Goal: Obtain resource: Obtain resource

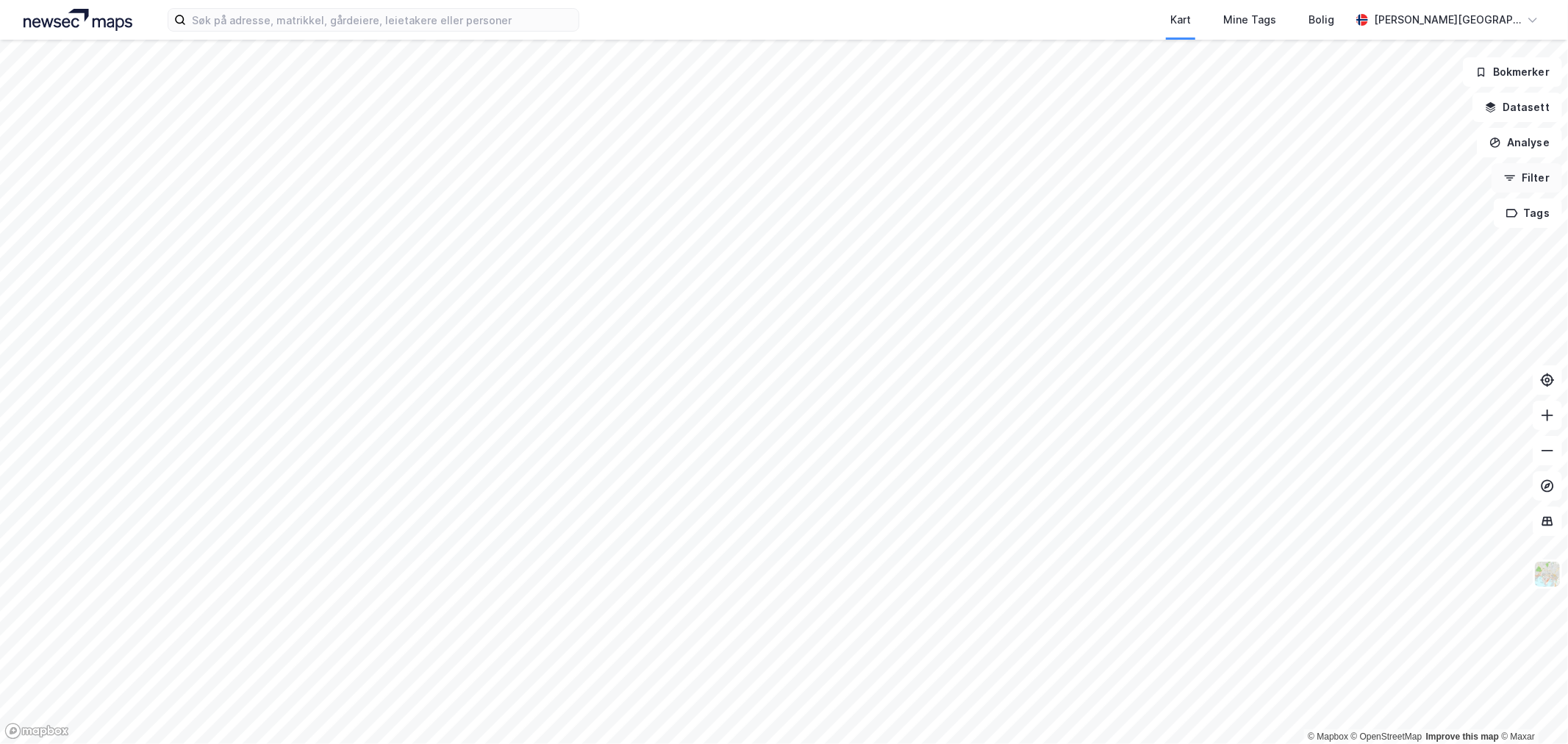
click at [1539, 174] on button "Filter" at bounding box center [1527, 178] width 71 height 29
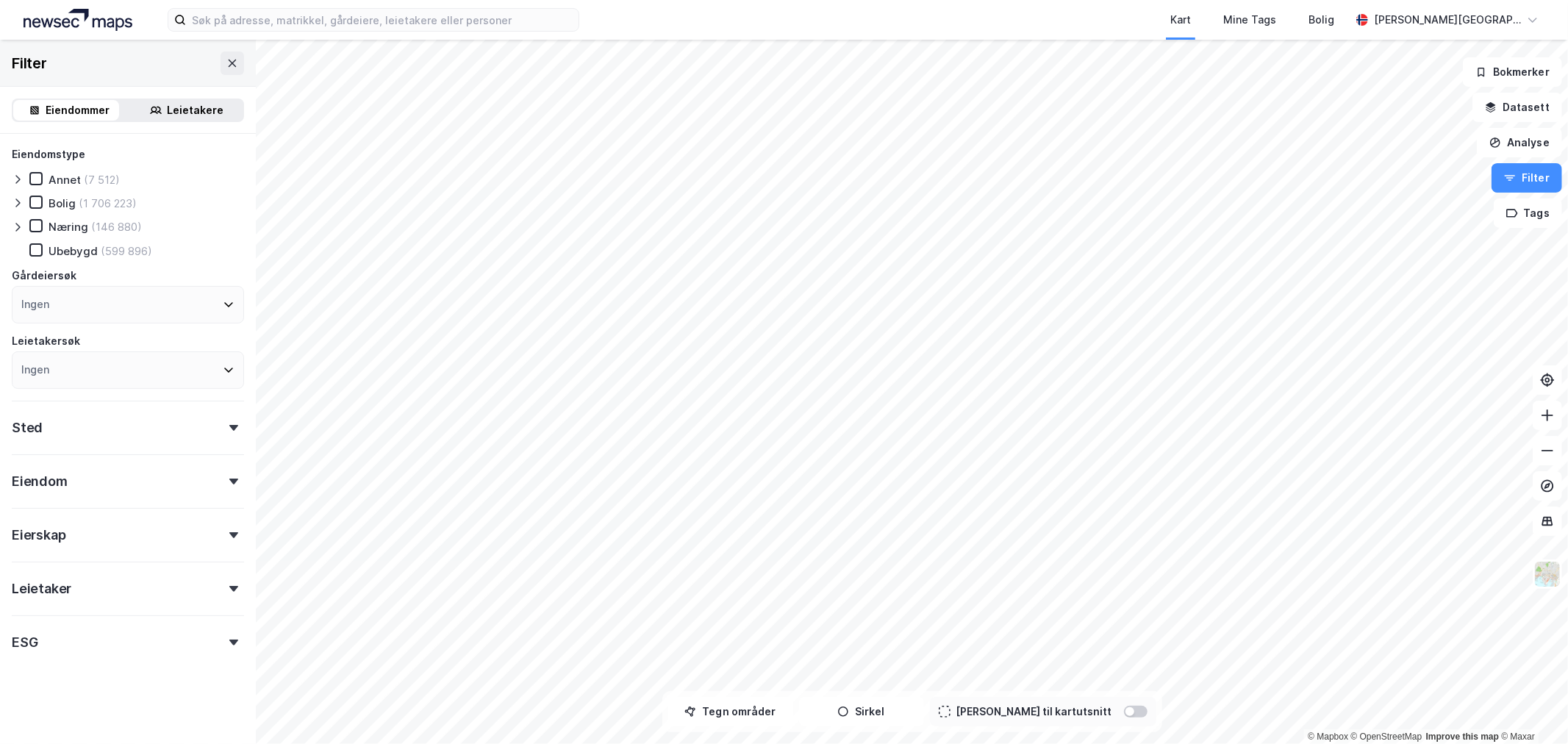
click at [185, 111] on div "Leietakere" at bounding box center [195, 110] width 56 height 18
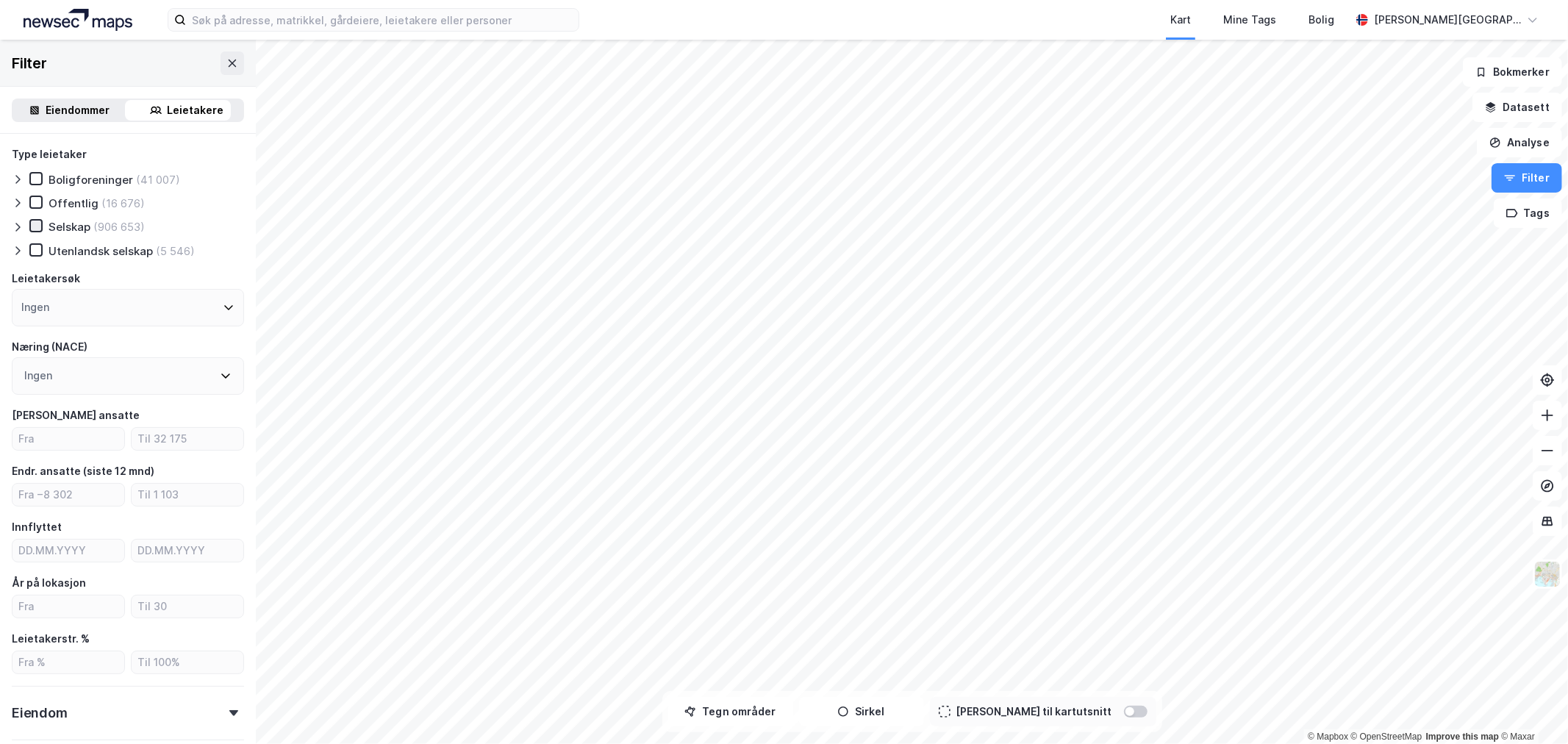
click at [38, 224] on icon at bounding box center [36, 226] width 10 height 10
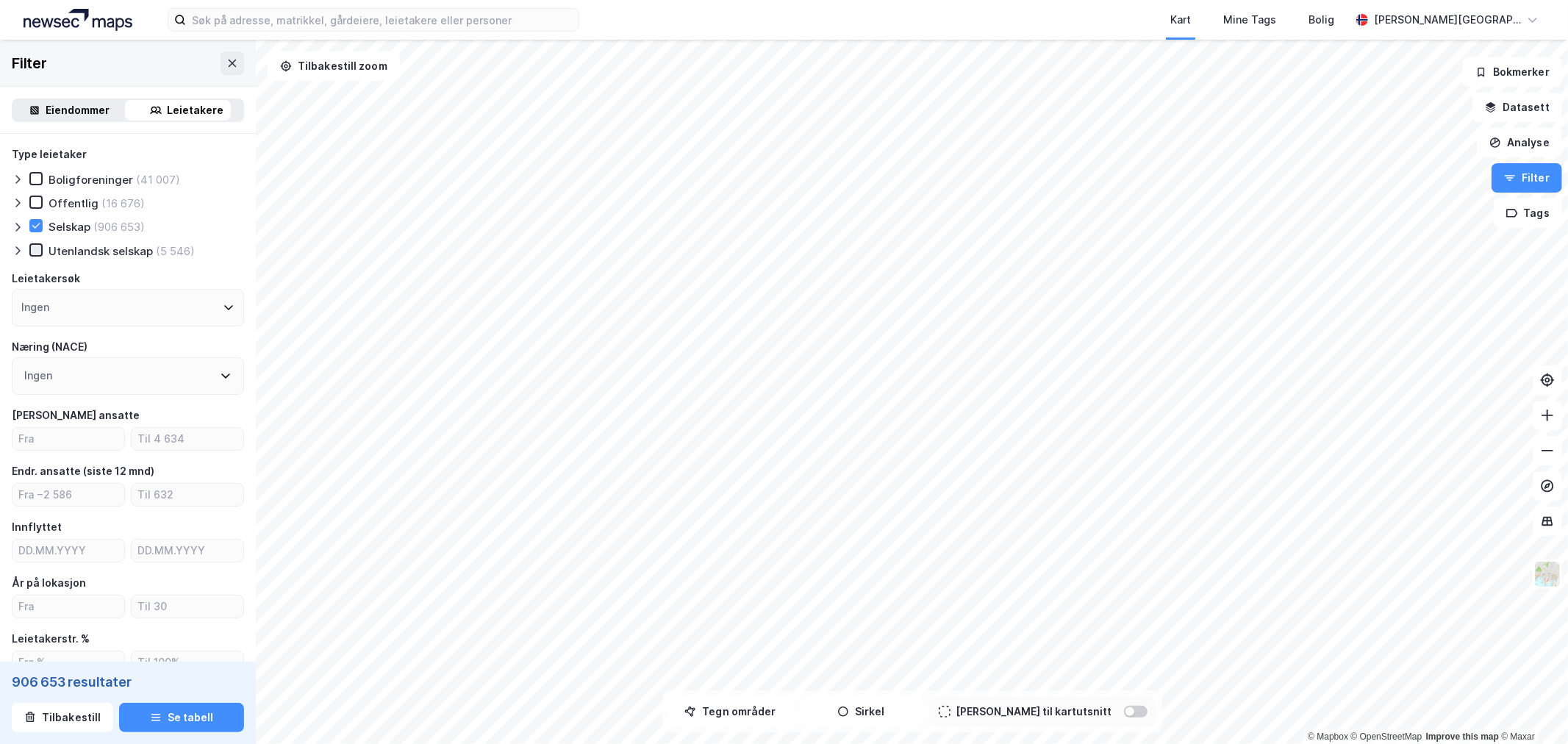
click at [35, 247] on icon at bounding box center [36, 250] width 10 height 10
click at [38, 206] on icon at bounding box center [36, 202] width 10 height 10
click at [12, 206] on icon at bounding box center [18, 203] width 12 height 12
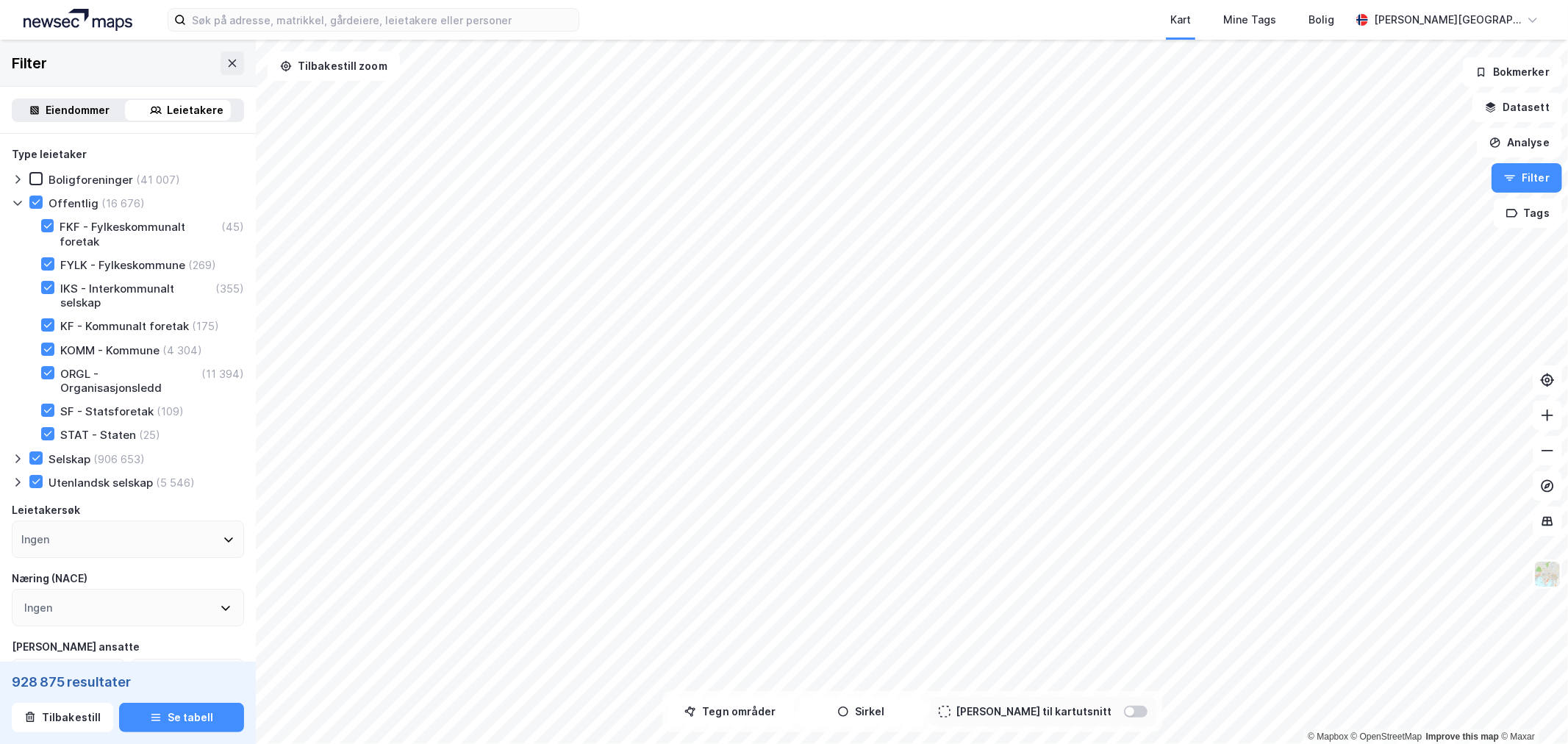
click at [15, 206] on icon at bounding box center [18, 203] width 12 height 12
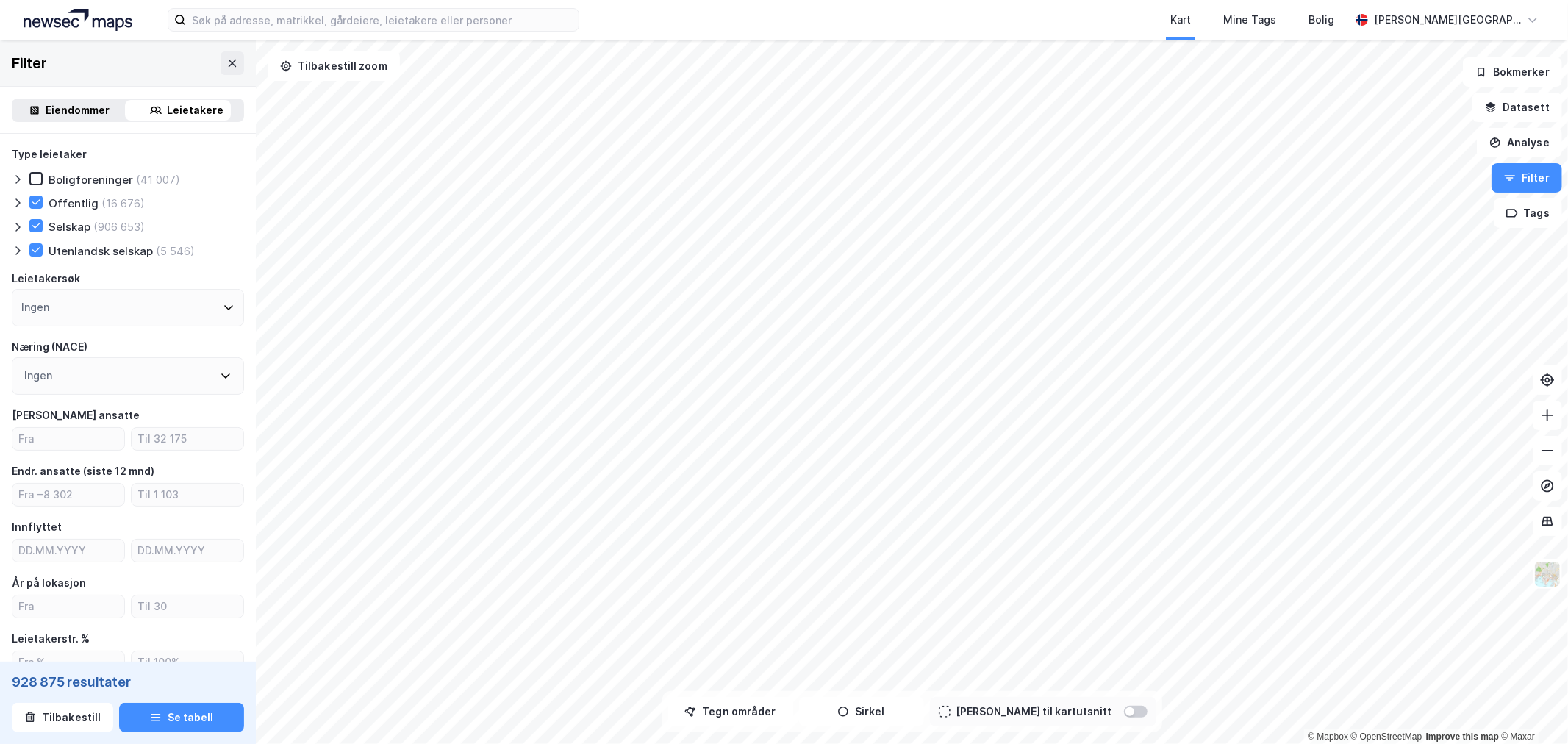
click at [14, 222] on icon at bounding box center [18, 227] width 12 height 12
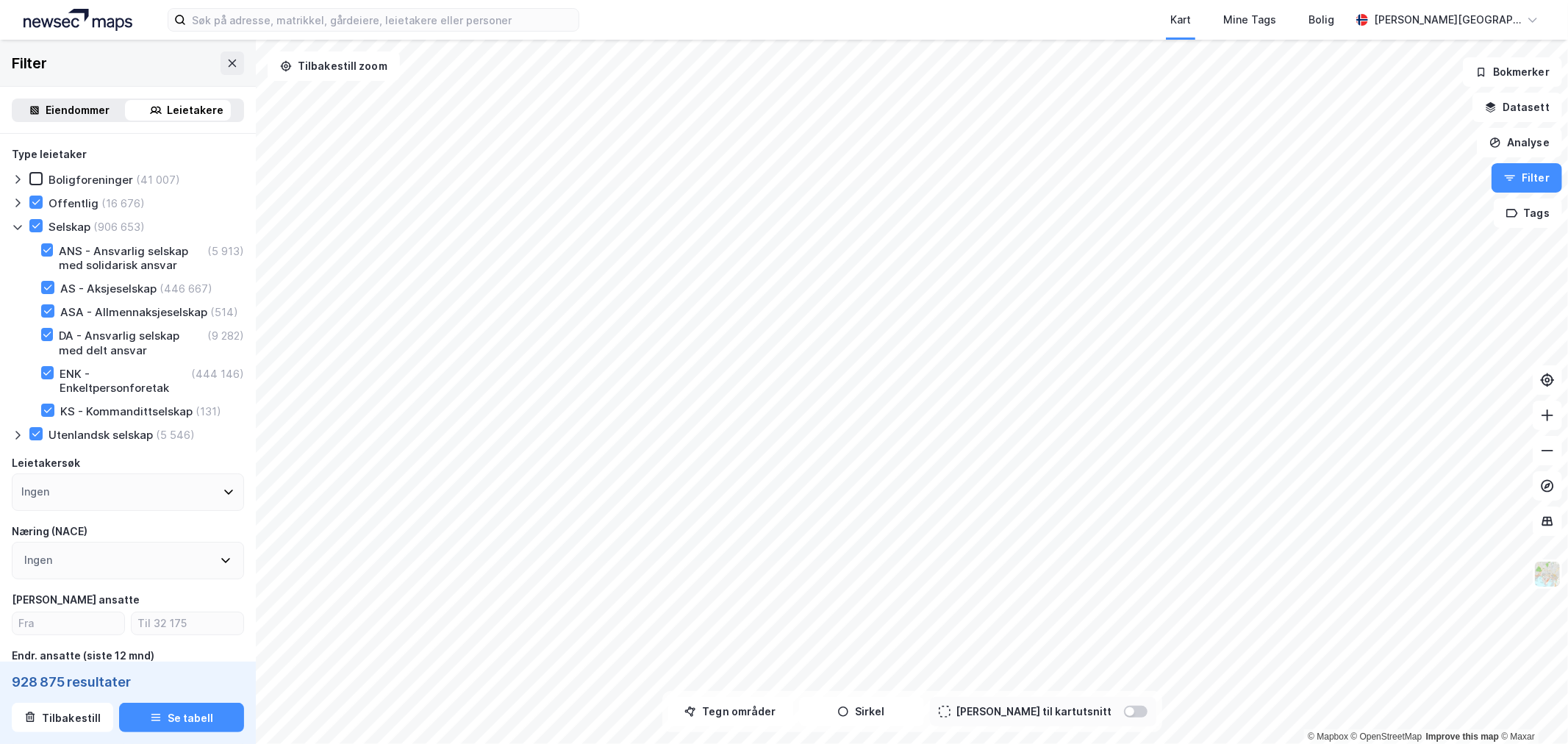
click at [14, 222] on icon at bounding box center [18, 227] width 12 height 12
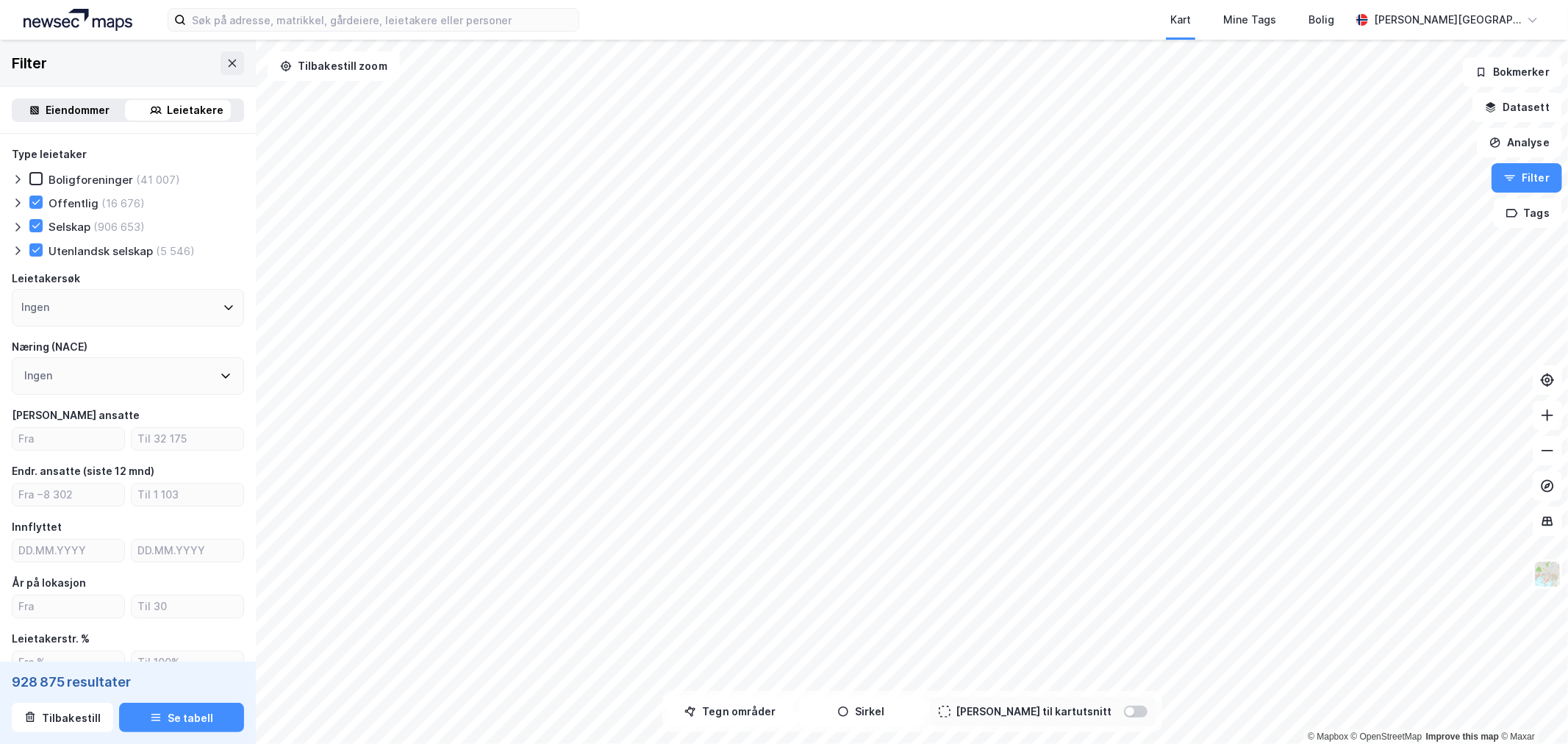
click at [14, 244] on div at bounding box center [20, 250] width 18 height 14
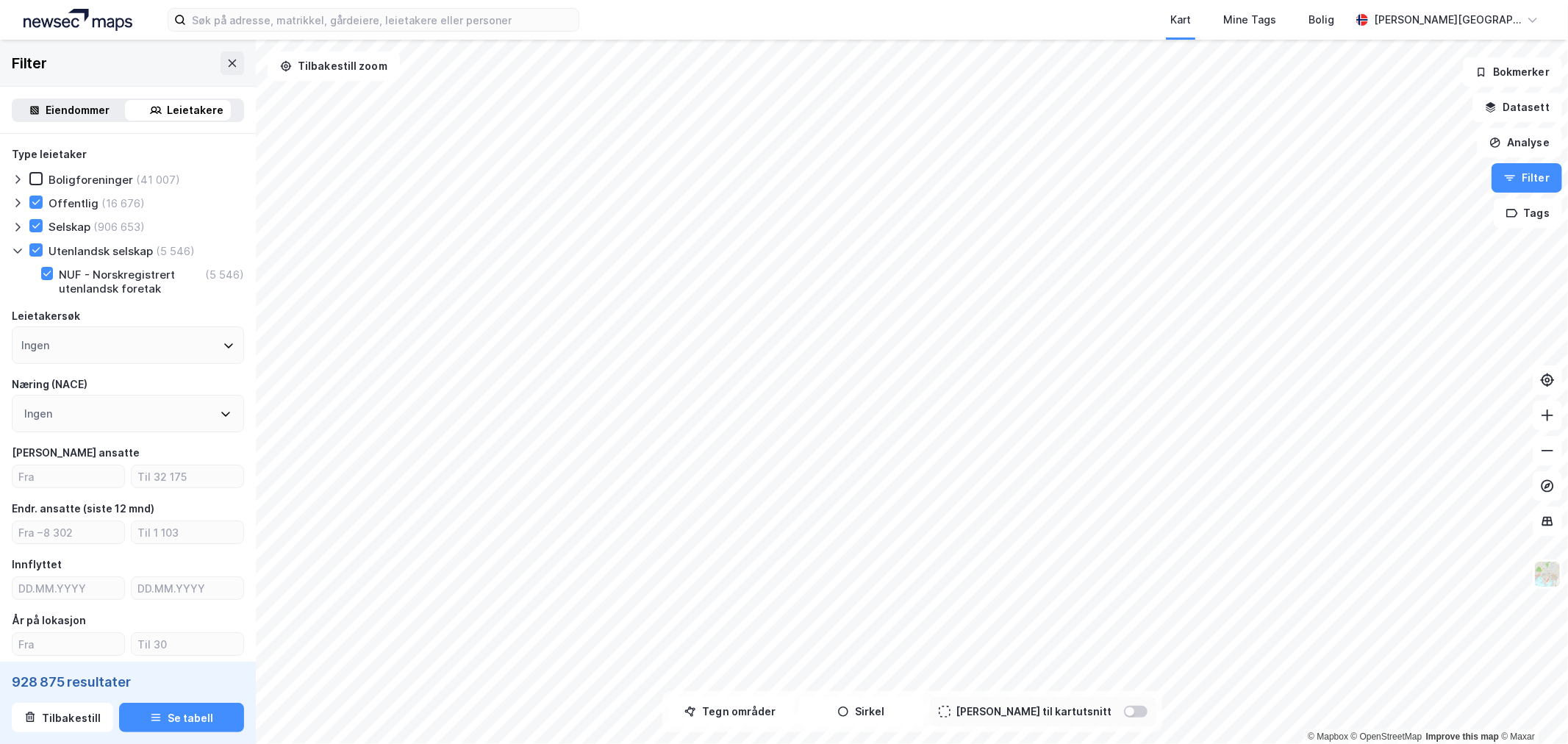
click at [14, 244] on div at bounding box center [20, 250] width 18 height 14
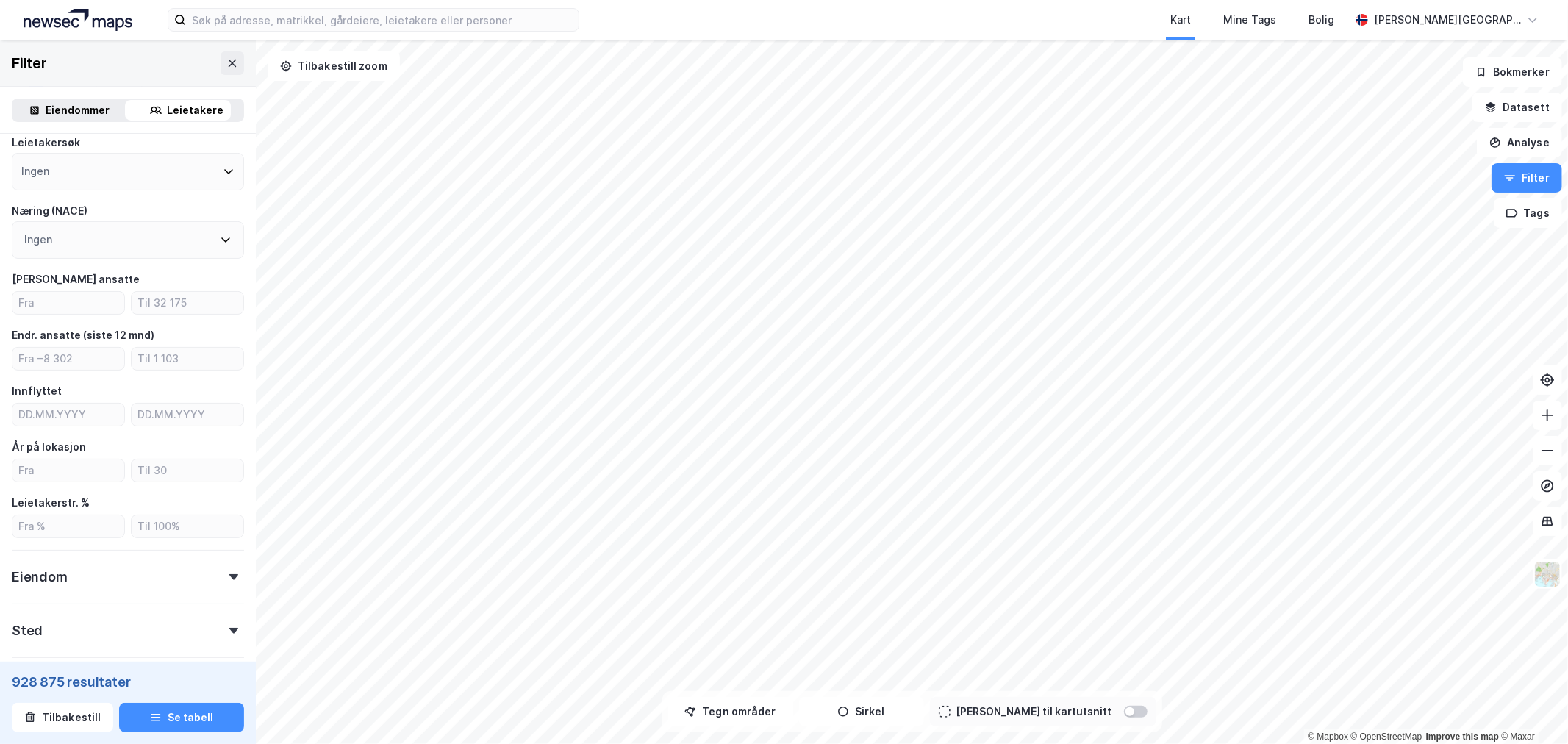
scroll to position [163, 0]
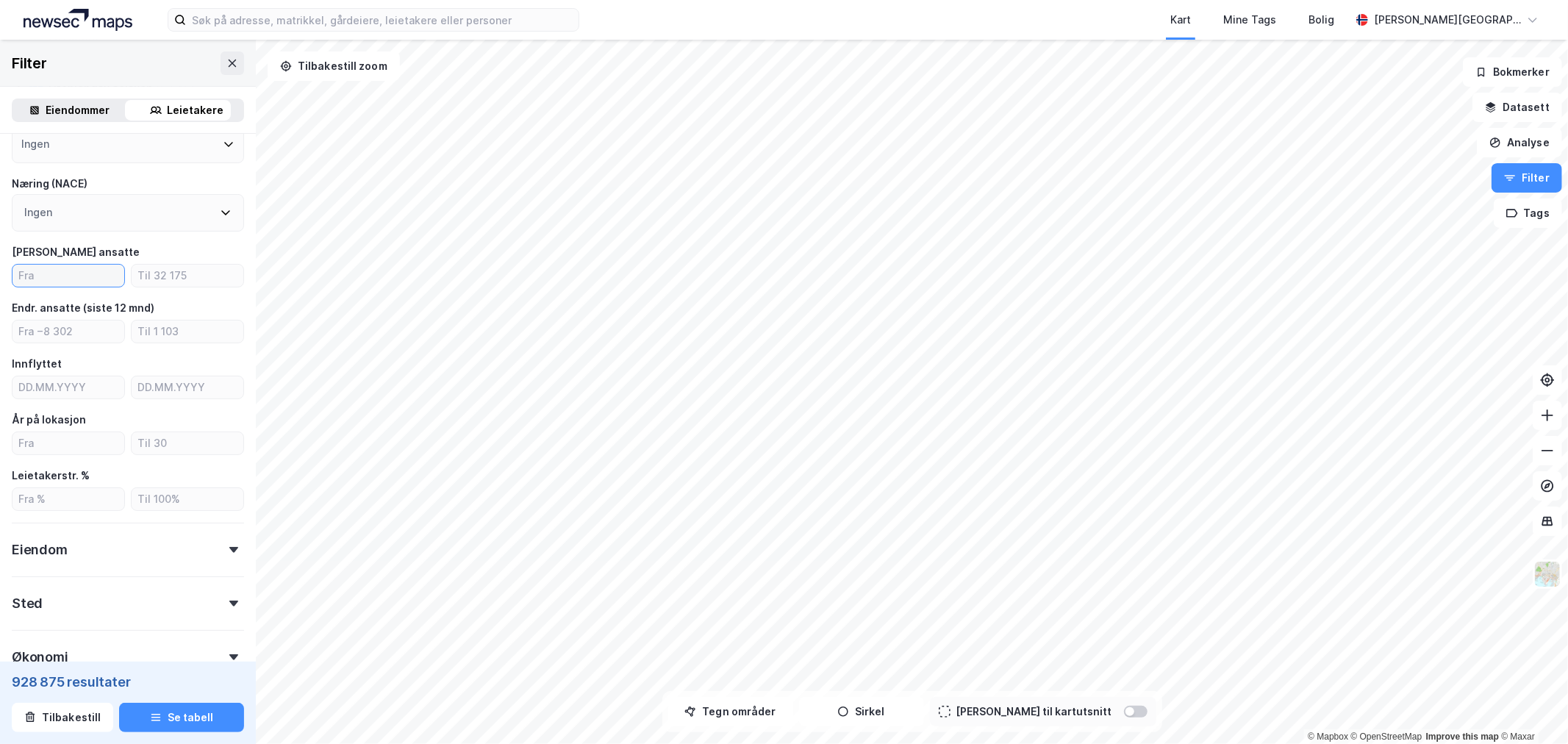
click at [78, 277] on input "number" at bounding box center [68, 276] width 112 height 22
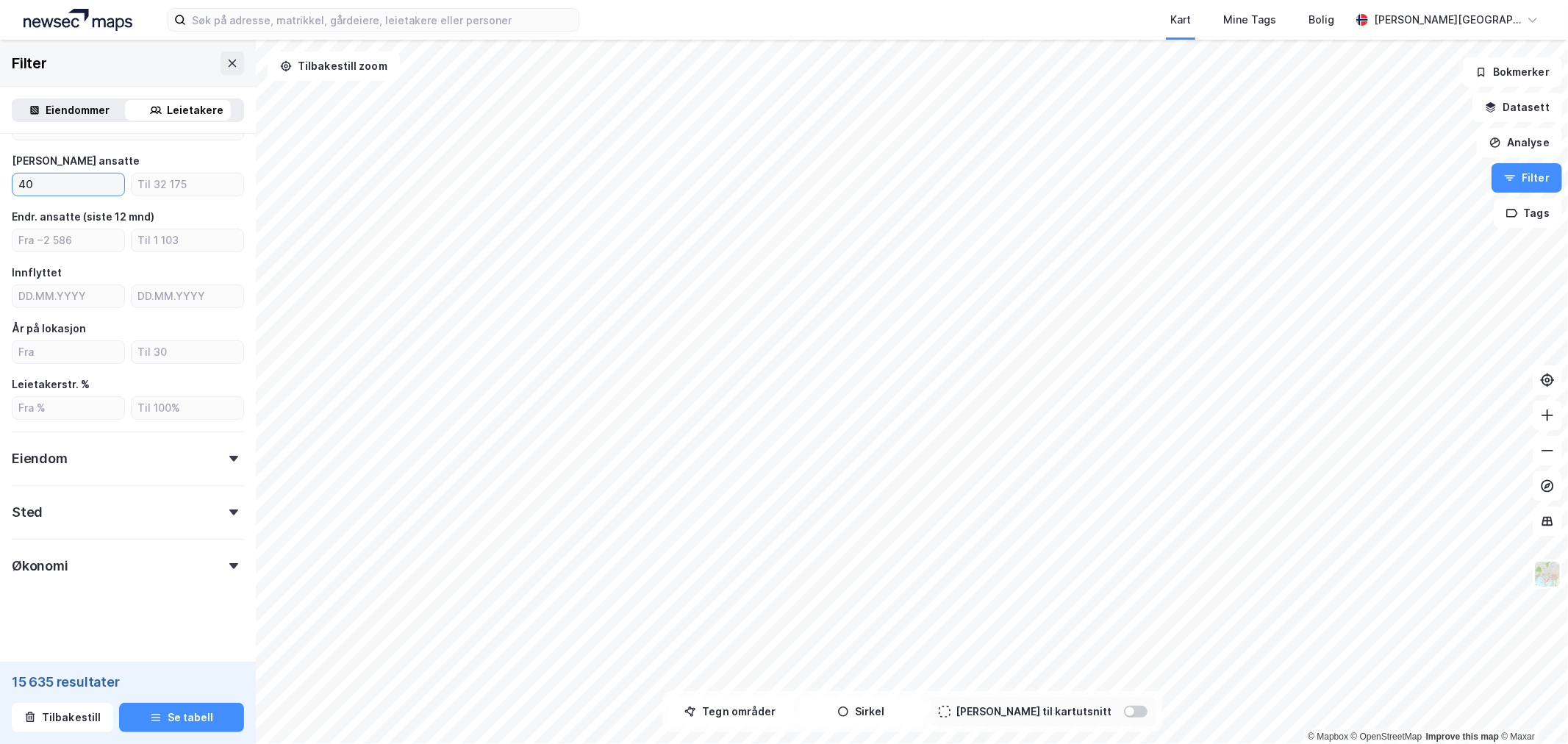
scroll to position [257, 0]
type input "40"
click at [228, 454] on div at bounding box center [233, 456] width 20 height 6
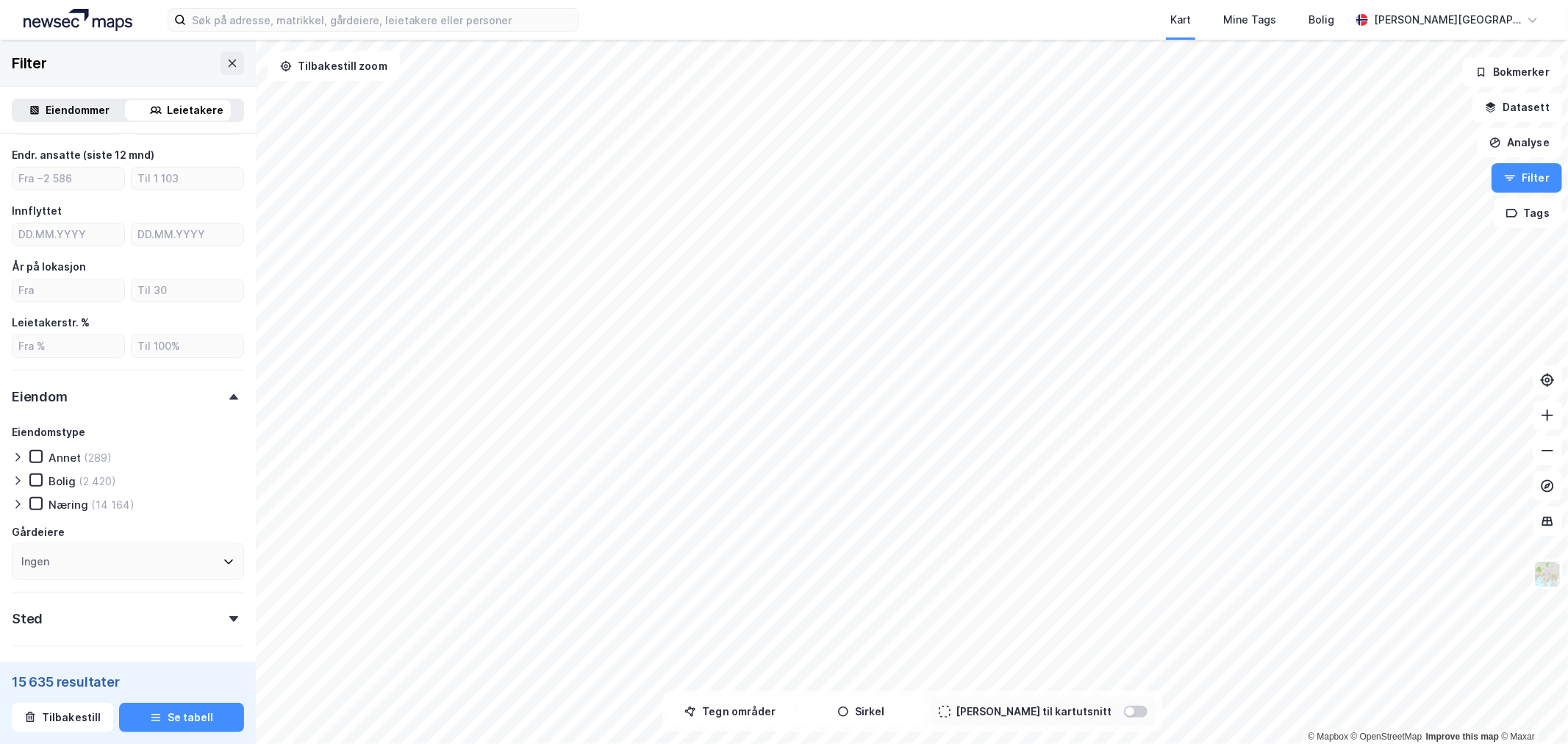
scroll to position [339, 0]
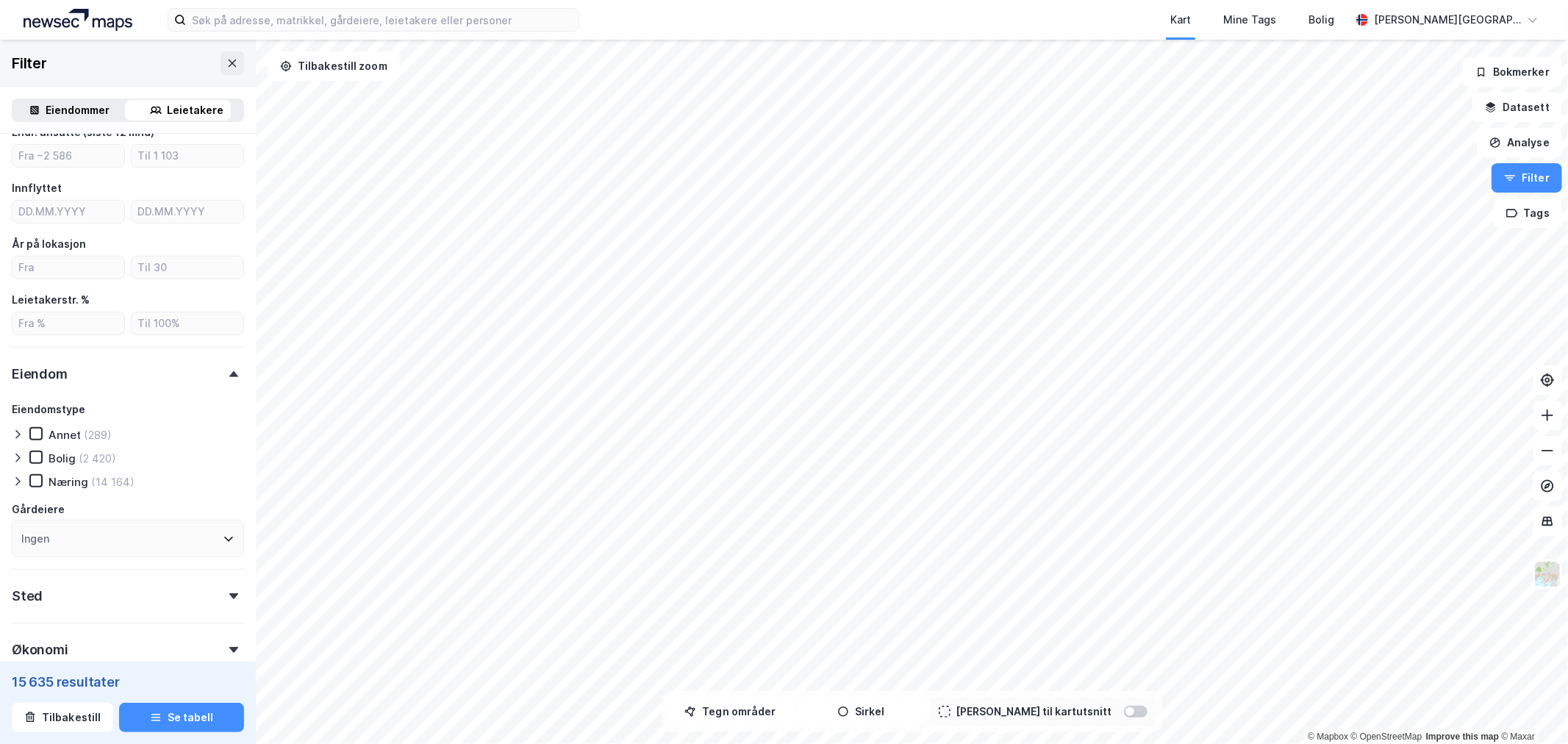
click at [91, 475] on div "(14 164)" at bounding box center [112, 482] width 43 height 14
click at [227, 373] on div at bounding box center [233, 374] width 20 height 6
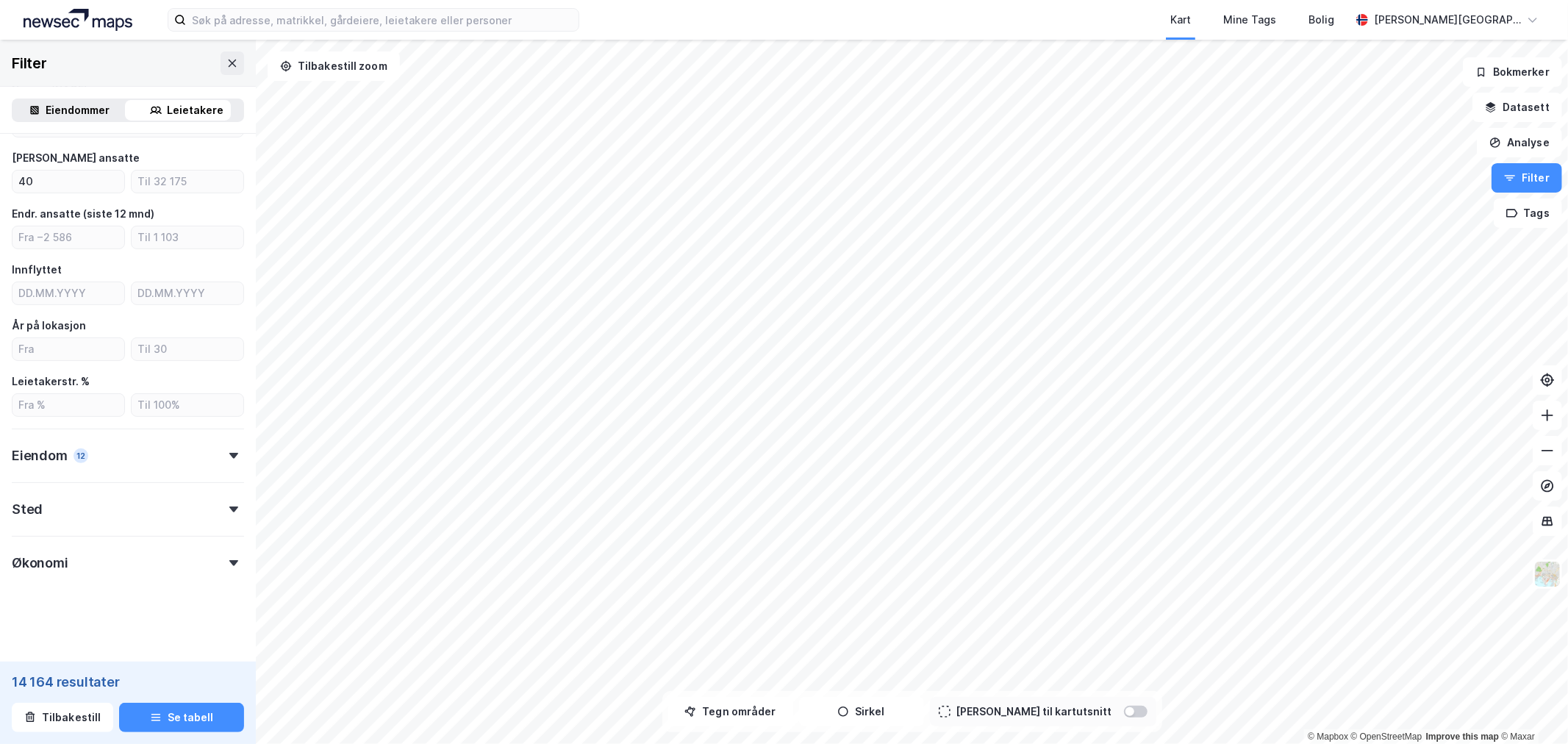
click at [229, 506] on icon at bounding box center [233, 509] width 8 height 6
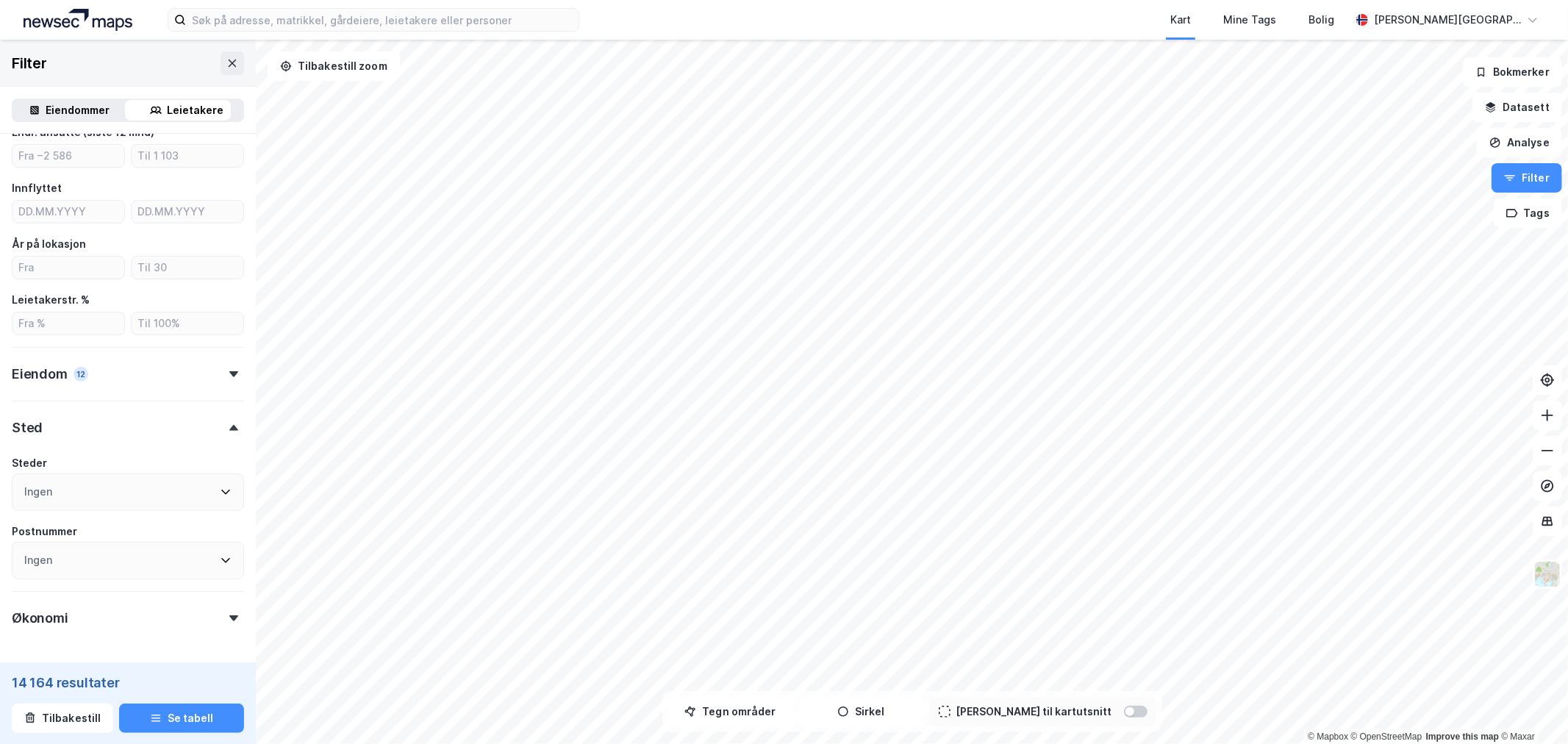
click at [220, 494] on icon at bounding box center [226, 492] width 12 height 12
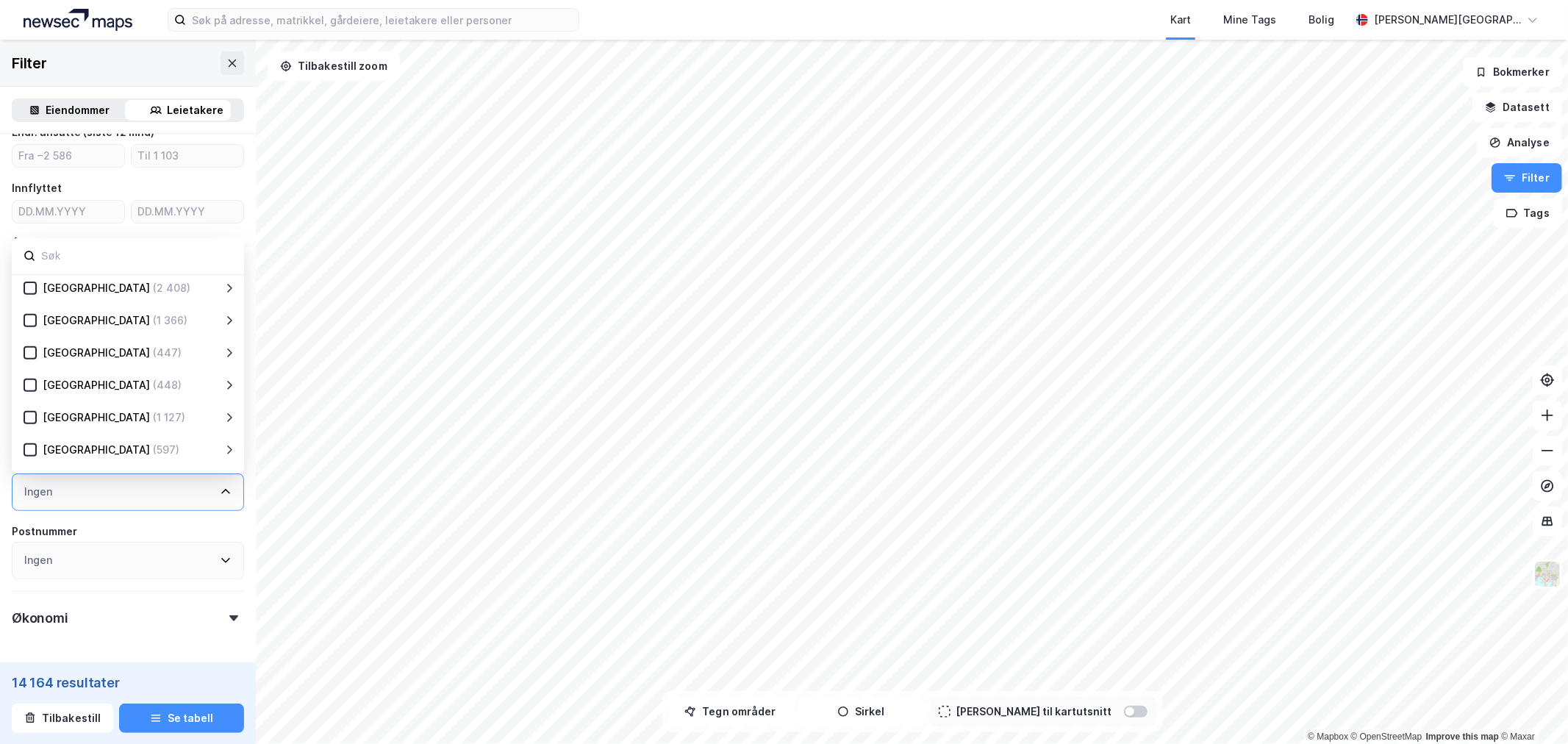
scroll to position [245, 0]
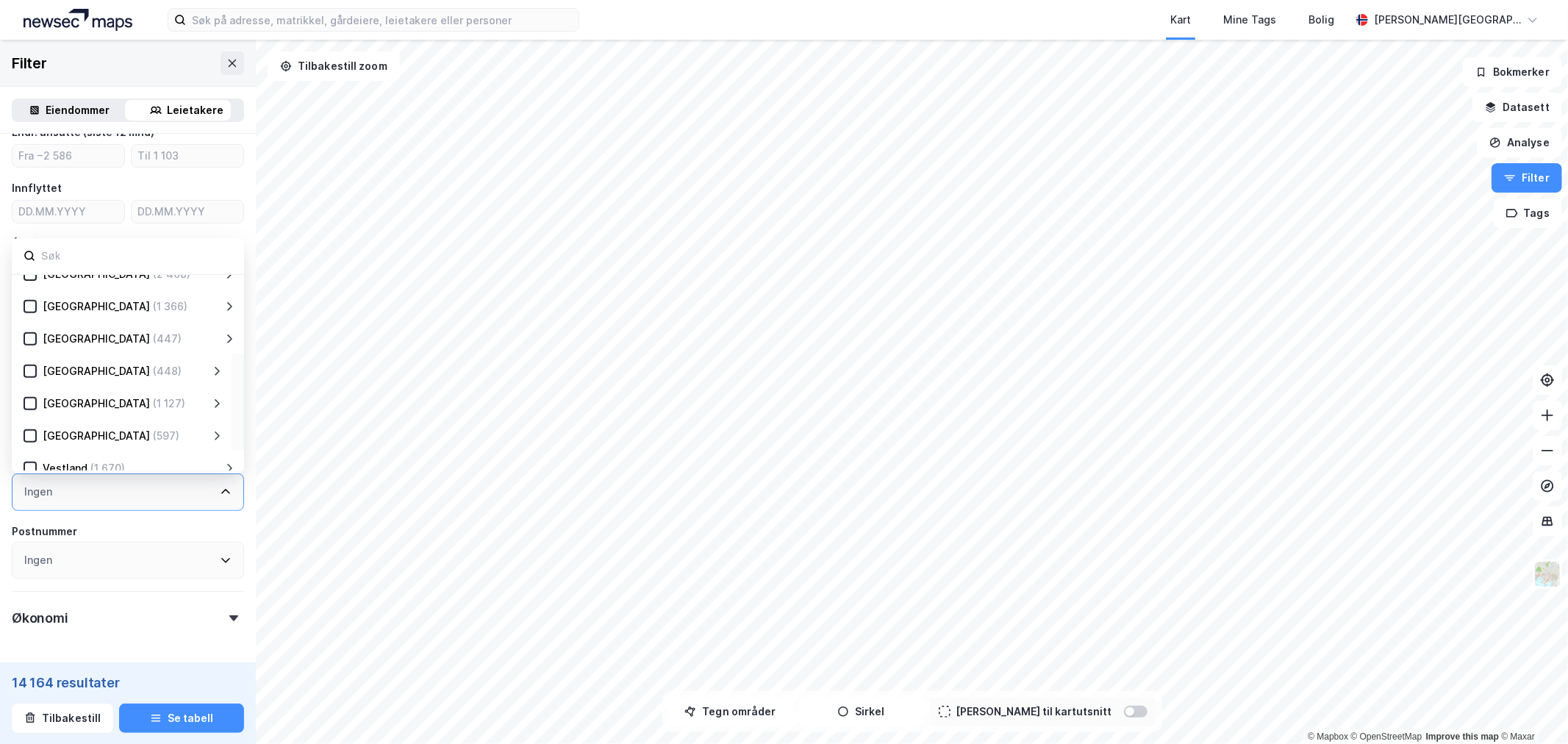
click at [153, 429] on div "(597)" at bounding box center [166, 436] width 26 height 18
click at [32, 420] on icon at bounding box center [30, 423] width 8 height 5
click at [214, 420] on icon at bounding box center [216, 424] width 12 height 12
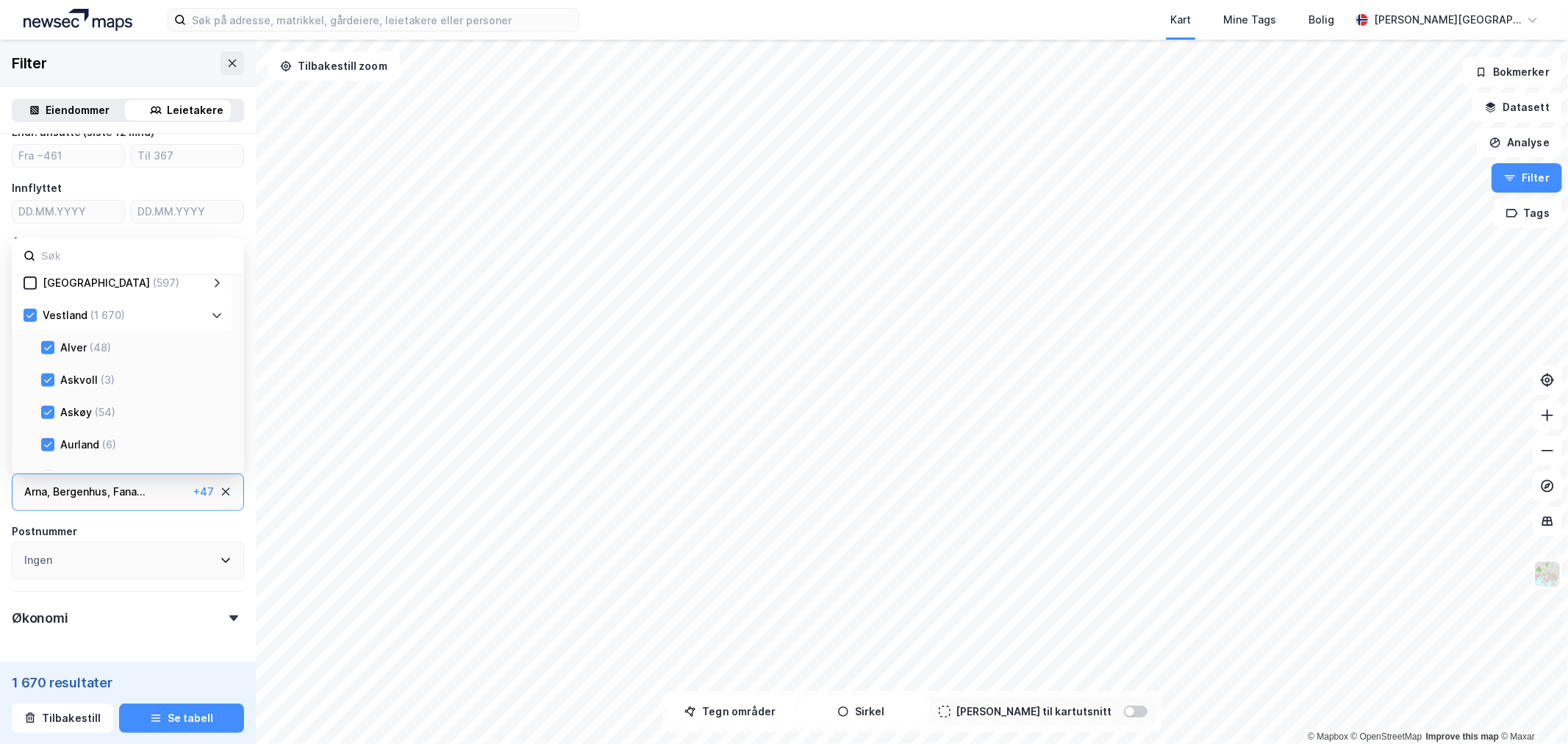
scroll to position [372, 0]
click at [28, 338] on icon at bounding box center [30, 342] width 10 height 10
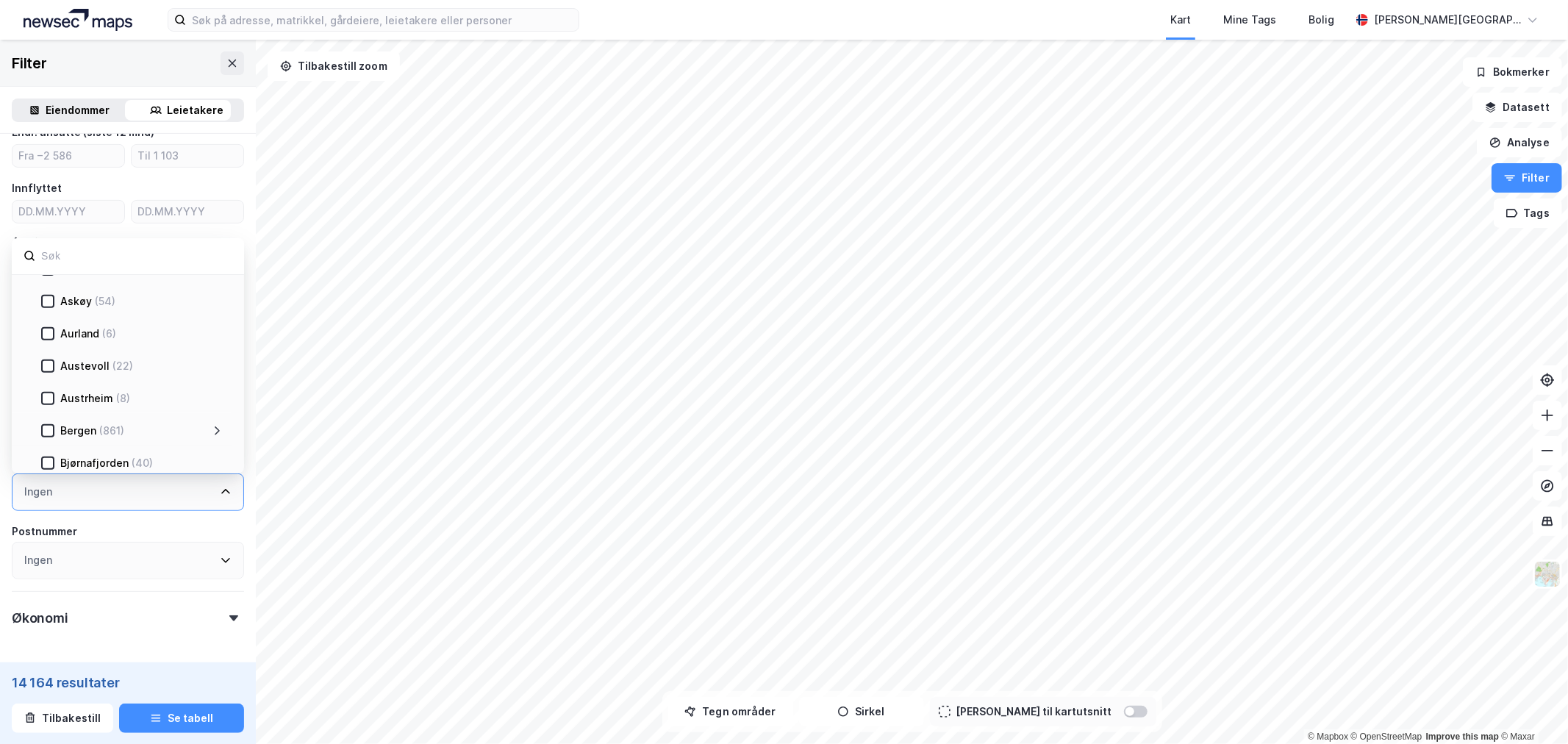
scroll to position [534, 0]
click at [209, 402] on div "Bergen (861)" at bounding box center [133, 404] width 157 height 18
click at [49, 400] on icon at bounding box center [48, 405] width 10 height 10
click at [217, 402] on icon at bounding box center [218, 405] width 5 height 8
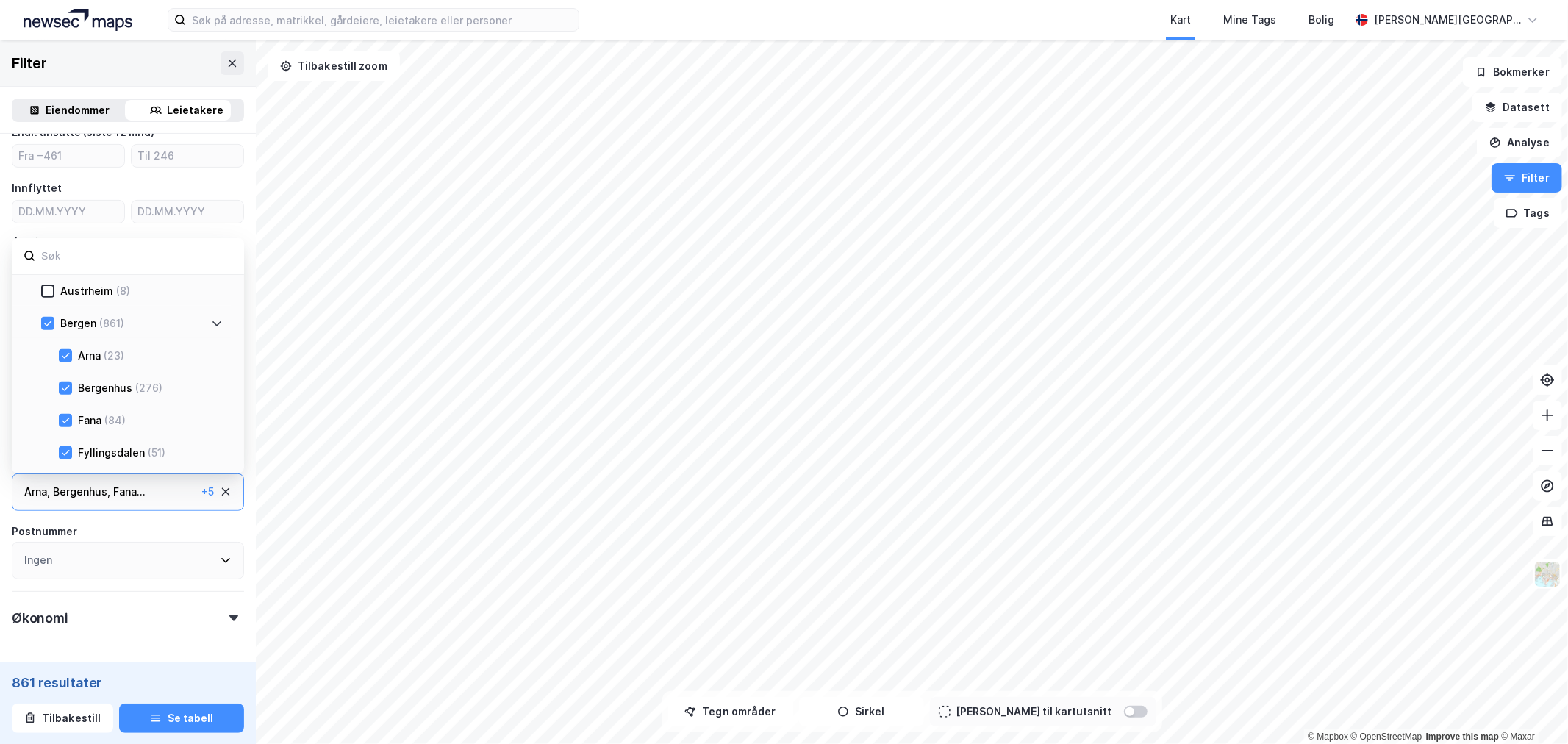
click at [219, 321] on icon at bounding box center [216, 324] width 12 height 12
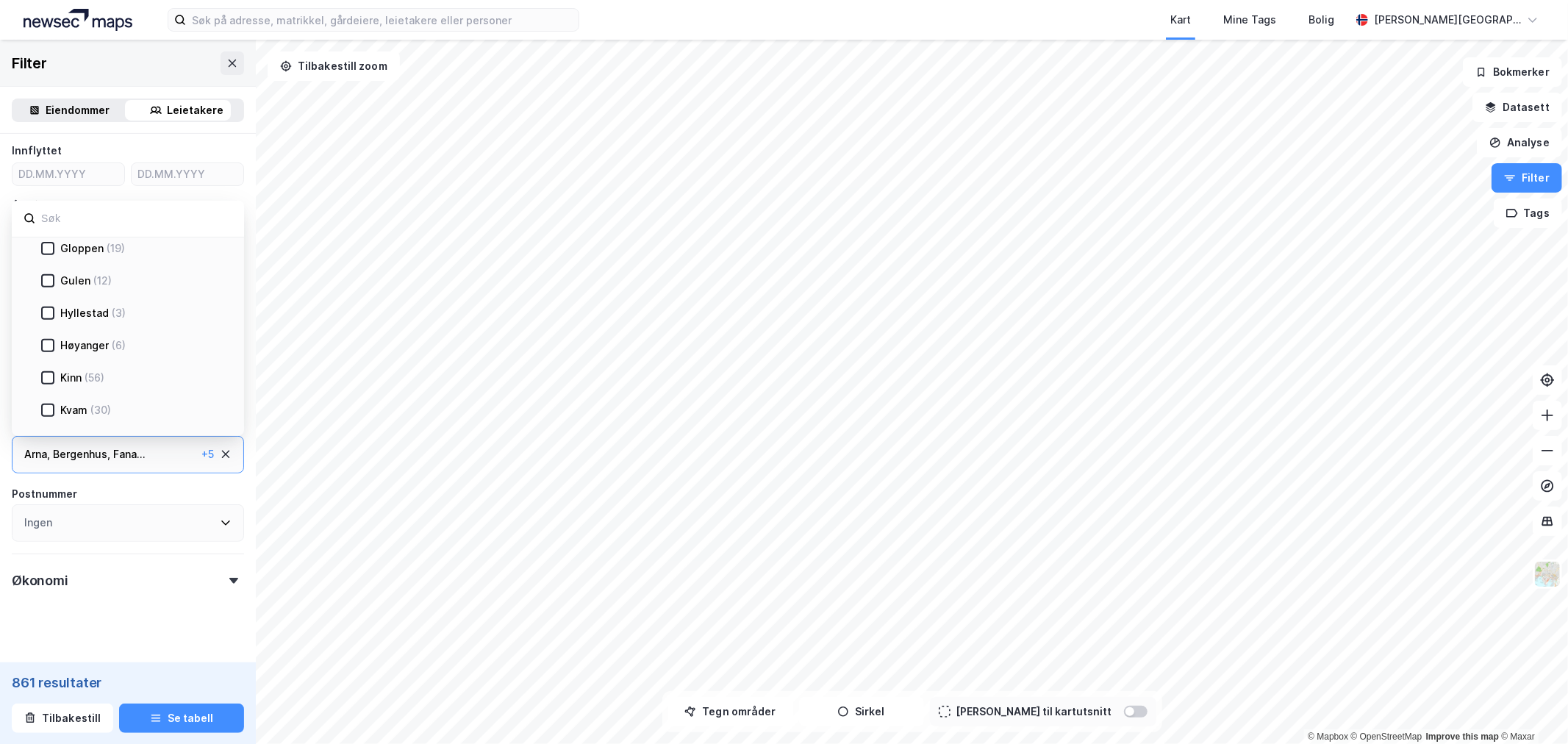
scroll to position [393, 0]
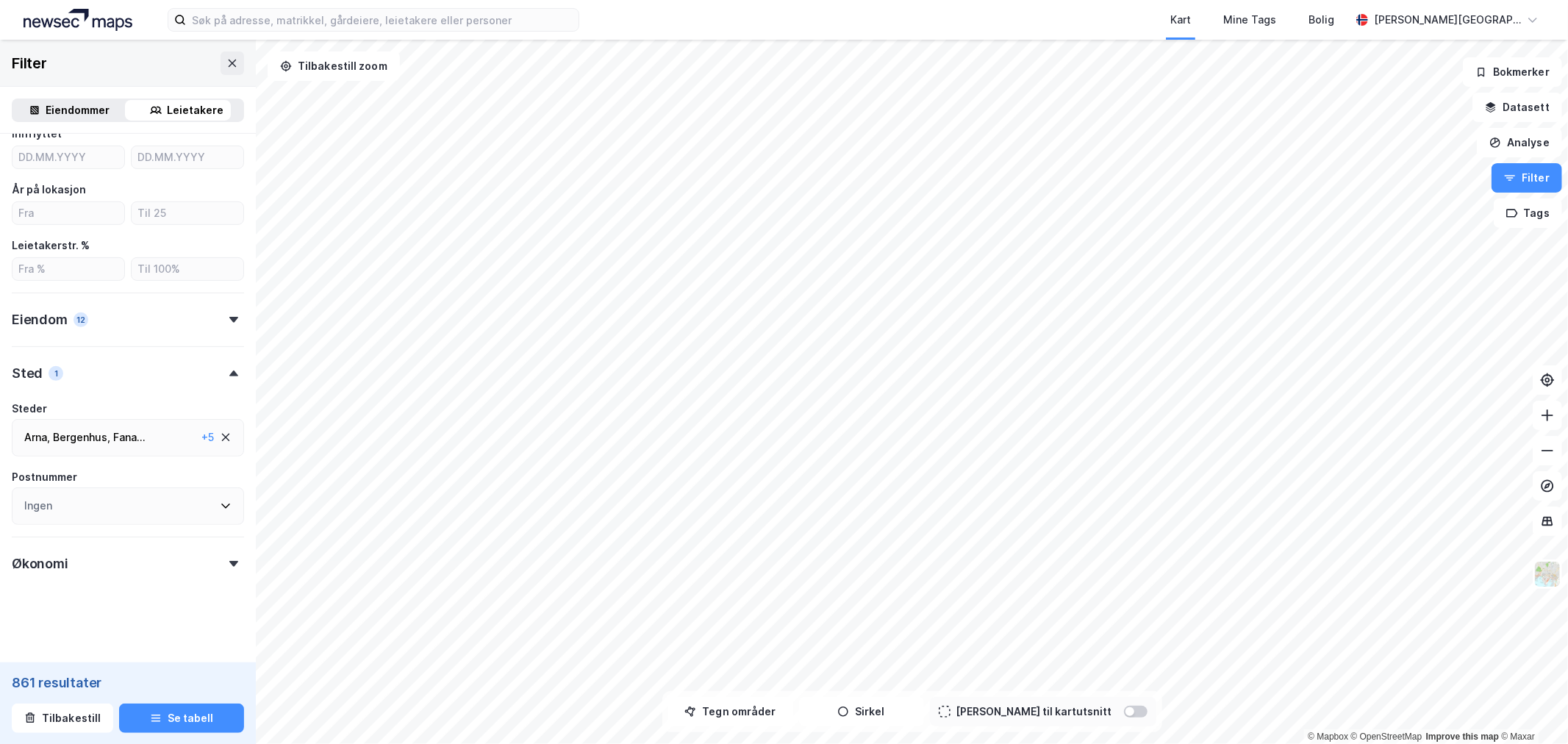
click at [229, 561] on icon at bounding box center [233, 564] width 8 height 6
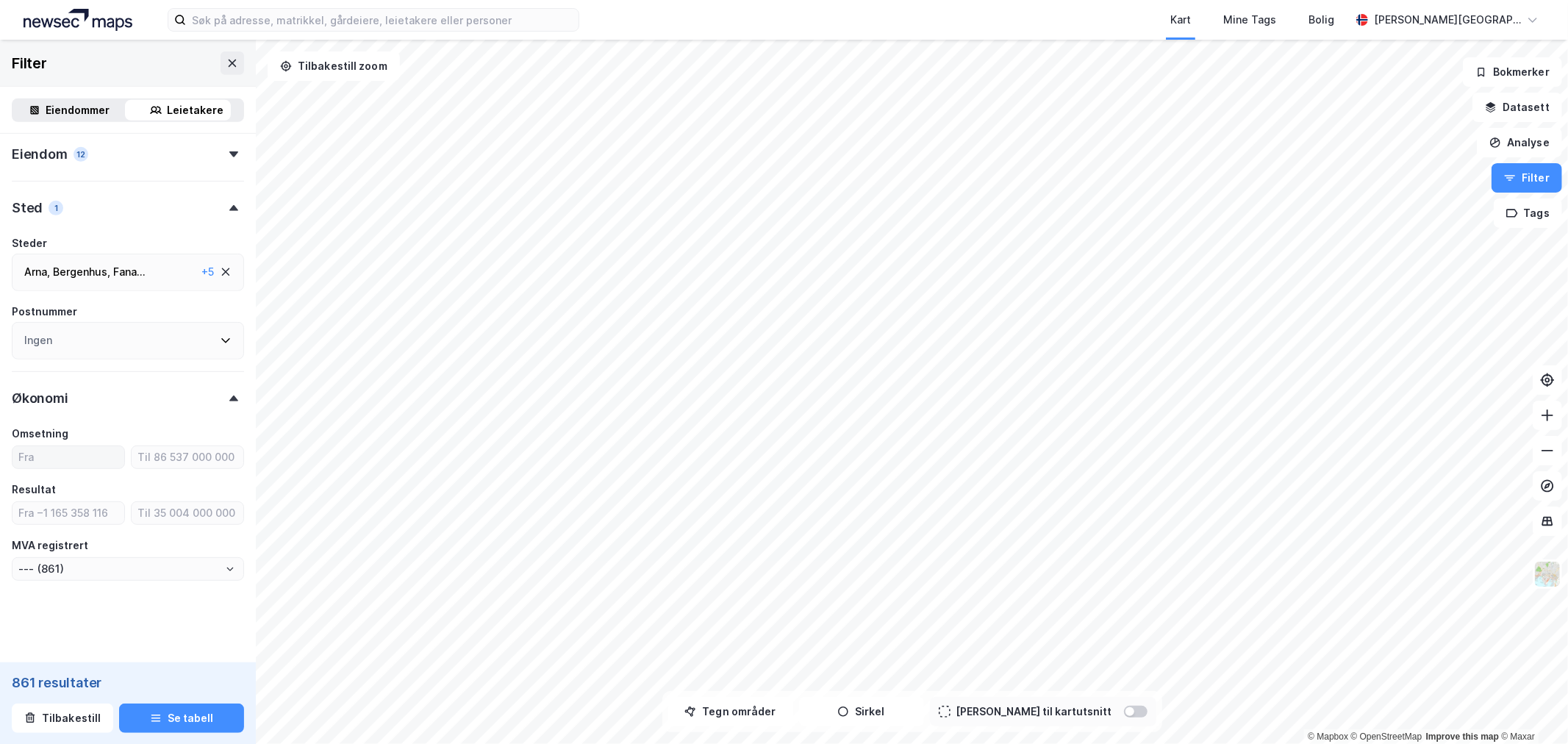
scroll to position [561, 0]
click at [107, 452] on input "number" at bounding box center [68, 455] width 112 height 22
type input "1"
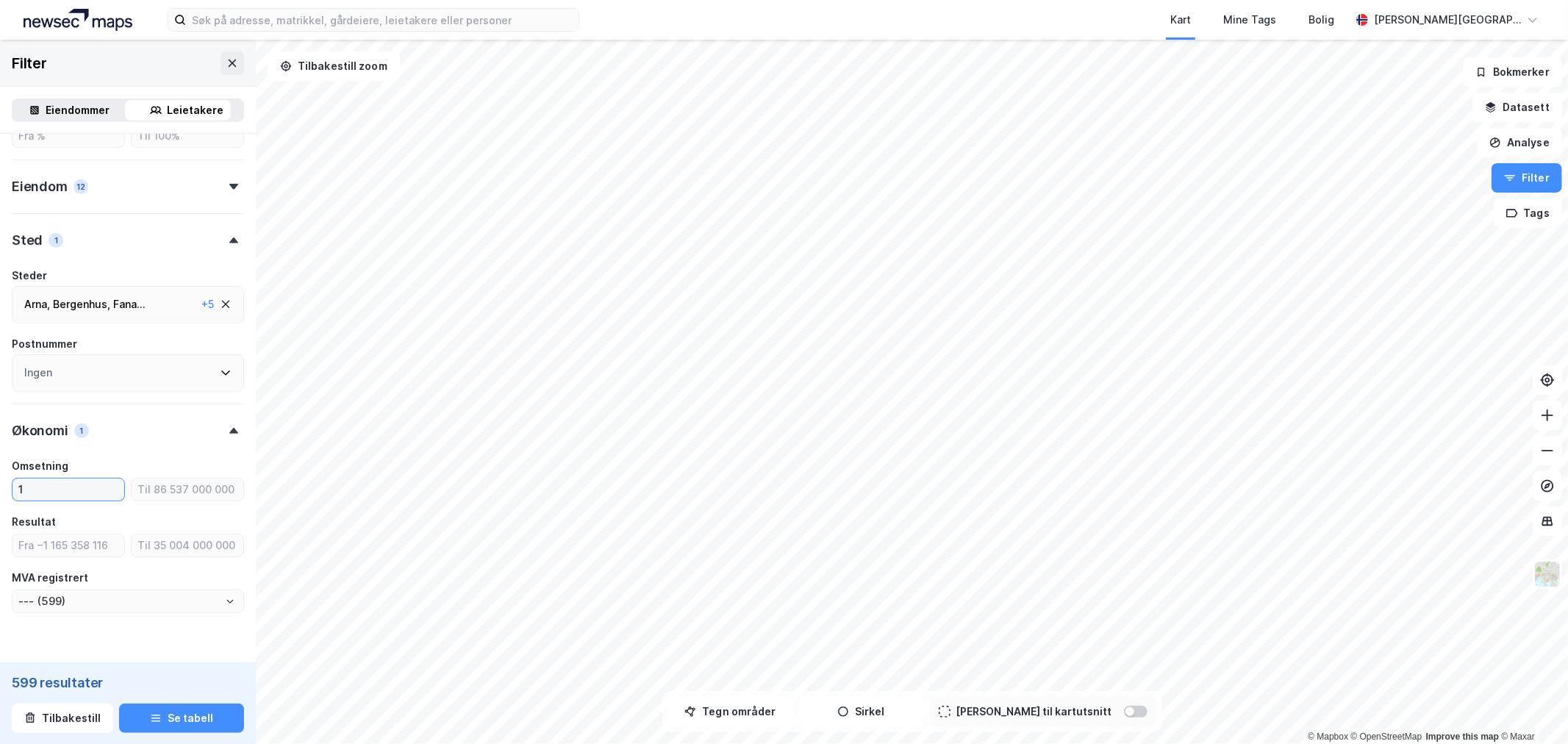
type input "--- (599)"
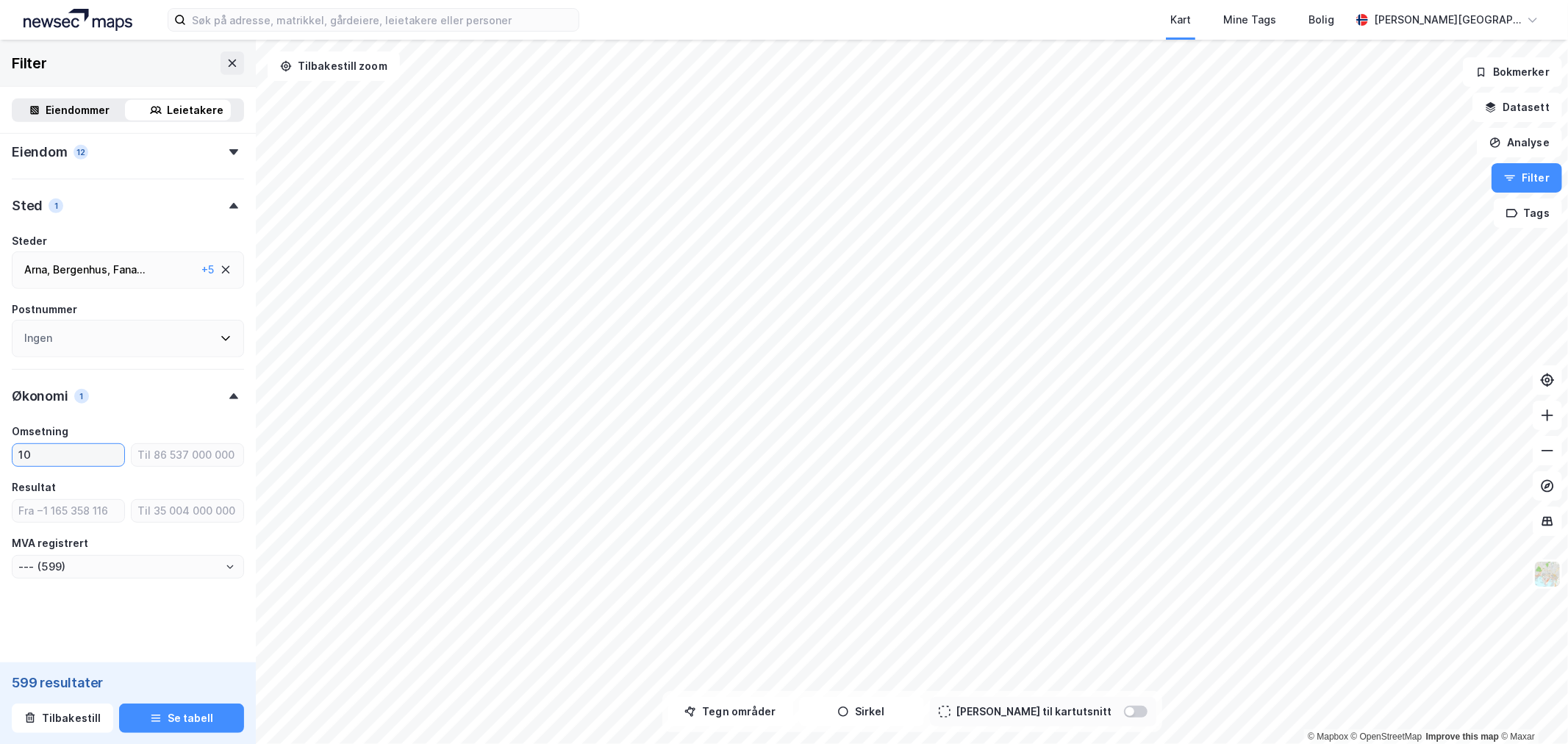
scroll to position [561, 0]
type input "10000000"
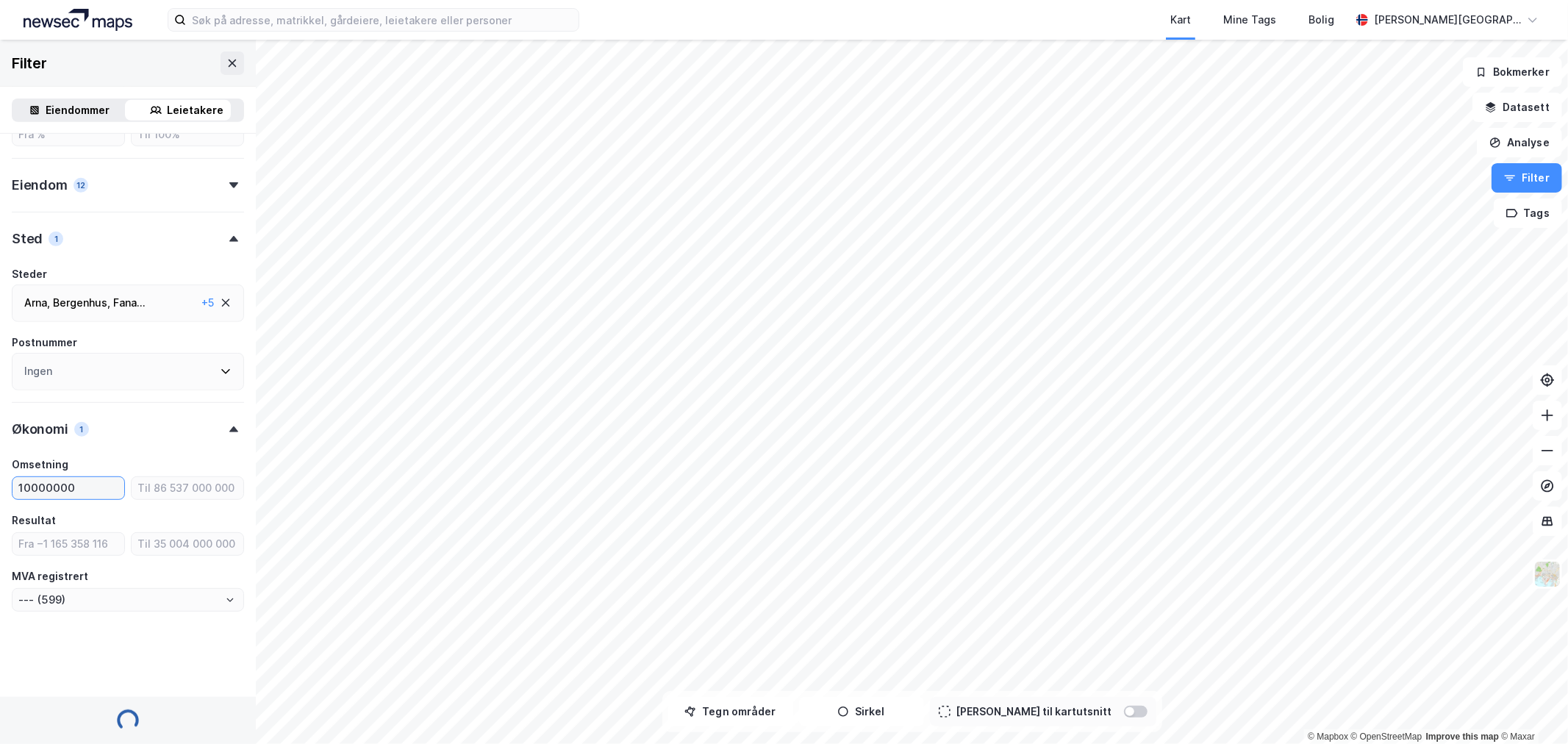
scroll to position [561, 0]
type input "--- (586)"
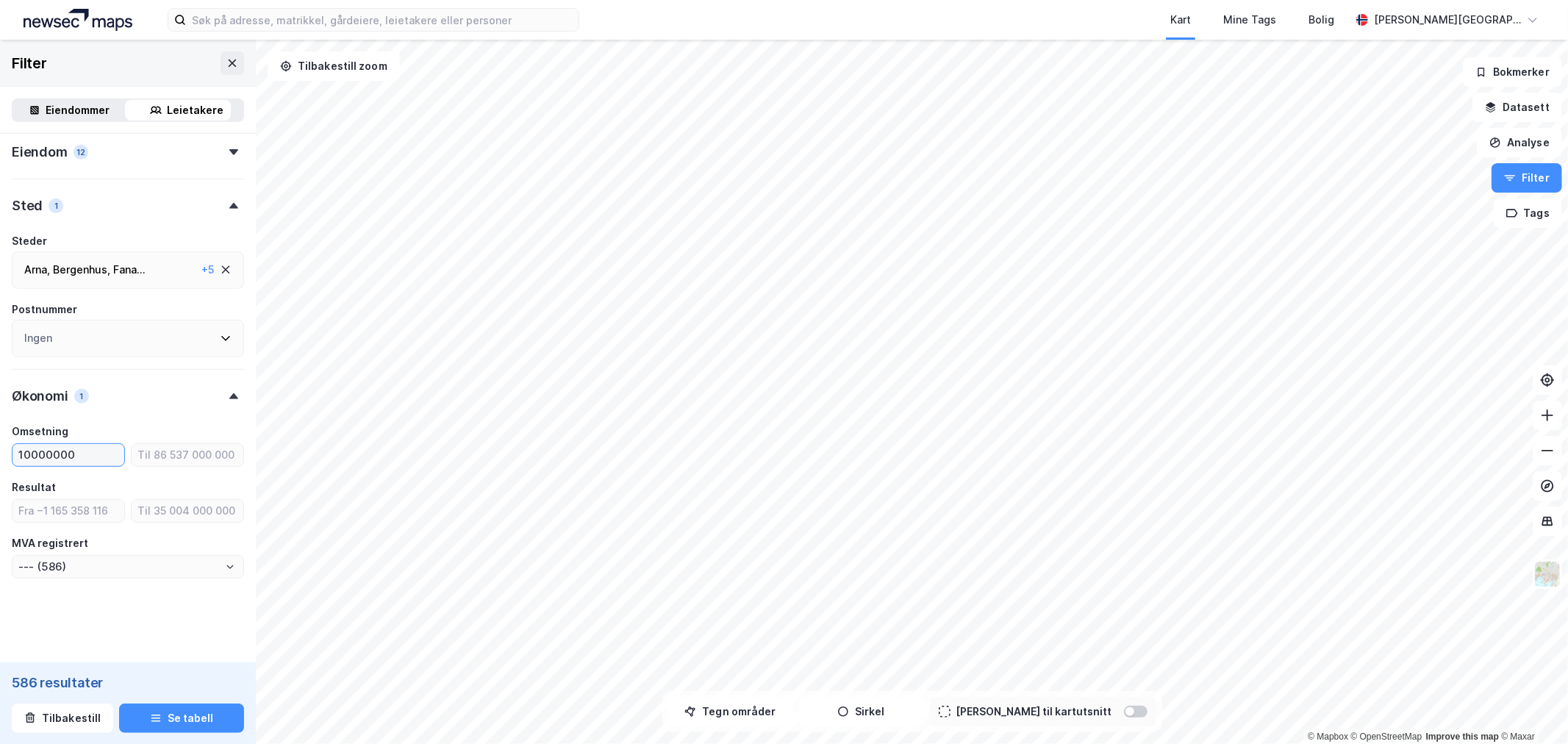
type input "10000000"
click at [120, 423] on div "Omsetning" at bounding box center [128, 431] width 232 height 18
drag, startPoint x: 27, startPoint y: 453, endPoint x: 50, endPoint y: 453, distance: 23.0
click at [50, 453] on input "10000000" at bounding box center [68, 455] width 112 height 22
click at [132, 420] on div "Type leietaker Boligforeninger (2) Offentlig (2) Selskap (581) Utenlandsk selsk…" at bounding box center [128, 82] width 232 height 994
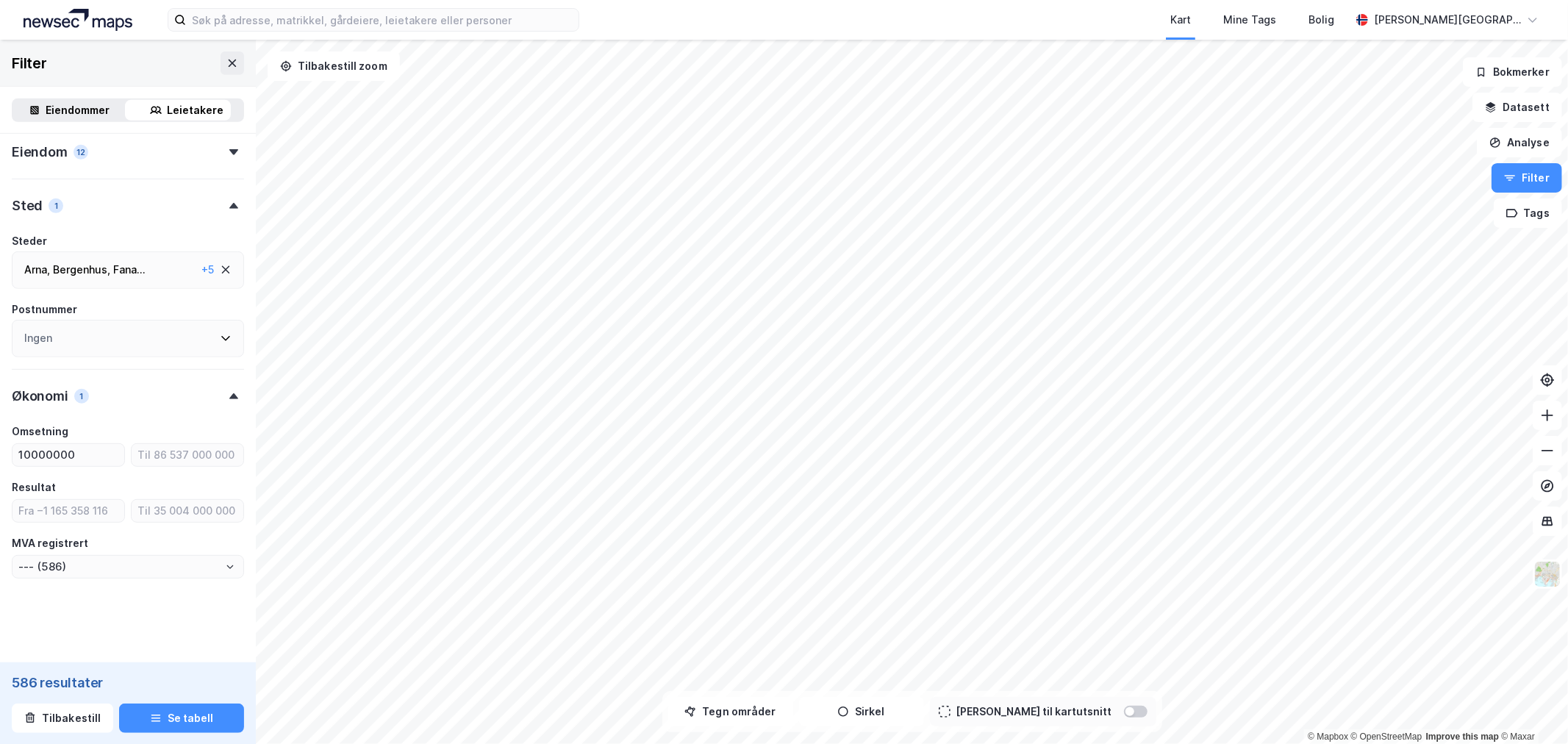
click at [223, 393] on div at bounding box center [233, 396] width 20 height 6
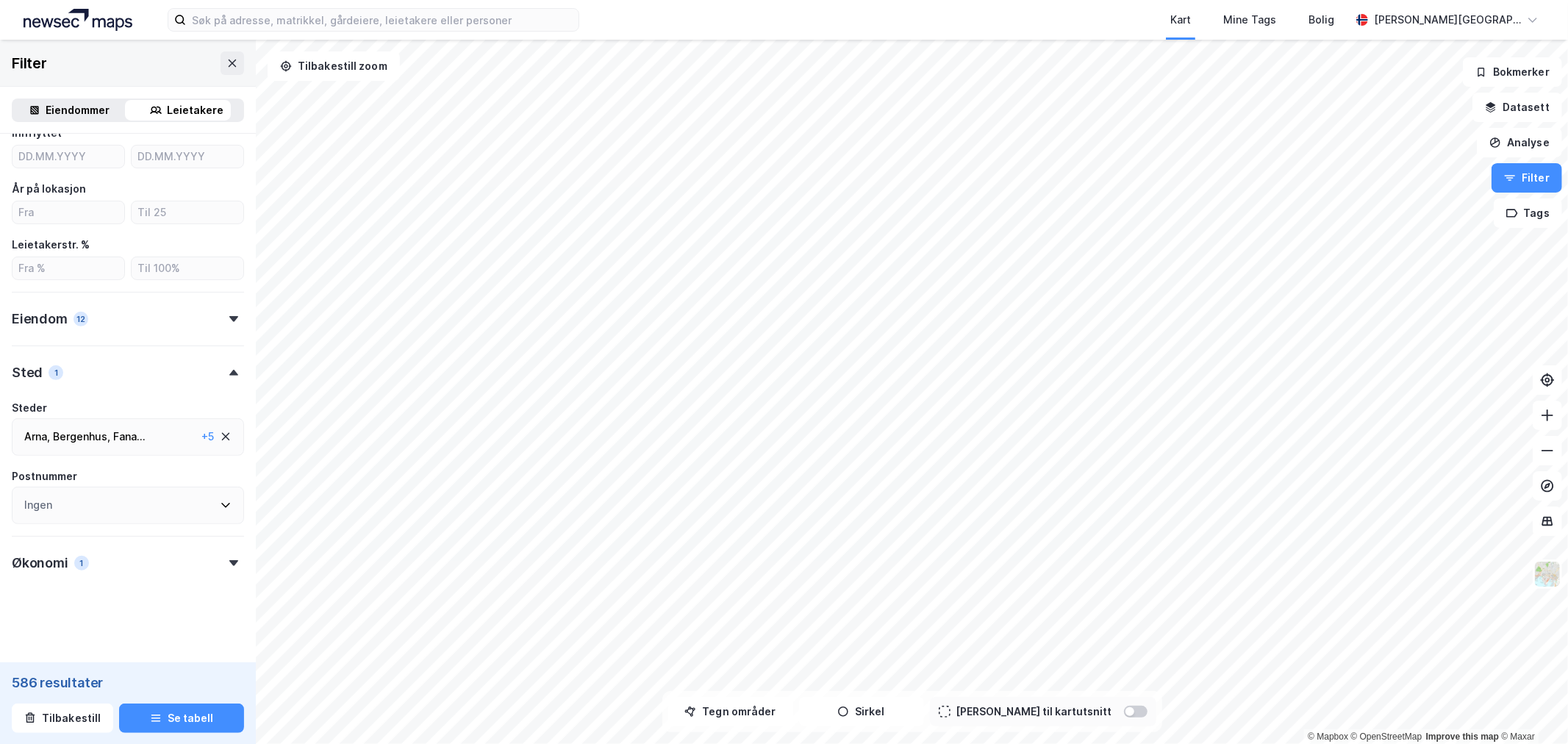
click at [217, 375] on div "Sted 1" at bounding box center [128, 367] width 232 height 42
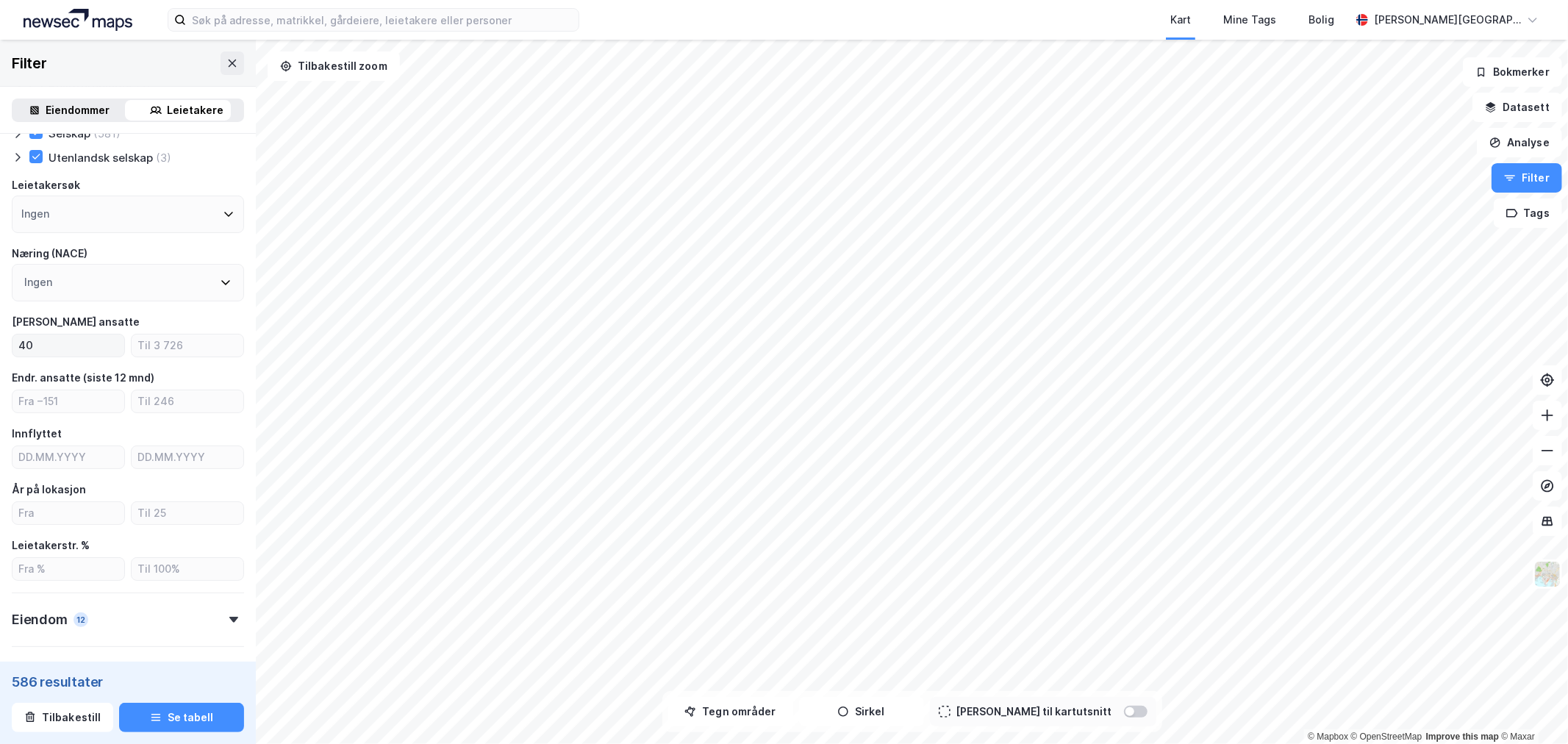
scroll to position [12, 0]
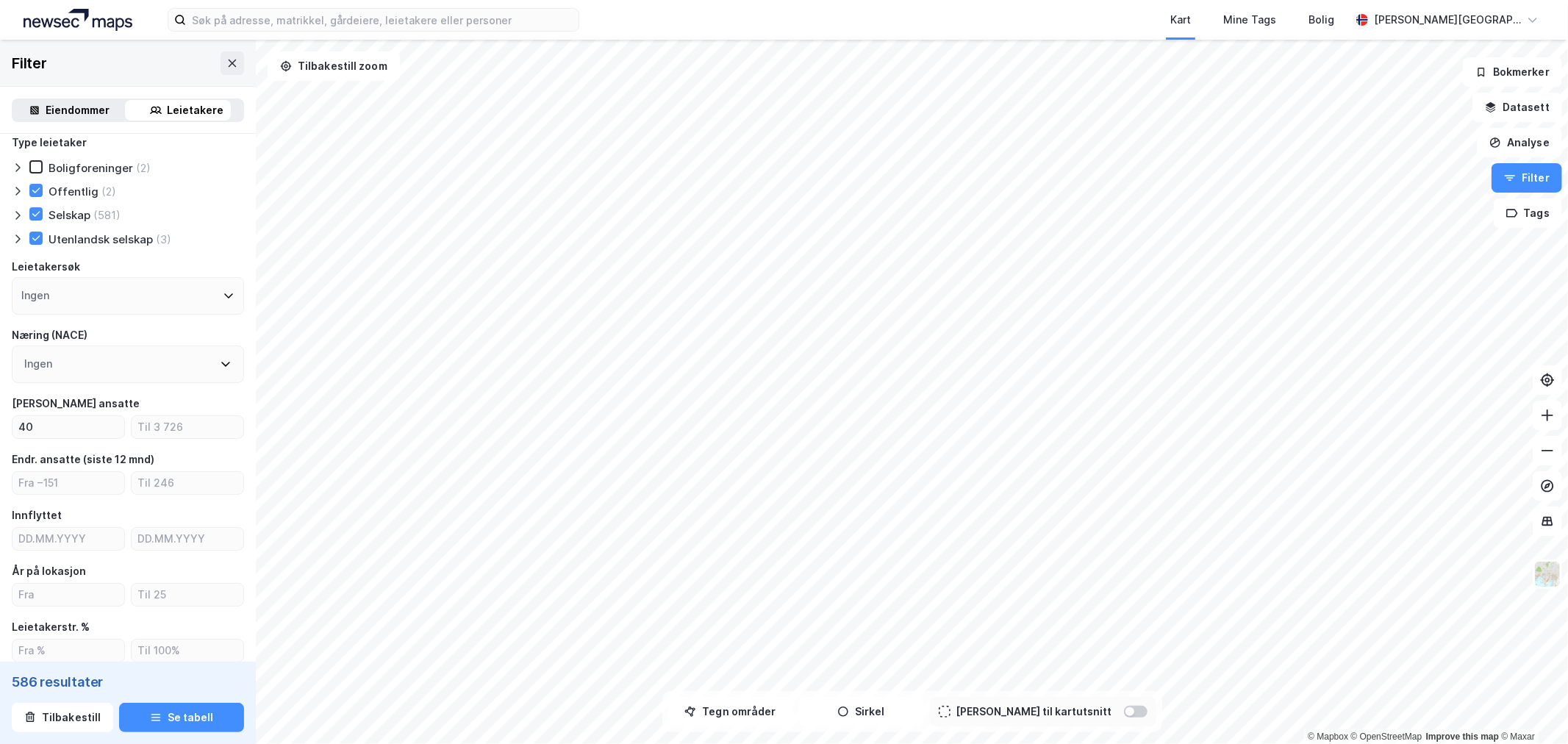
click at [220, 358] on icon at bounding box center [226, 364] width 12 height 12
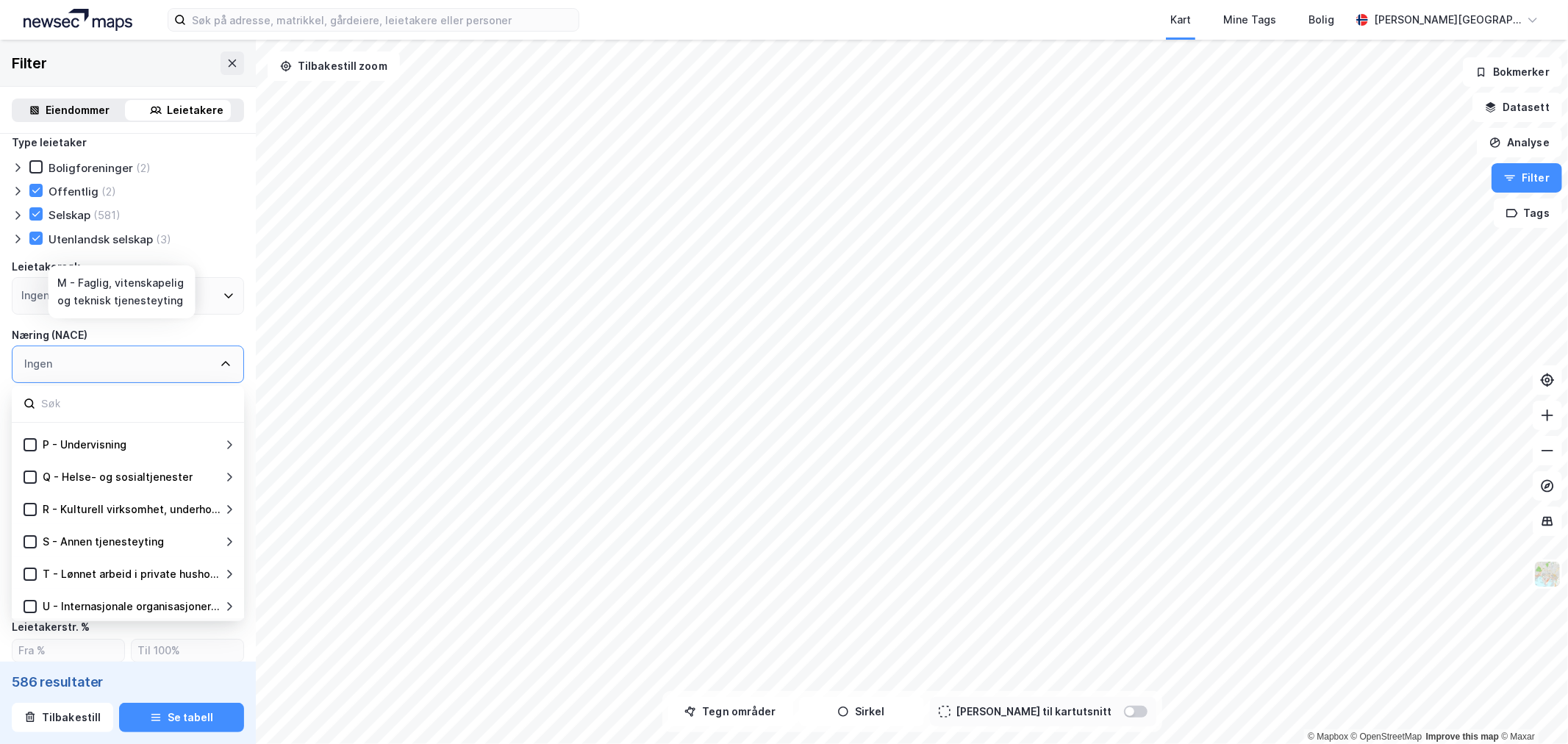
scroll to position [483, 0]
click at [220, 366] on icon at bounding box center [226, 364] width 12 height 12
click at [221, 361] on icon at bounding box center [226, 364] width 8 height 5
click at [216, 355] on div "Ingen" at bounding box center [128, 364] width 232 height 38
click at [220, 358] on icon at bounding box center [226, 364] width 12 height 12
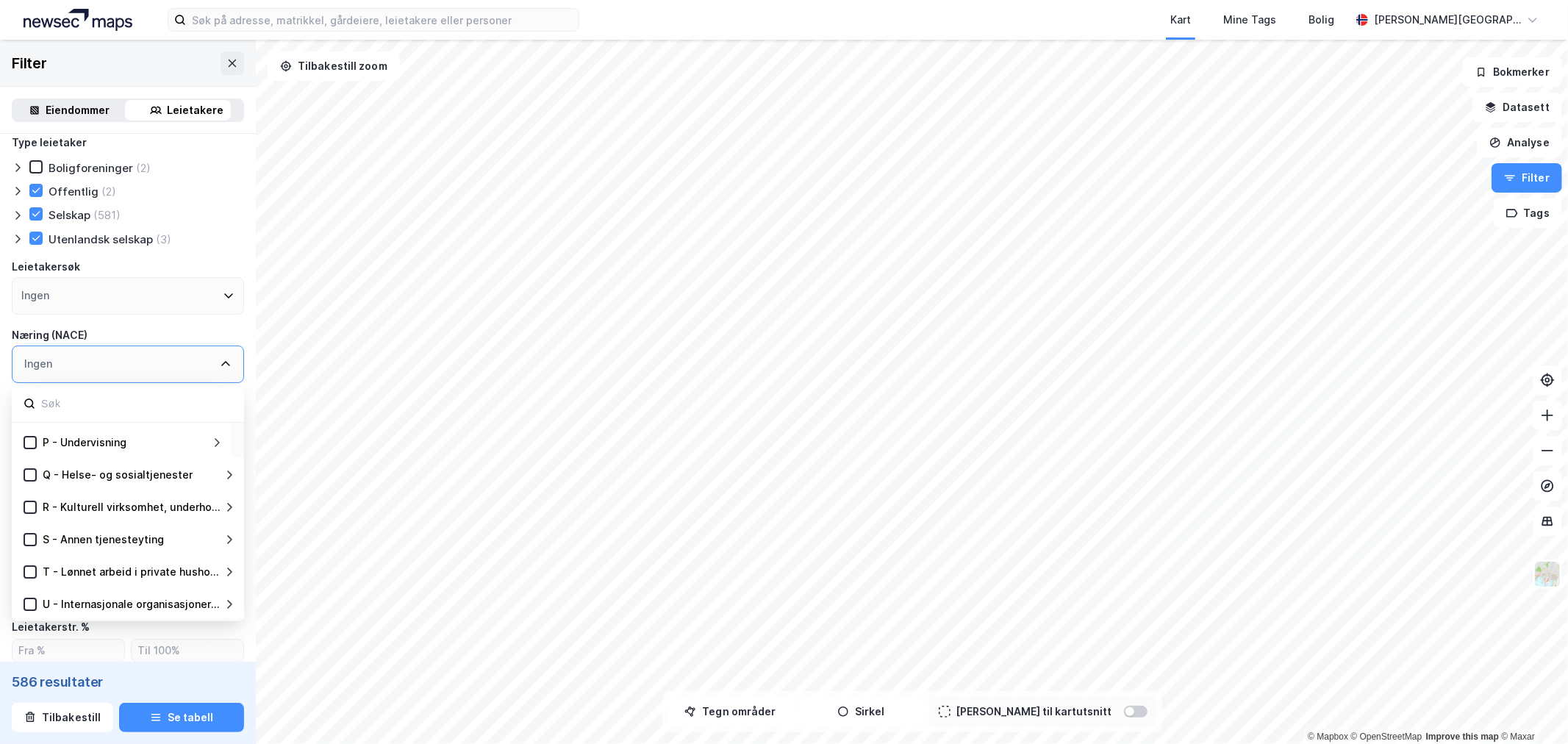
click at [189, 329] on div "Næring (NACE)" at bounding box center [128, 335] width 232 height 18
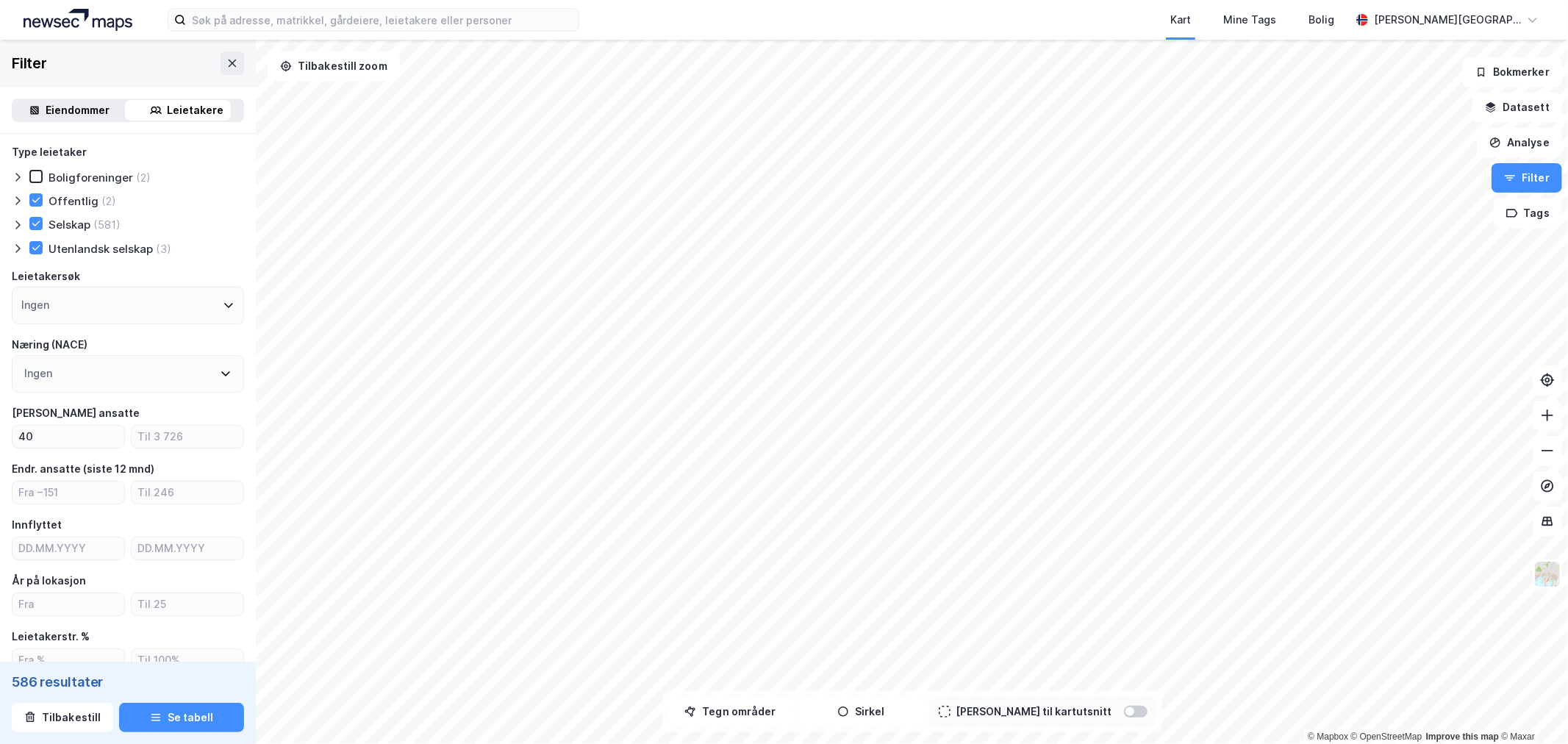
scroll to position [0, 0]
click at [150, 721] on icon "button" at bounding box center [156, 718] width 12 height 12
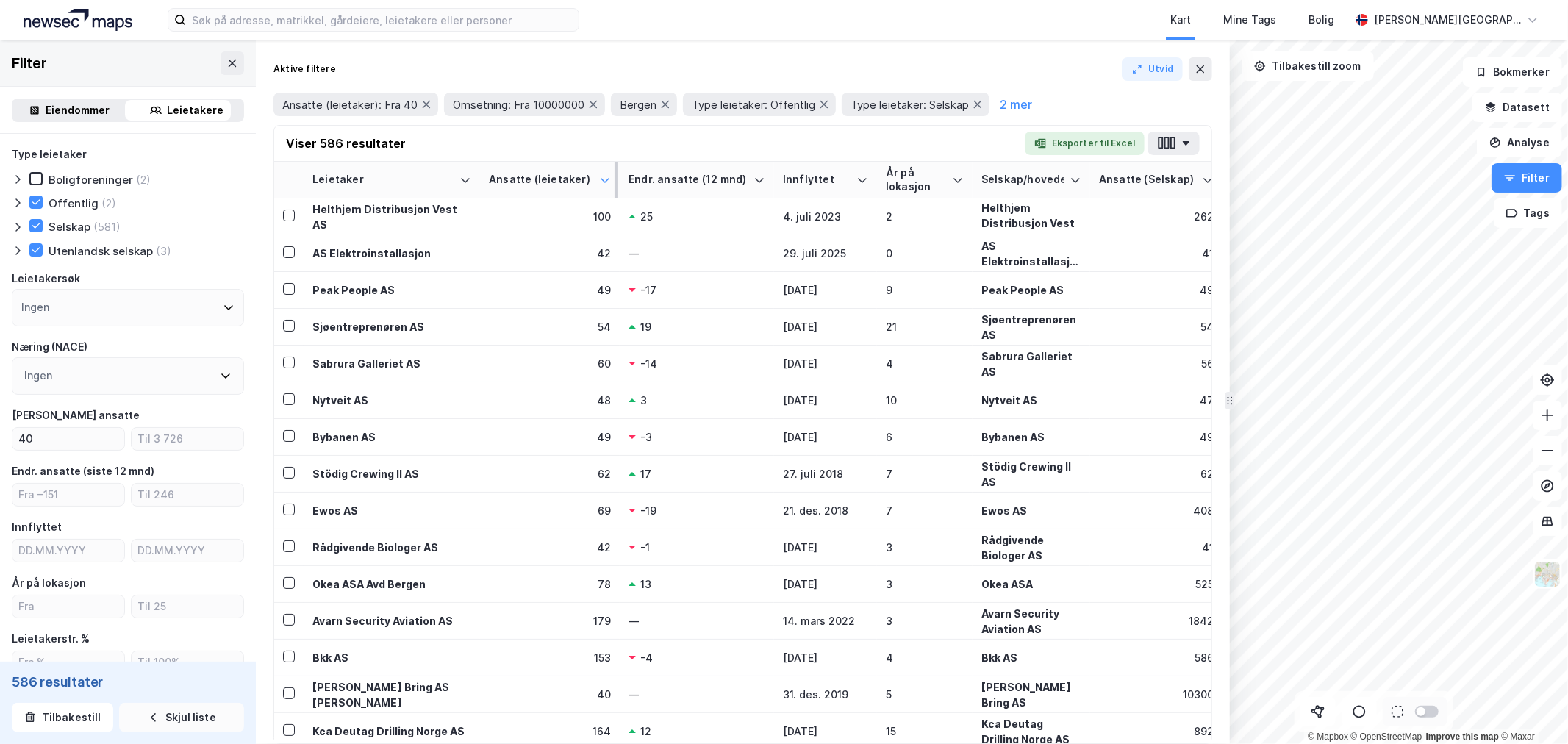
click at [604, 181] on icon at bounding box center [605, 179] width 8 height 4
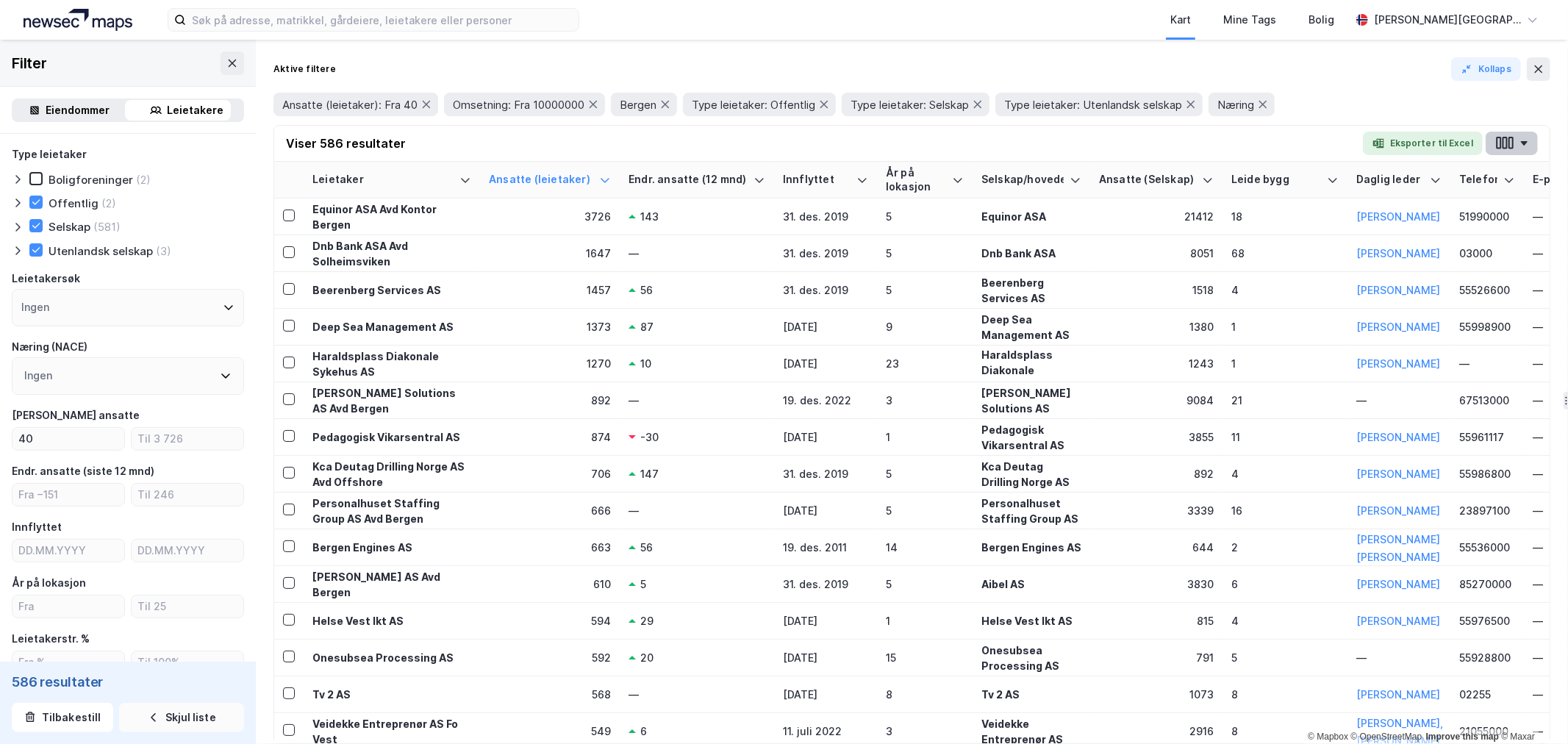
click at [1512, 138] on icon "button" at bounding box center [1504, 143] width 19 height 15
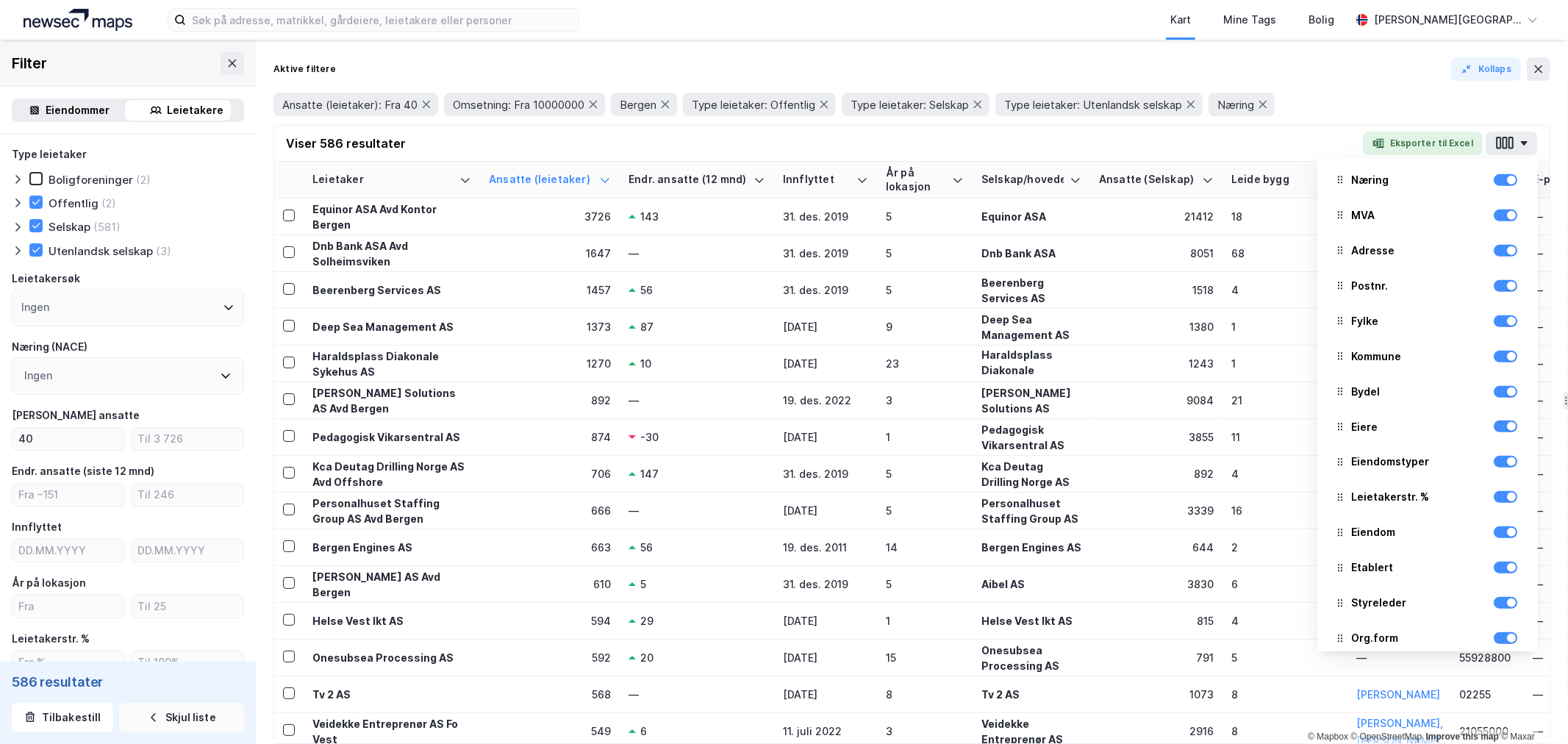
scroll to position [655, 0]
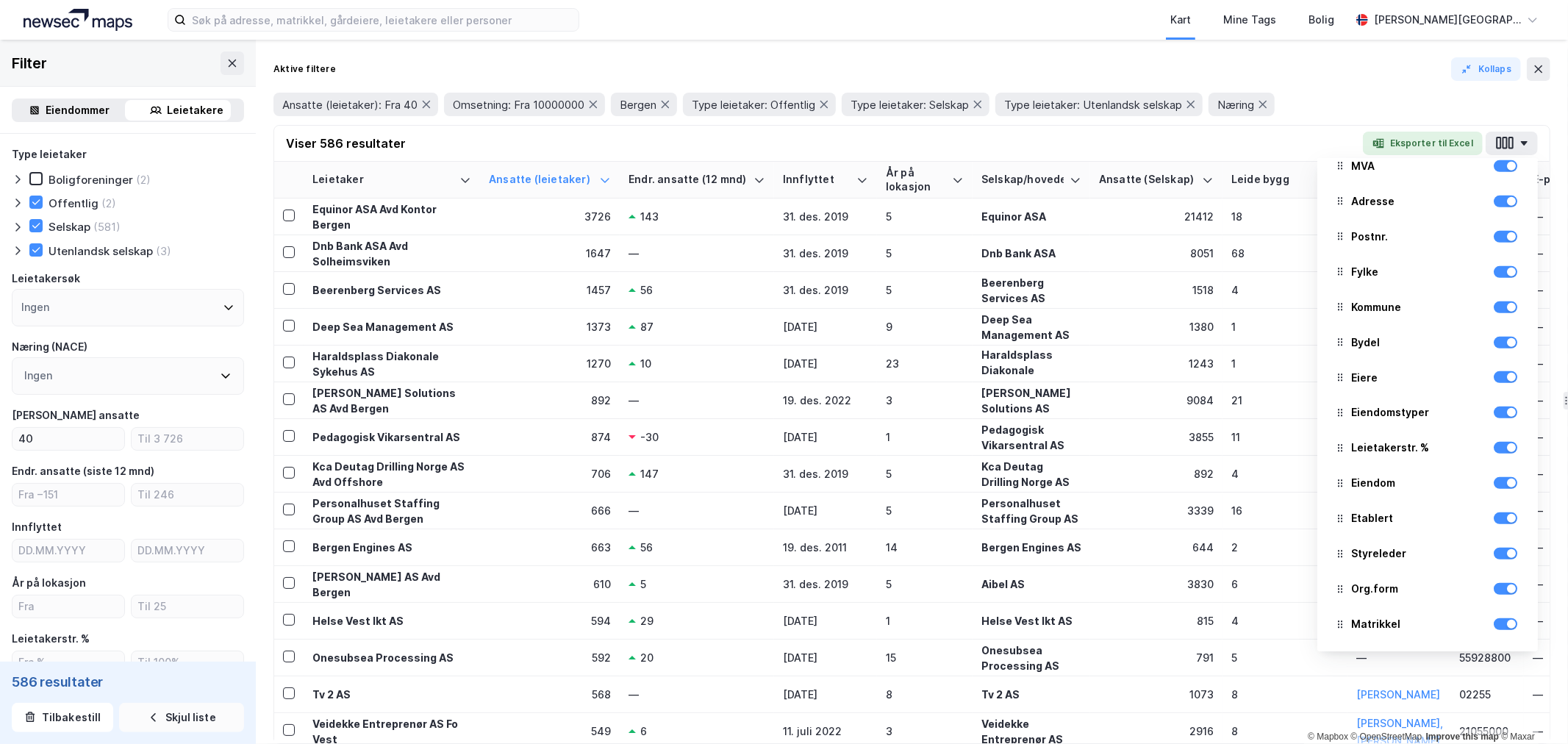
click at [1495, 630] on div at bounding box center [1505, 624] width 24 height 18
click at [1507, 620] on div at bounding box center [1511, 624] width 8 height 8
click at [1507, 556] on div at bounding box center [1511, 554] width 8 height 8
click at [1507, 520] on div at bounding box center [1511, 518] width 8 height 8
click at [1496, 452] on div at bounding box center [1505, 448] width 24 height 12
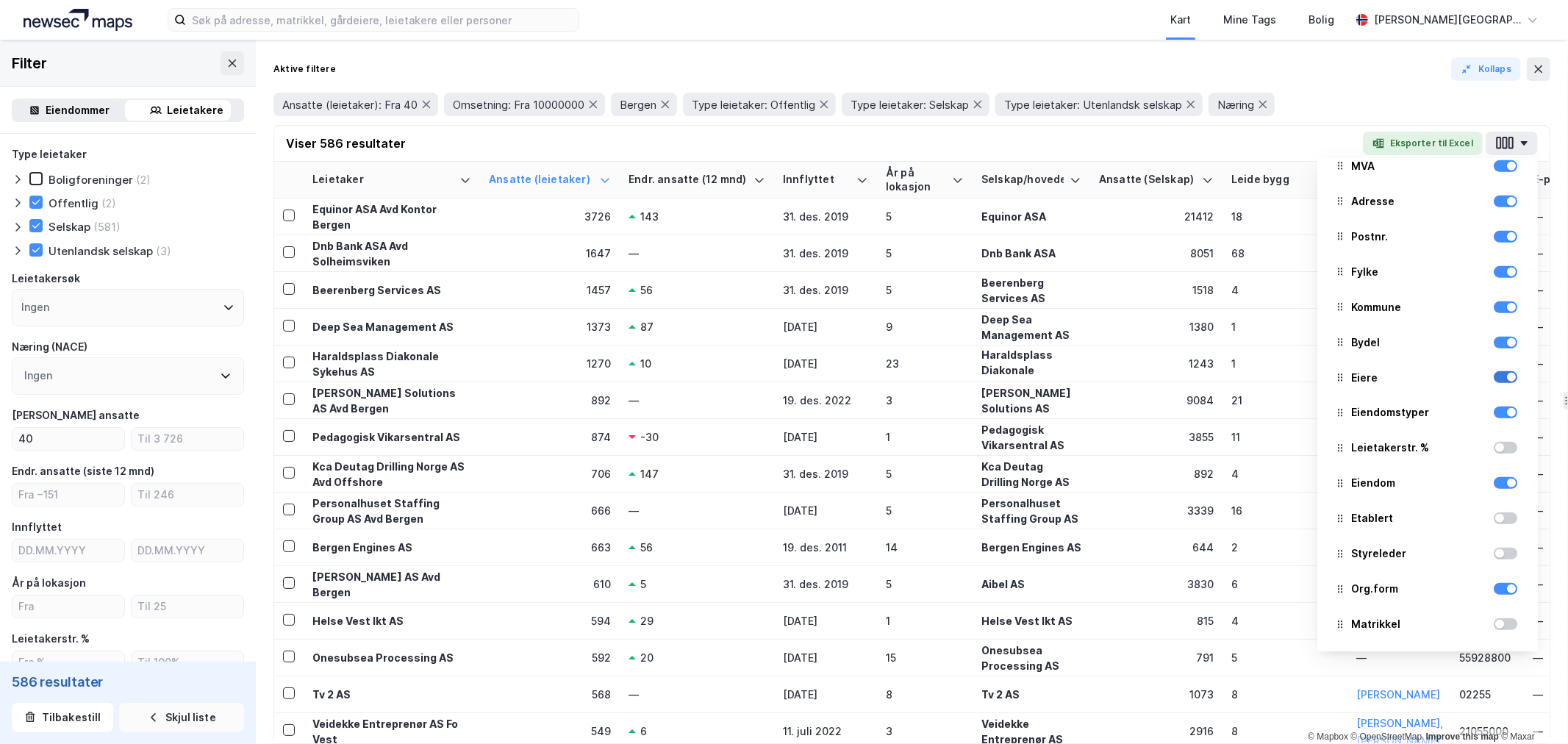
click at [1507, 377] on div at bounding box center [1511, 377] width 8 height 8
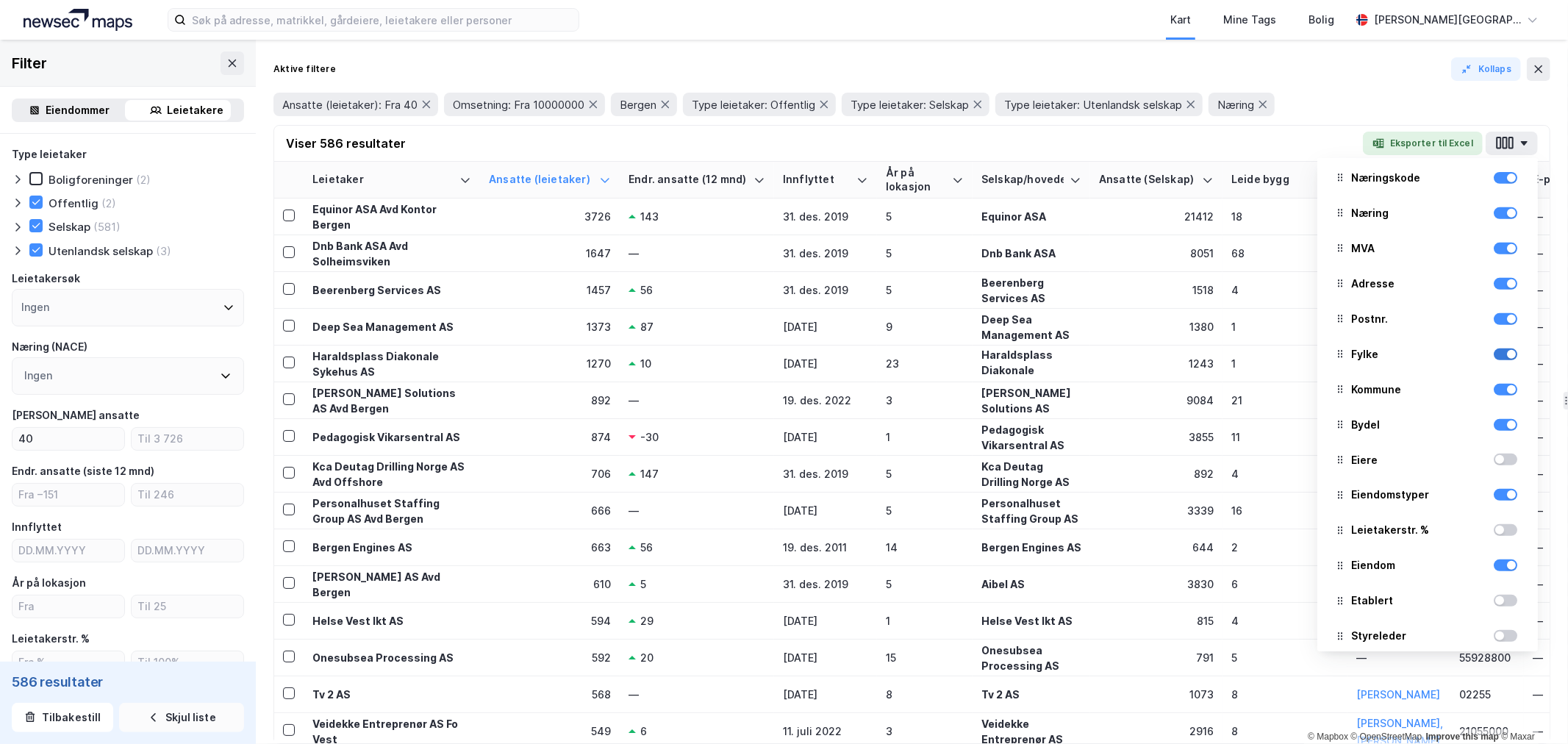
click at [1493, 355] on div at bounding box center [1505, 355] width 24 height 12
click at [1507, 320] on div at bounding box center [1511, 319] width 8 height 8
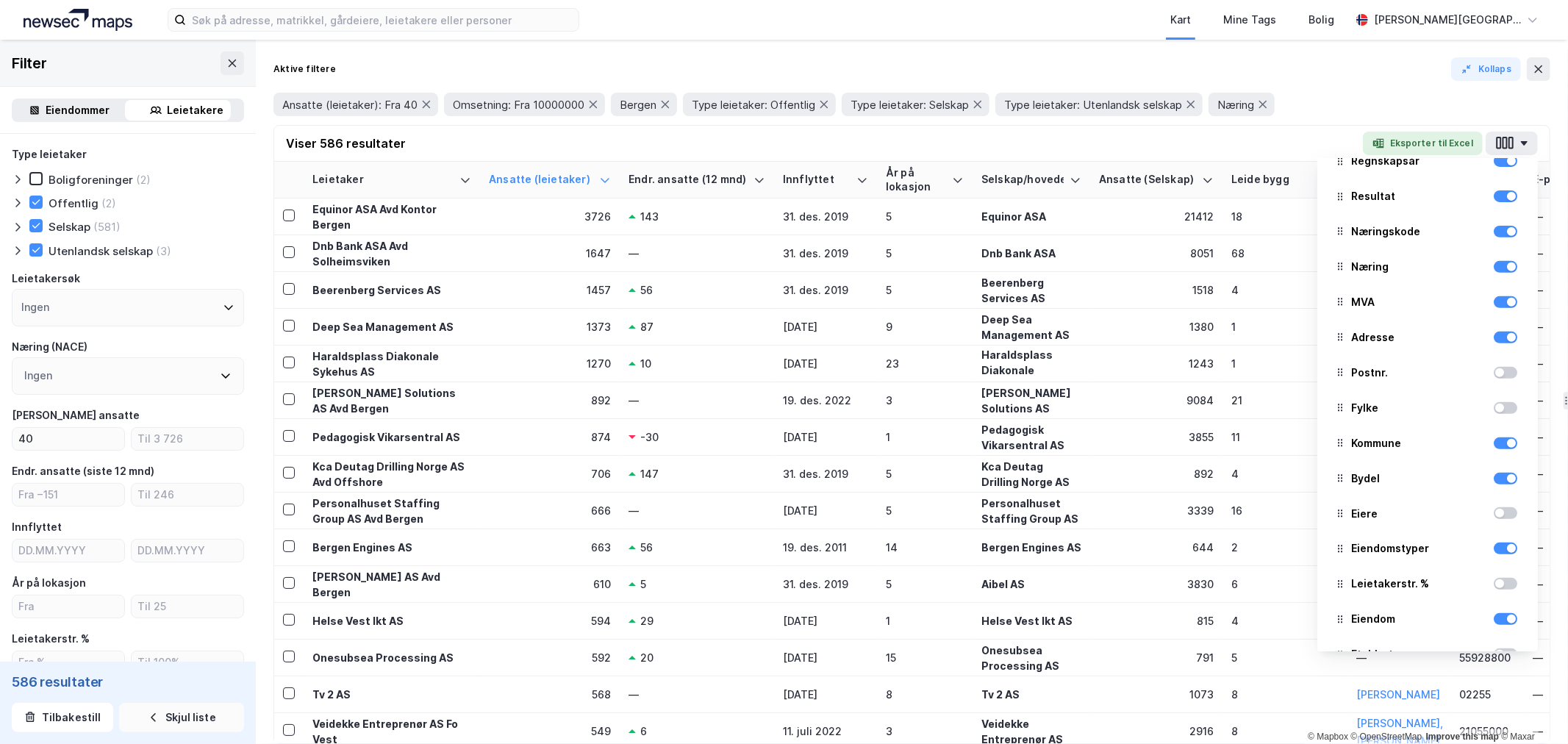
scroll to position [490, 0]
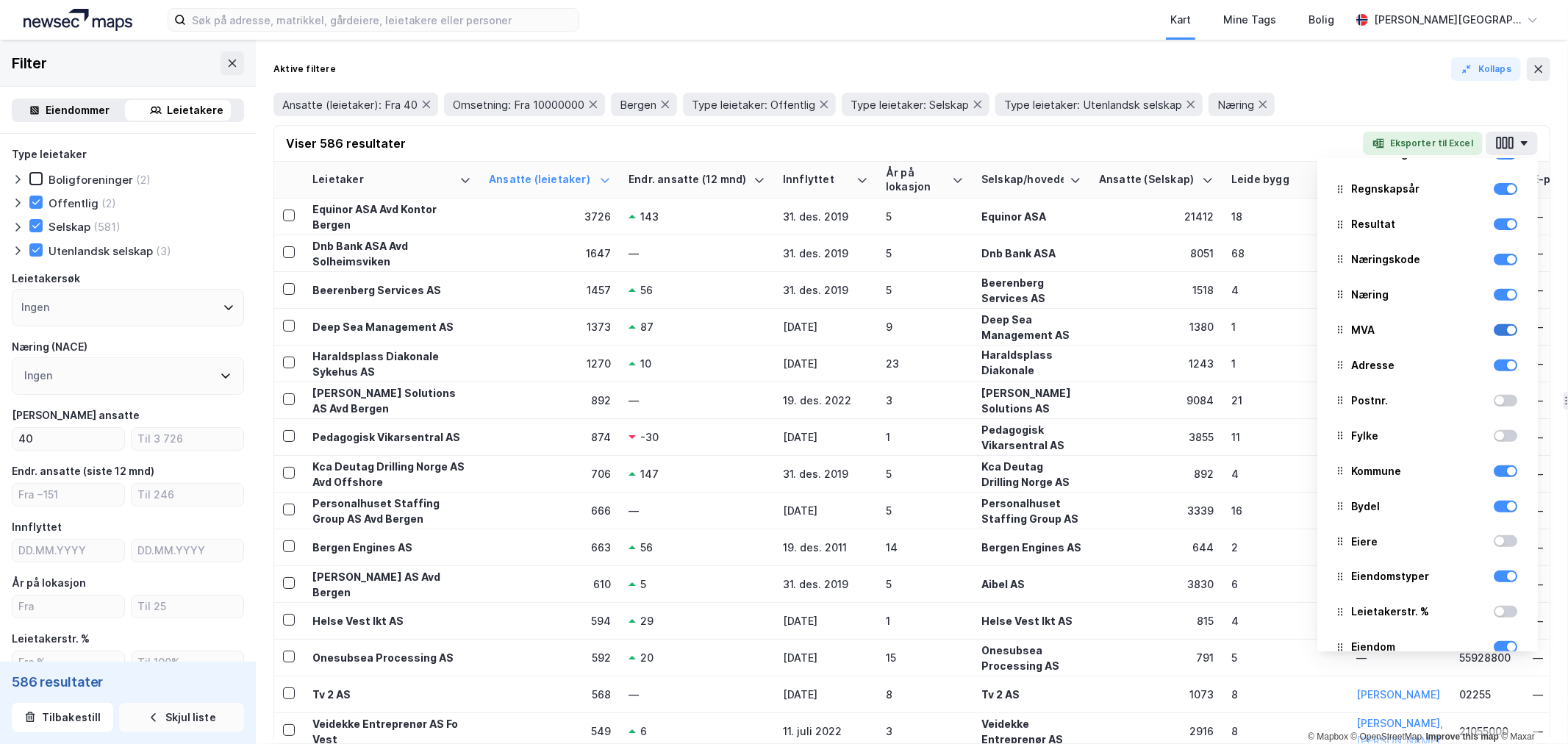
click at [1507, 329] on div at bounding box center [1511, 330] width 8 height 8
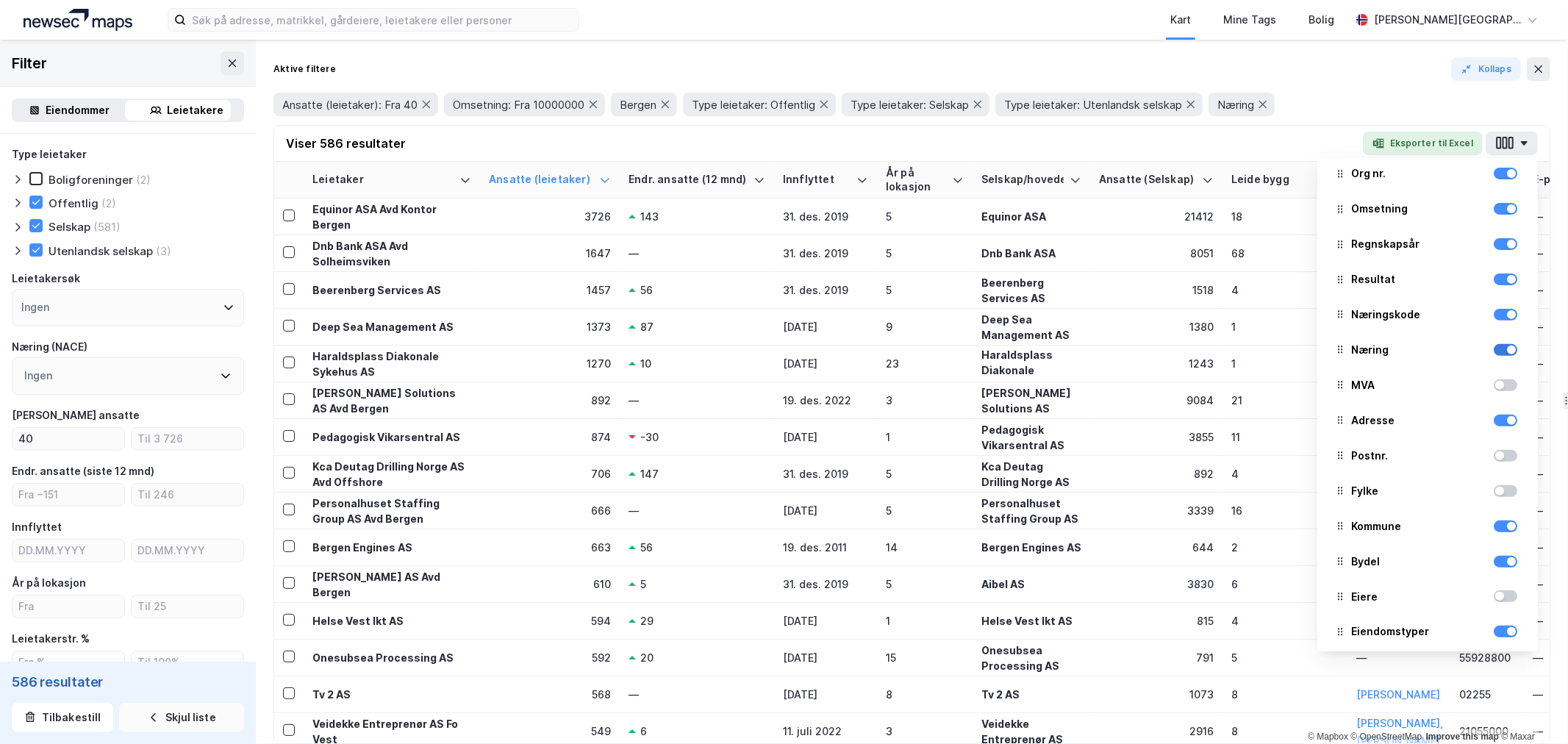
scroll to position [409, 0]
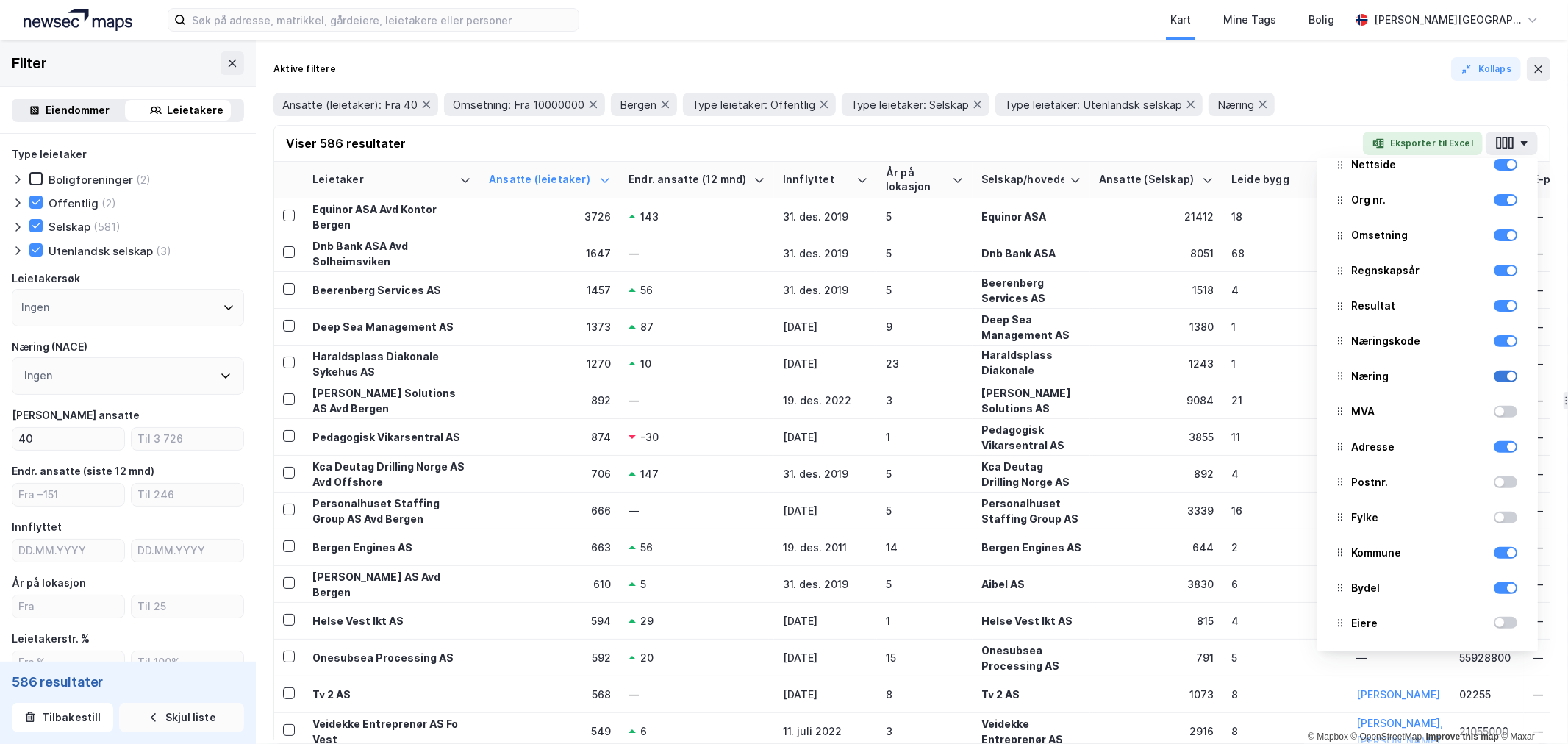
click at [1493, 377] on div at bounding box center [1505, 377] width 24 height 12
click at [1493, 310] on div at bounding box center [1505, 306] width 24 height 12
click at [1493, 270] on div at bounding box center [1505, 270] width 24 height 12
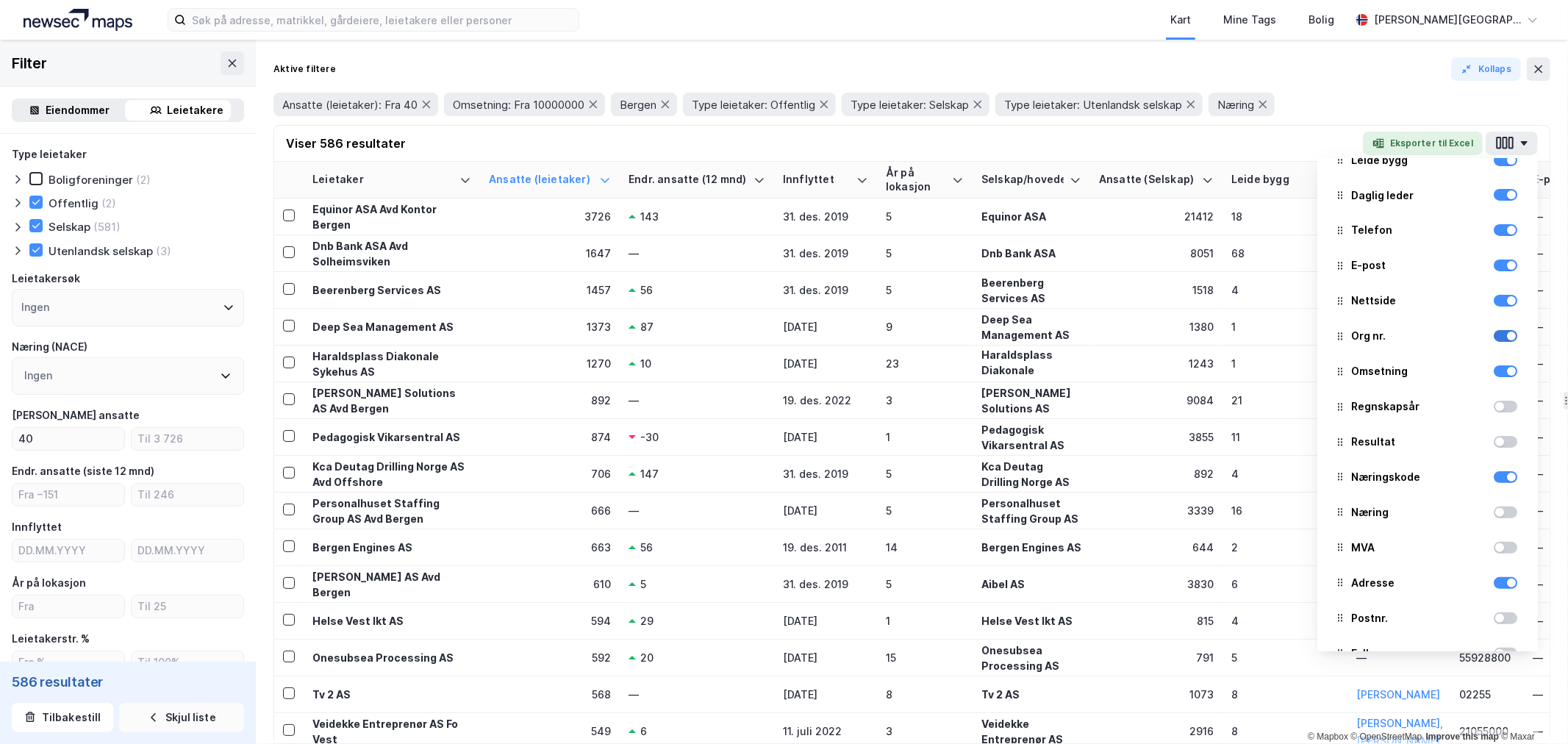
scroll to position [245, 0]
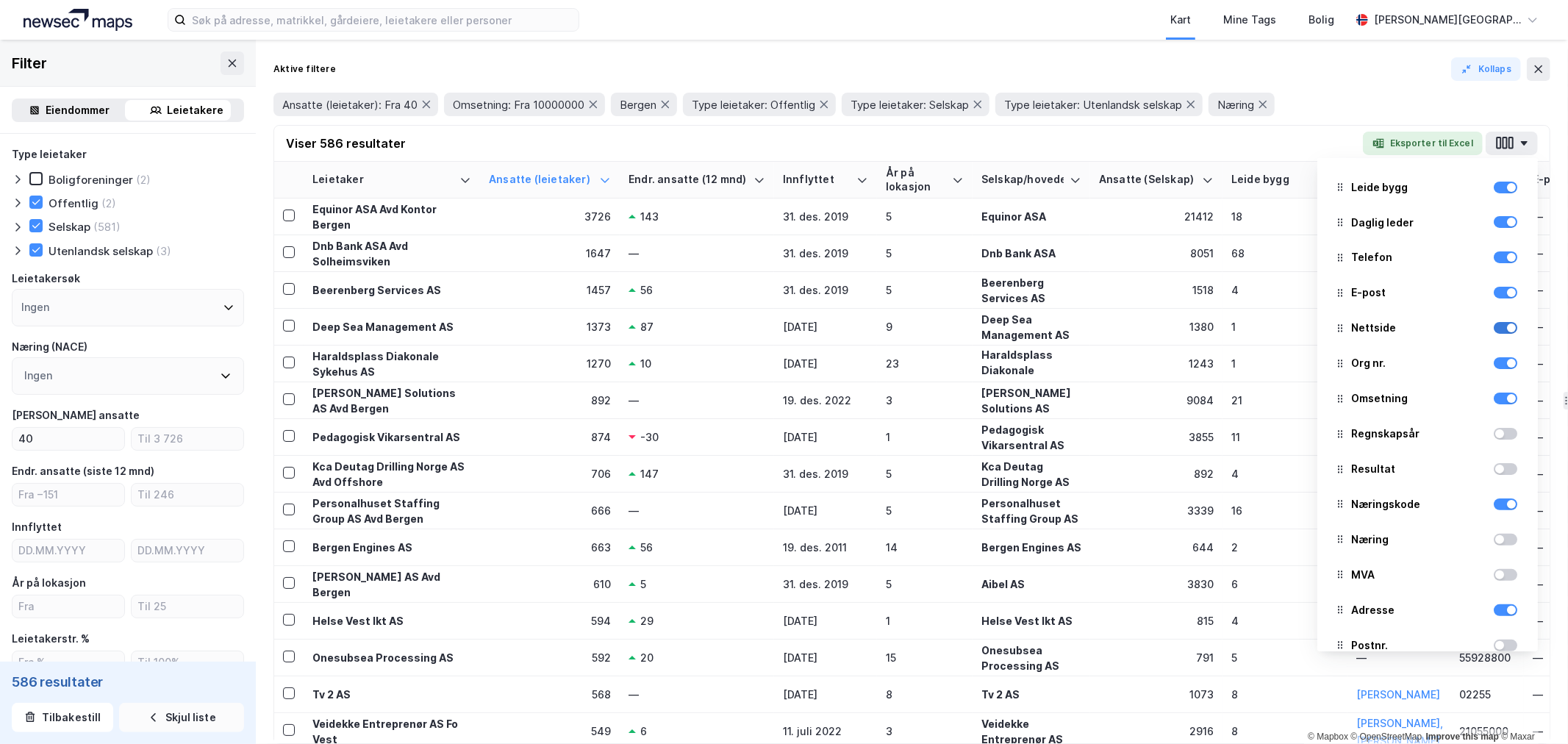
click at [1493, 326] on div at bounding box center [1505, 328] width 24 height 12
click at [1507, 292] on div at bounding box center [1511, 292] width 8 height 8
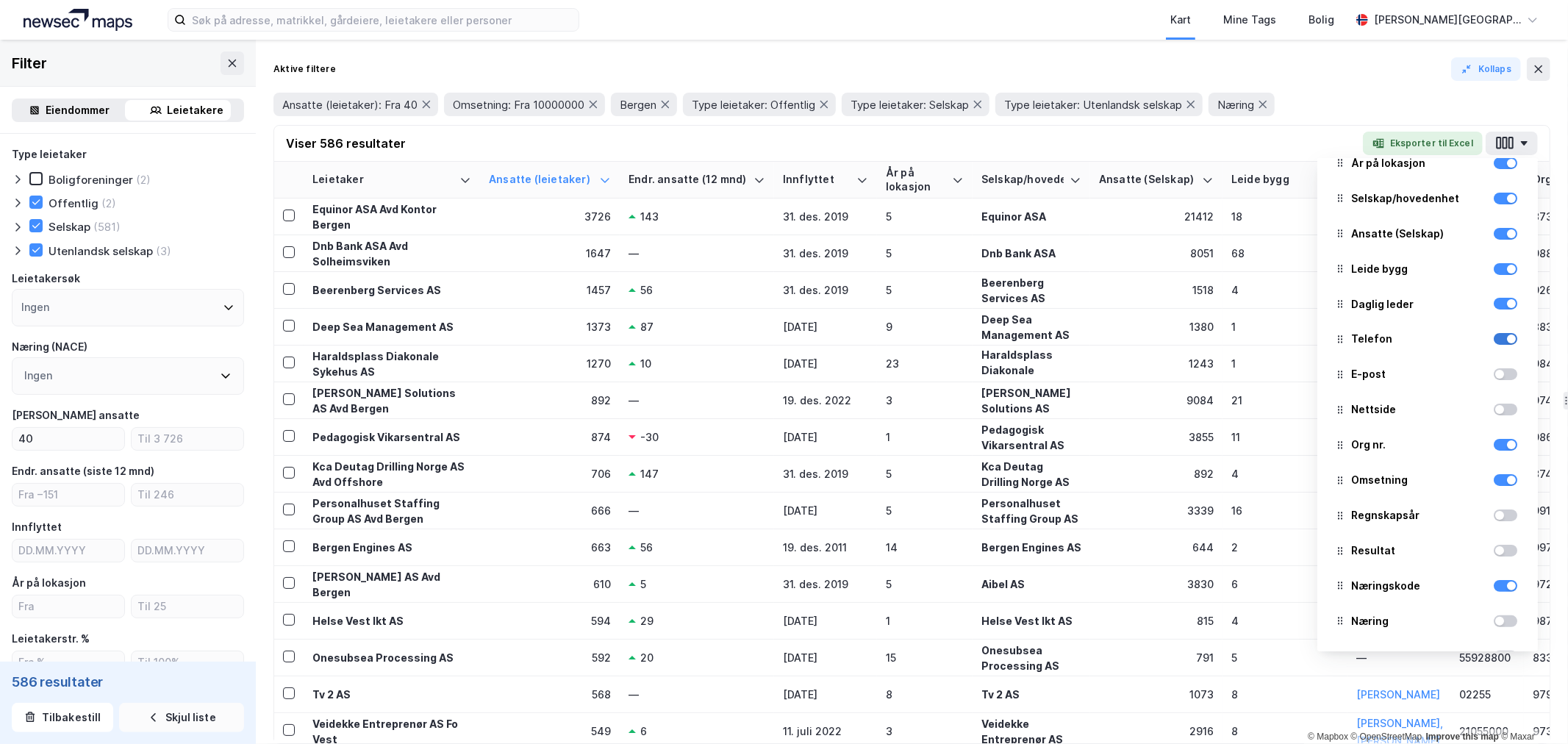
click at [1493, 340] on div at bounding box center [1505, 339] width 24 height 12
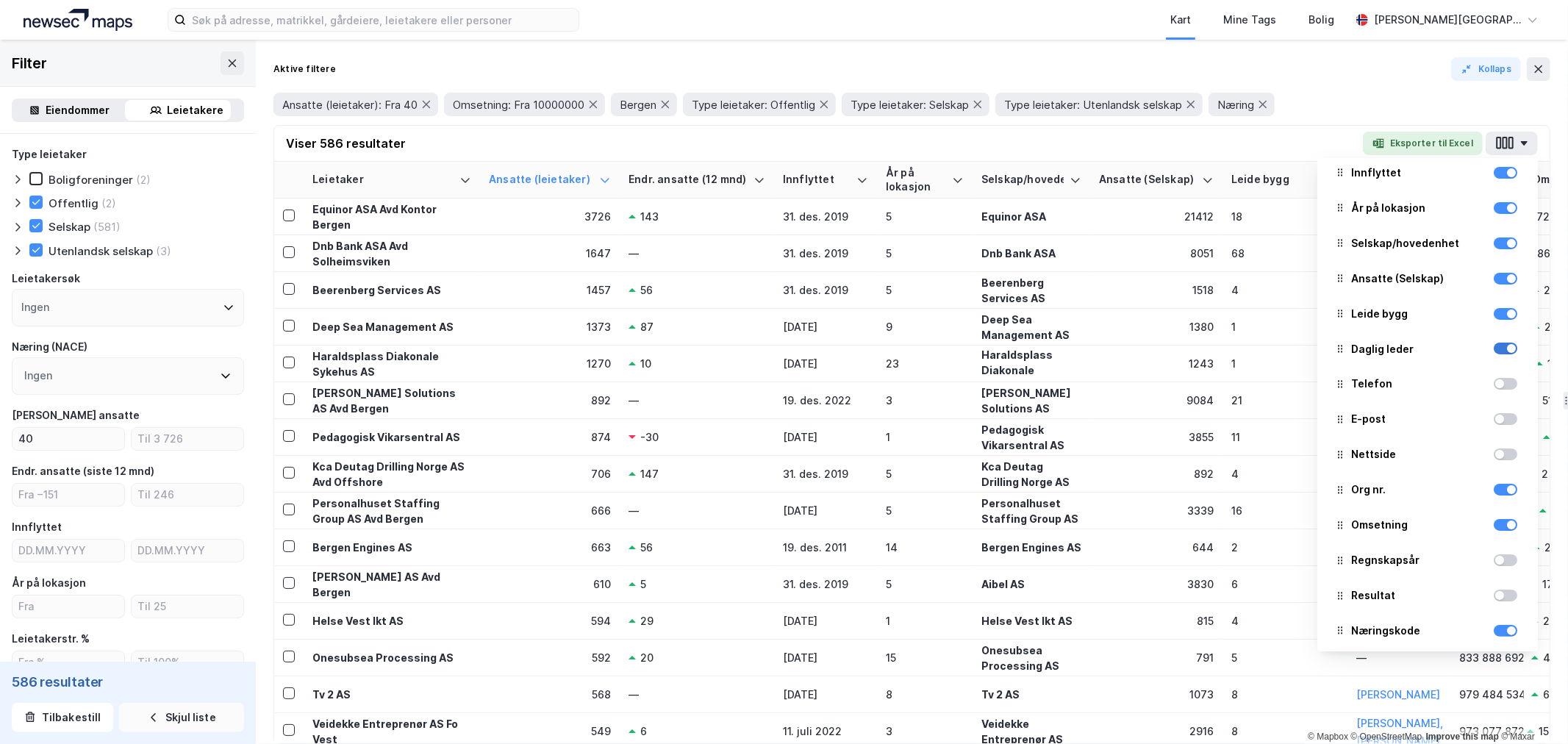
scroll to position [83, 0]
click at [1493, 349] on div at bounding box center [1505, 351] width 24 height 12
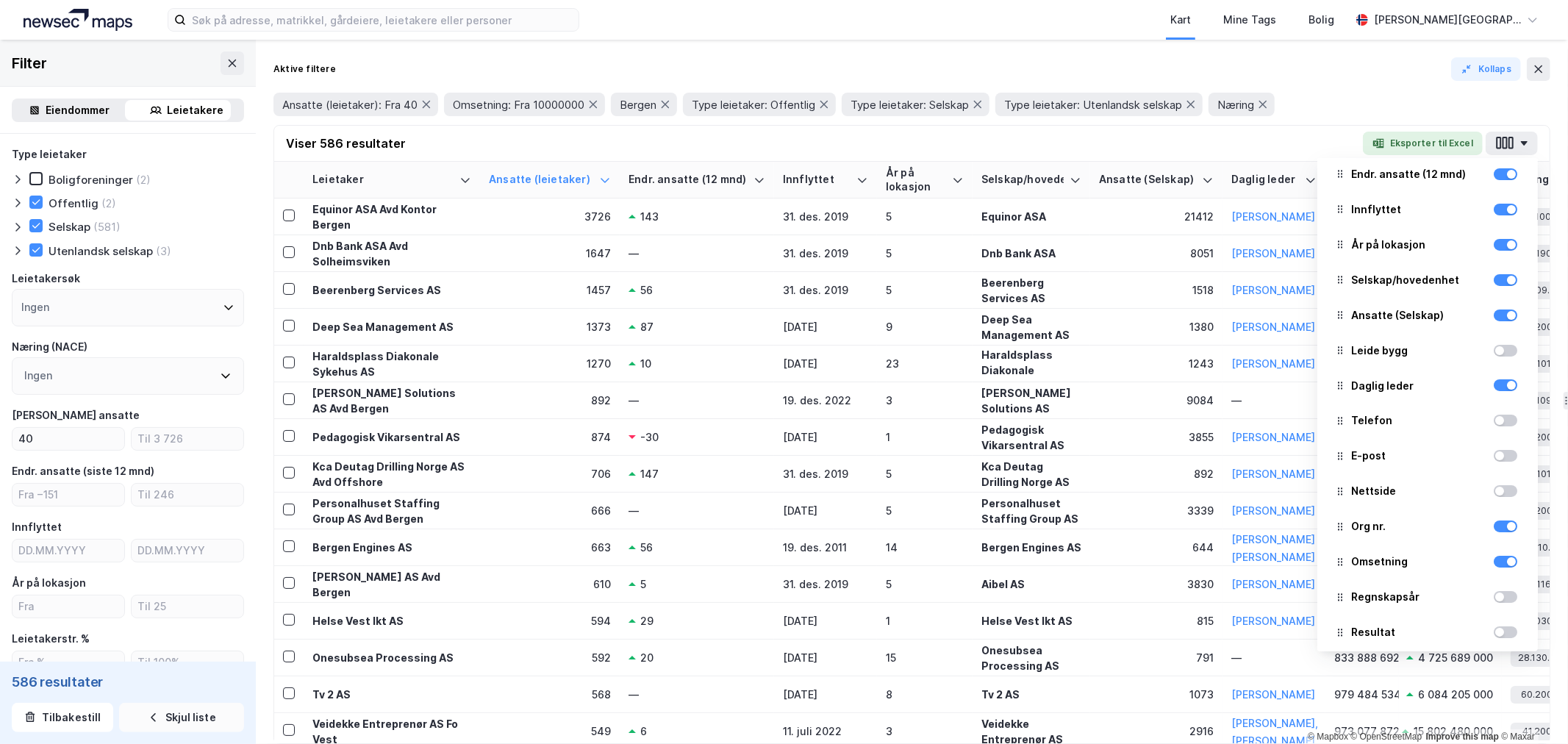
click at [1495, 349] on div at bounding box center [1499, 351] width 8 height 8
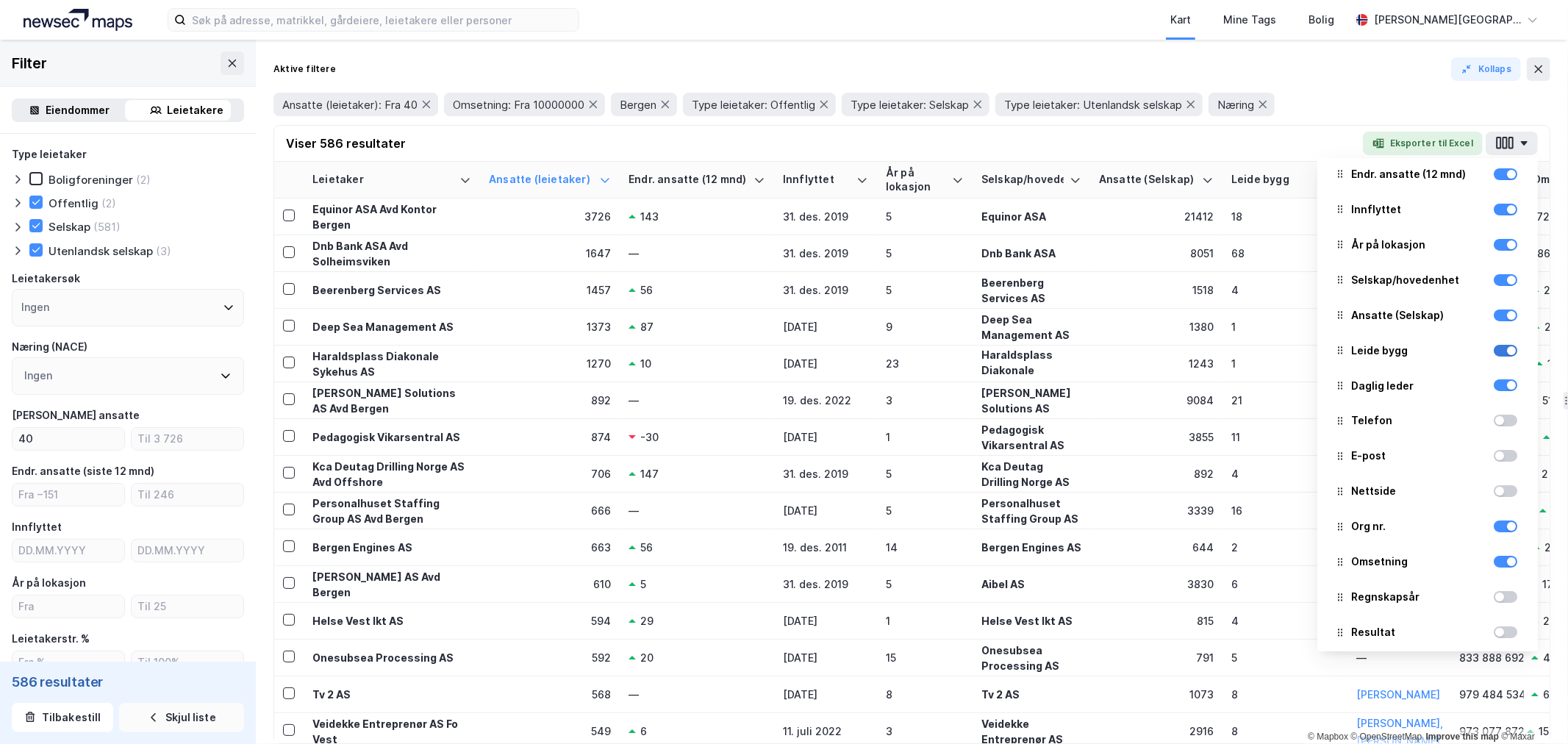
click at [1493, 349] on div at bounding box center [1505, 351] width 24 height 12
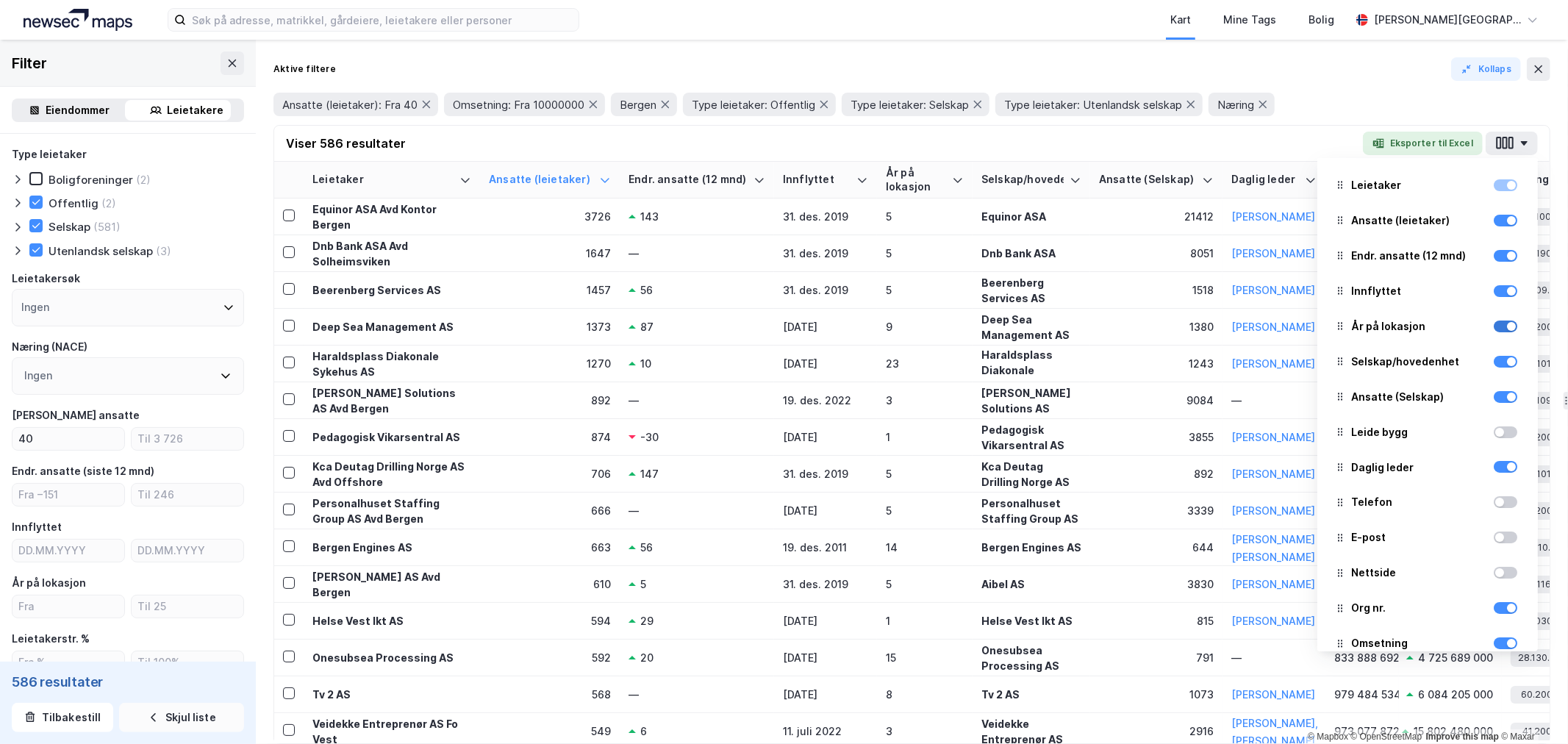
scroll to position [0, 0]
click at [1503, 150] on icon "button" at bounding box center [1504, 143] width 19 height 15
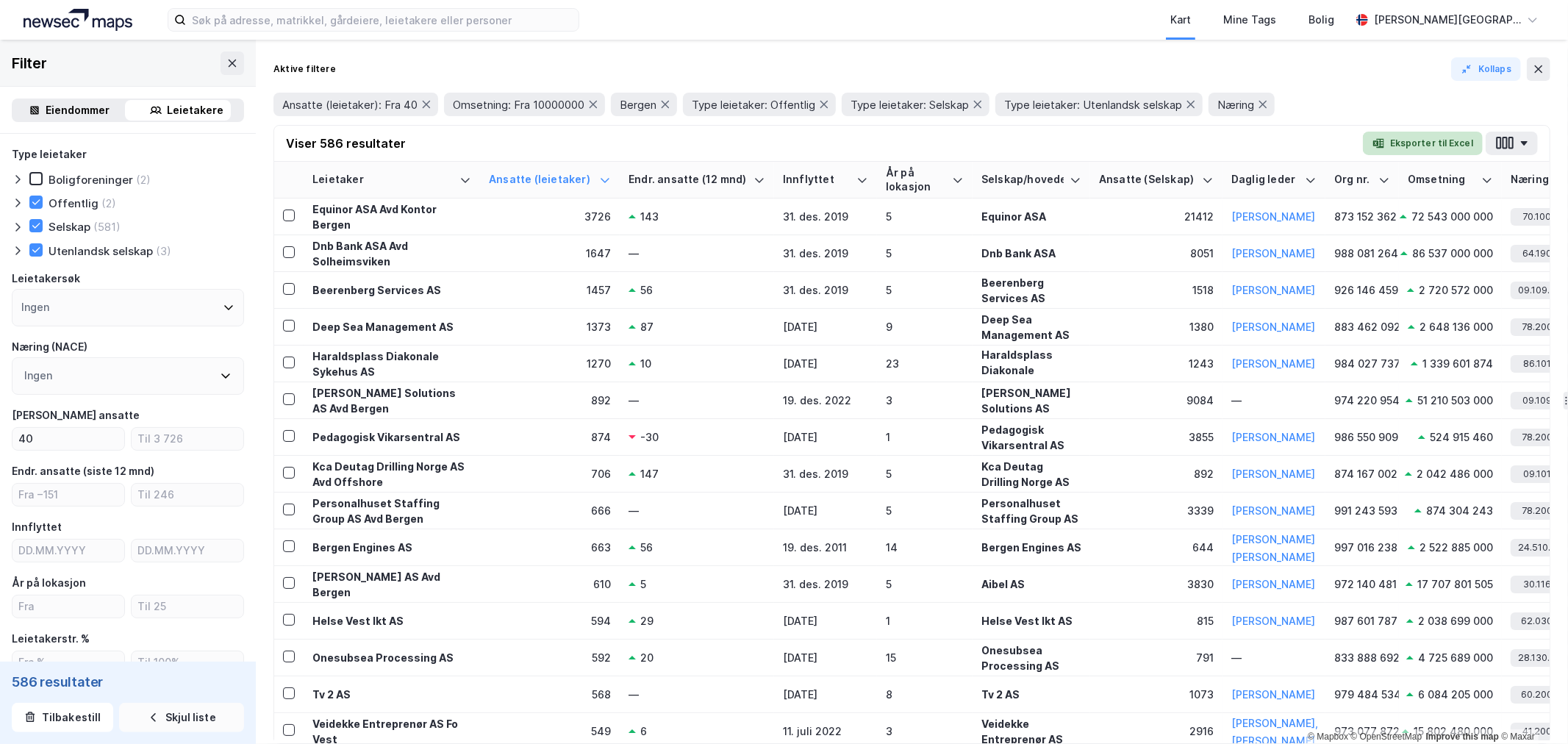
click at [1446, 149] on button "Eksporter til Excel" at bounding box center [1422, 143] width 120 height 24
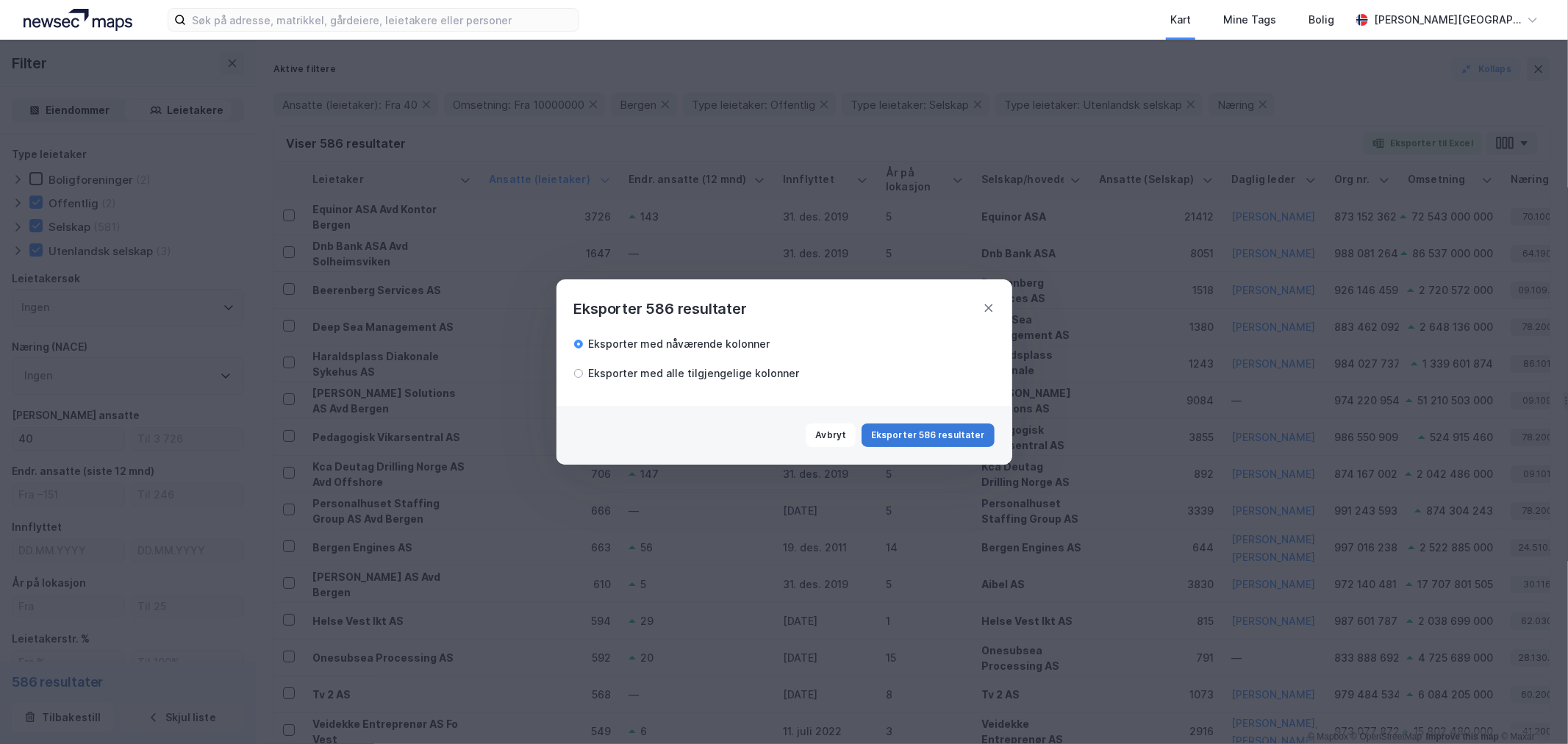
click at [919, 435] on button "Eksporter 586 resultater" at bounding box center [927, 436] width 132 height 24
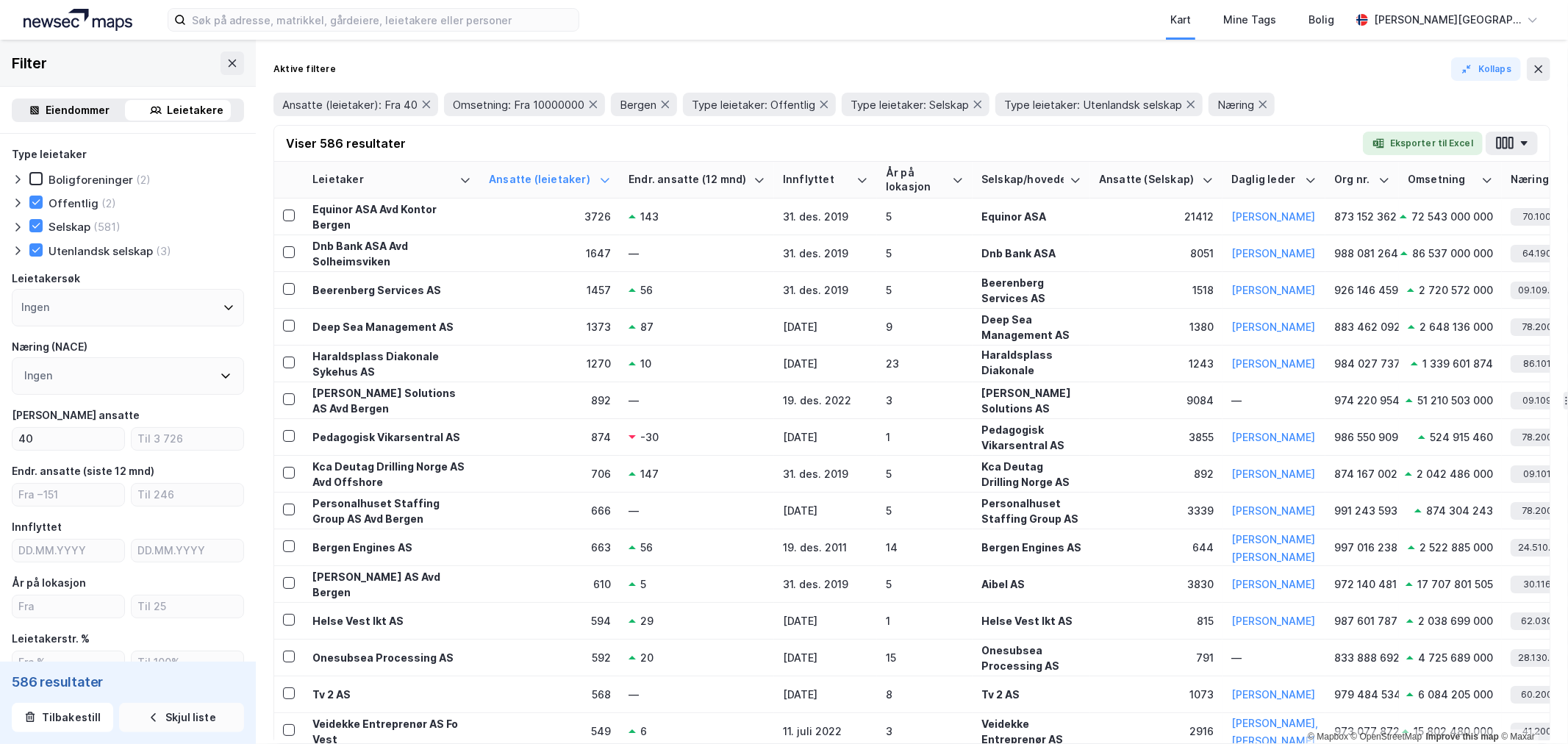
click at [527, 71] on div "Aktive filtere Kollaps" at bounding box center [912, 69] width 1277 height 24
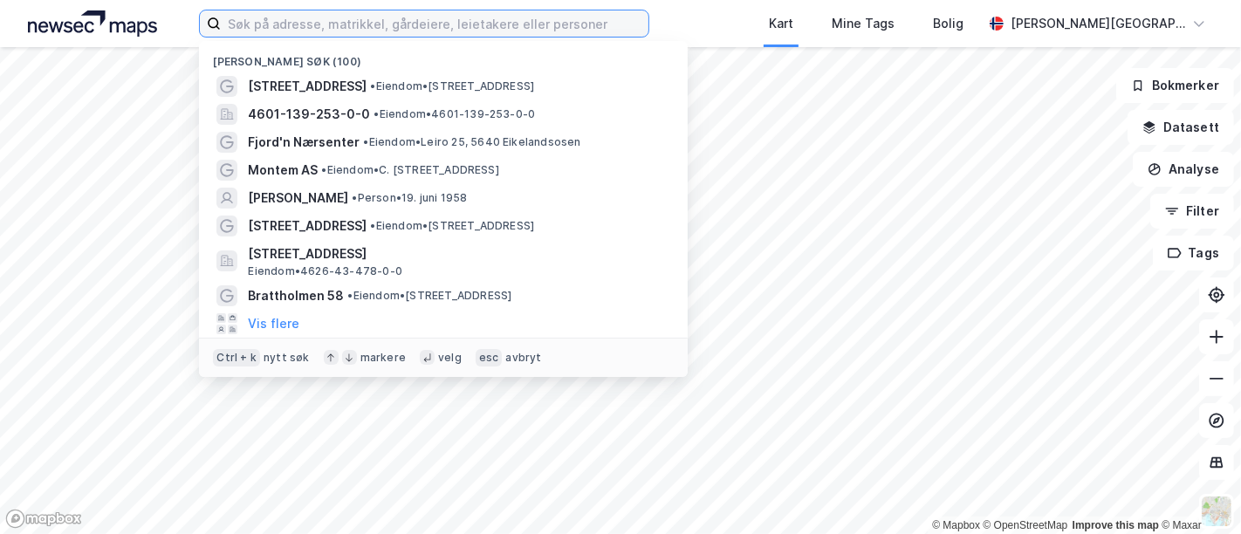
click at [323, 27] on input at bounding box center [435, 23] width 428 height 26
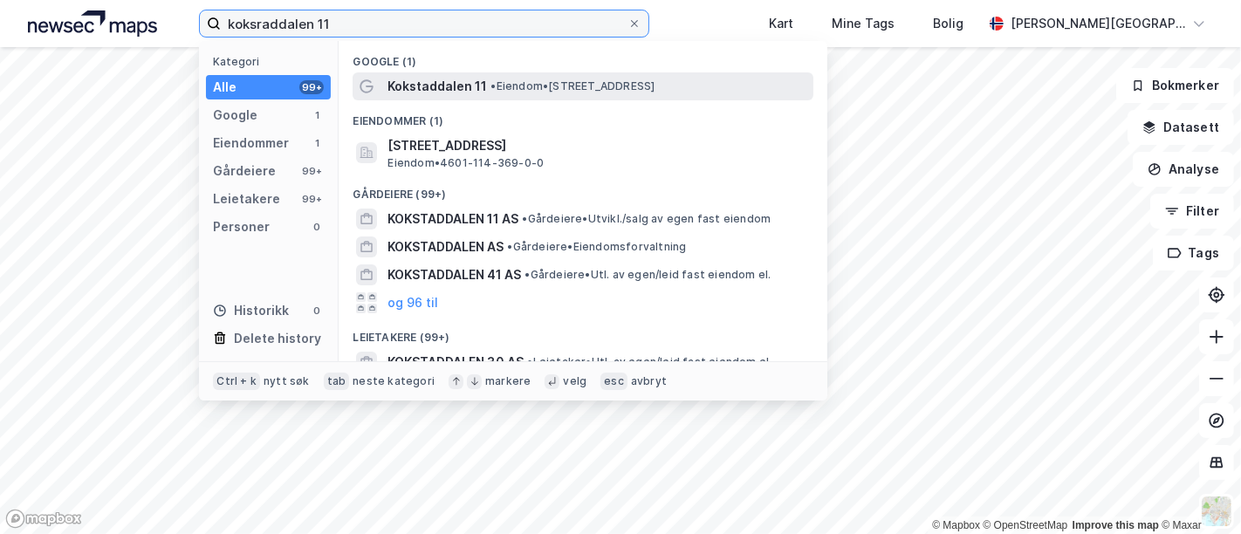
type input "koksraddalen 11"
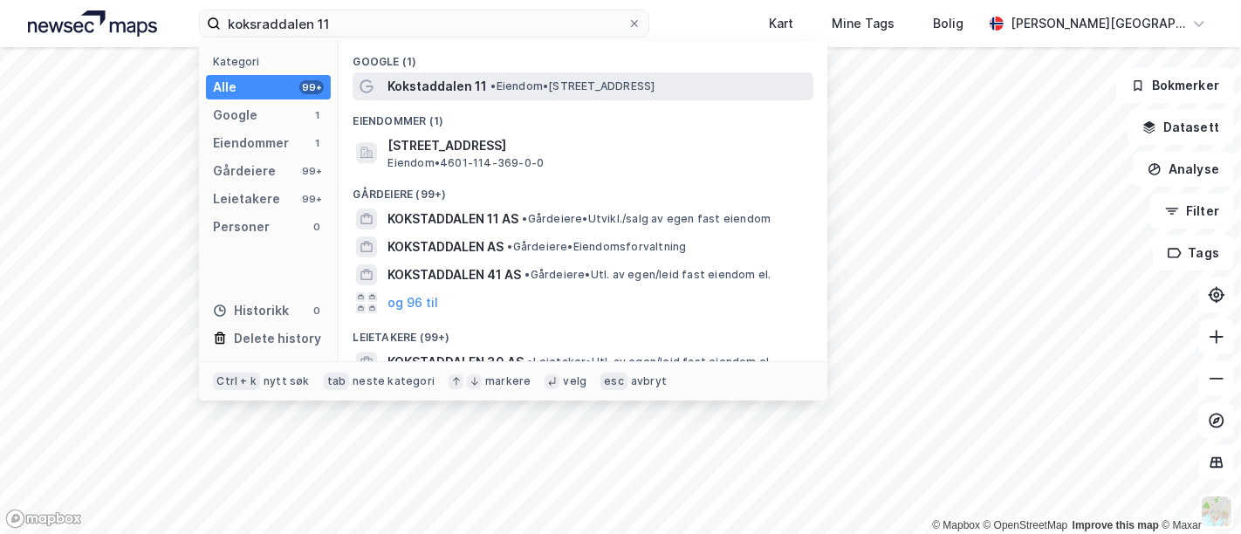
click at [496, 88] on span "•" at bounding box center [492, 85] width 5 height 13
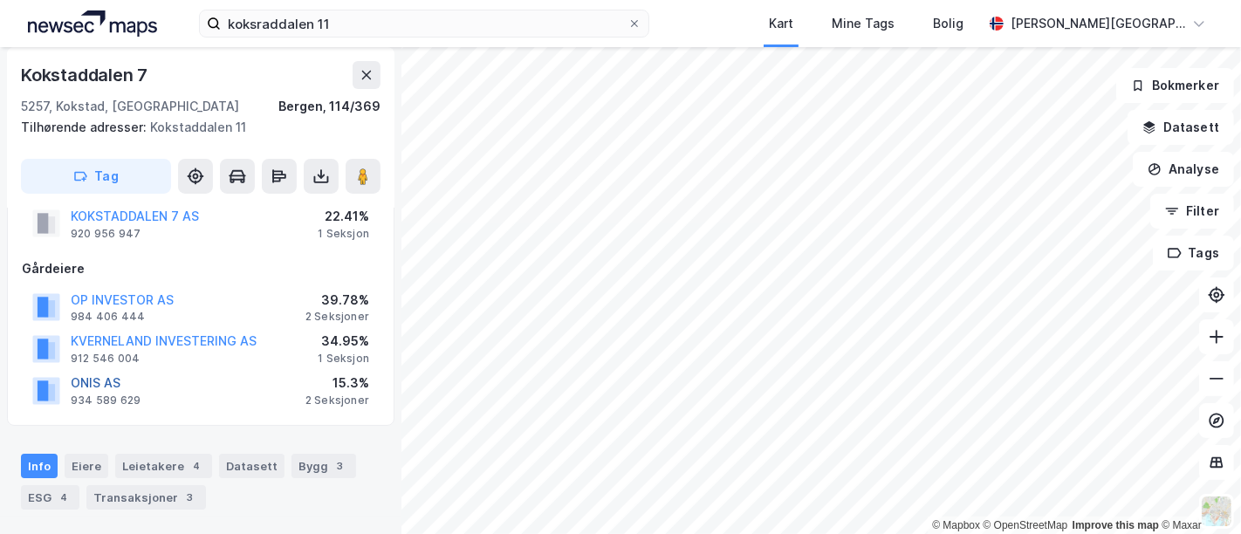
scroll to position [194, 0]
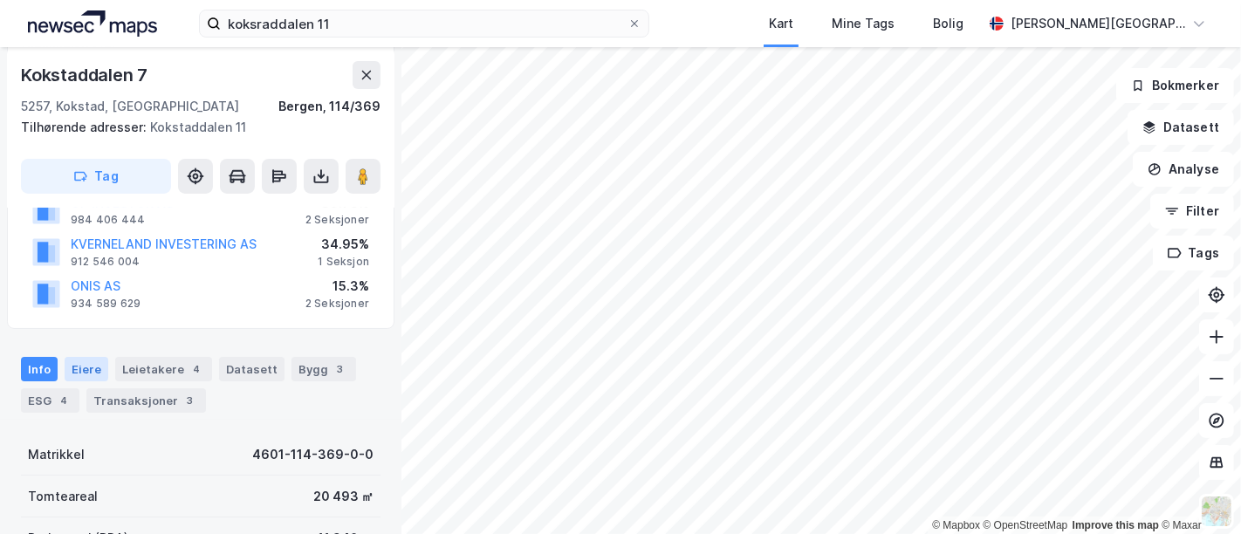
click at [92, 368] on div "Eiere" at bounding box center [87, 369] width 44 height 24
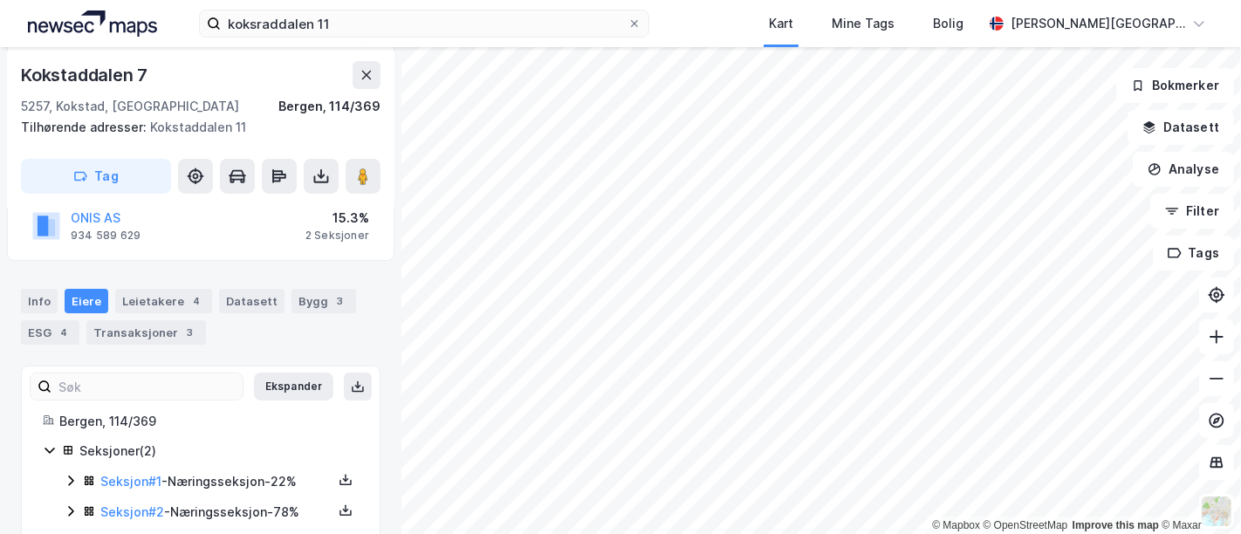
scroll to position [294, 0]
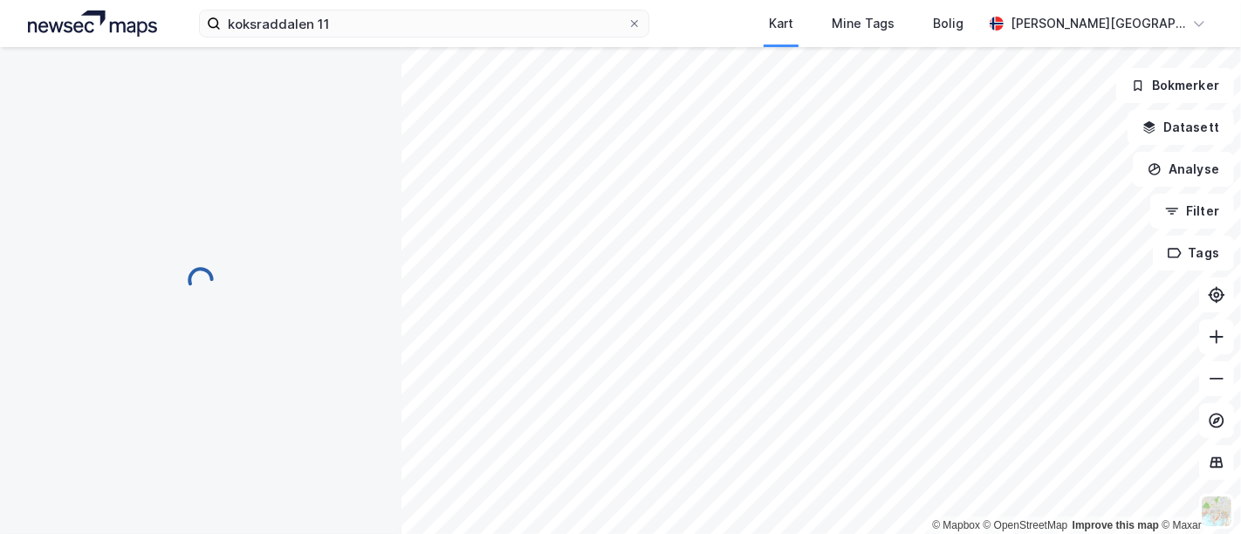
scroll to position [248, 0]
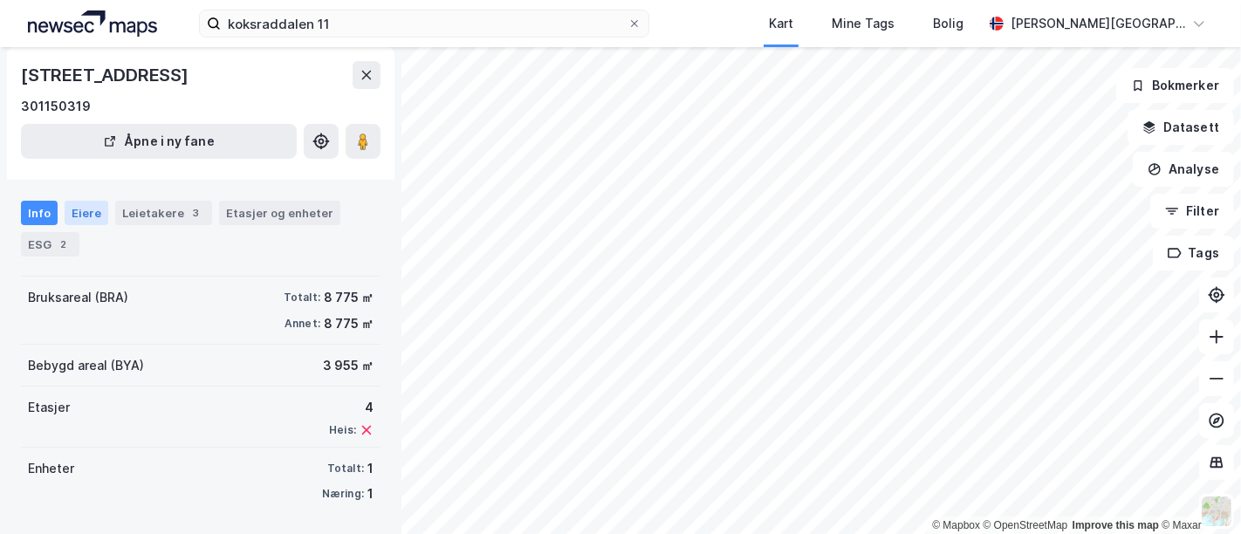
click at [93, 213] on div "Eiere" at bounding box center [87, 213] width 44 height 24
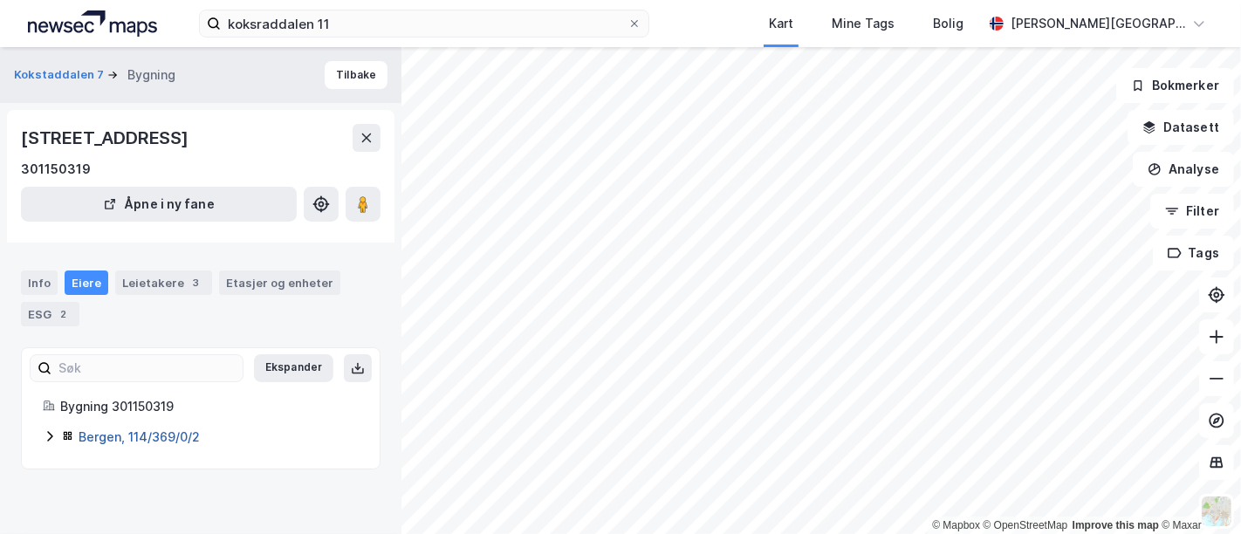
click at [156, 437] on link "Bergen, 114/369/0/2" at bounding box center [139, 436] width 121 height 15
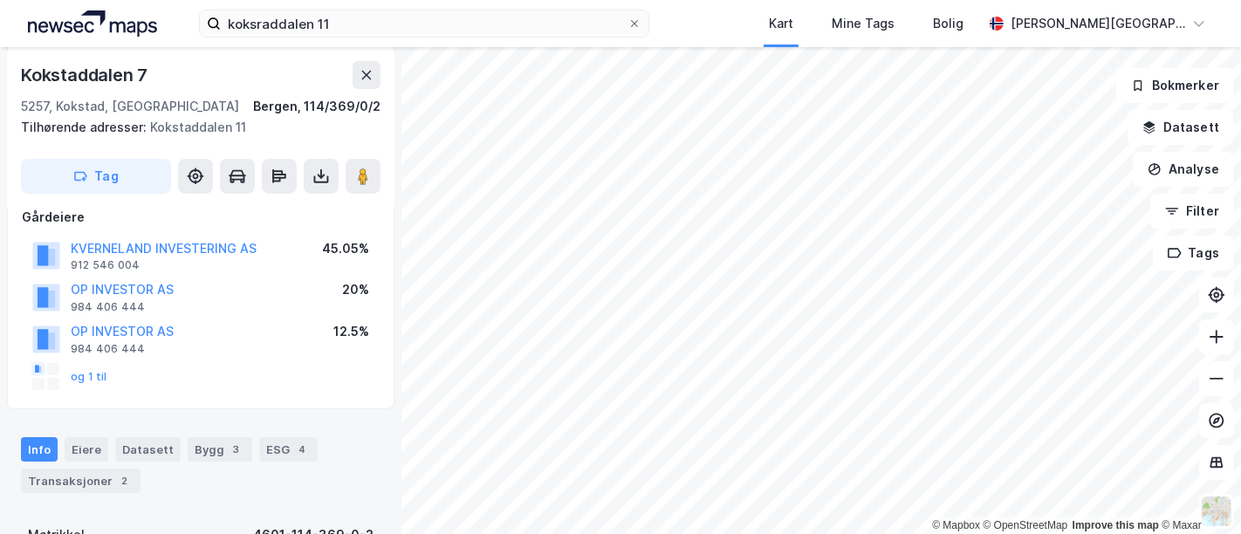
scroll to position [151, 0]
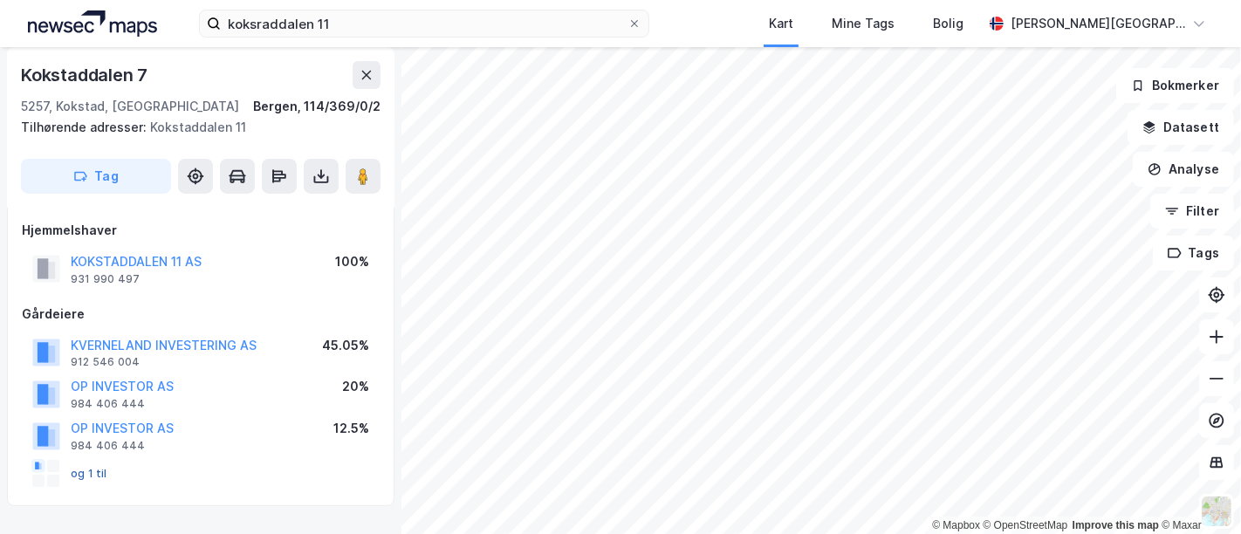
click at [0, 0] on button "og 1 til" at bounding box center [0, 0] width 0 height 0
